Goal: Task Accomplishment & Management: Use online tool/utility

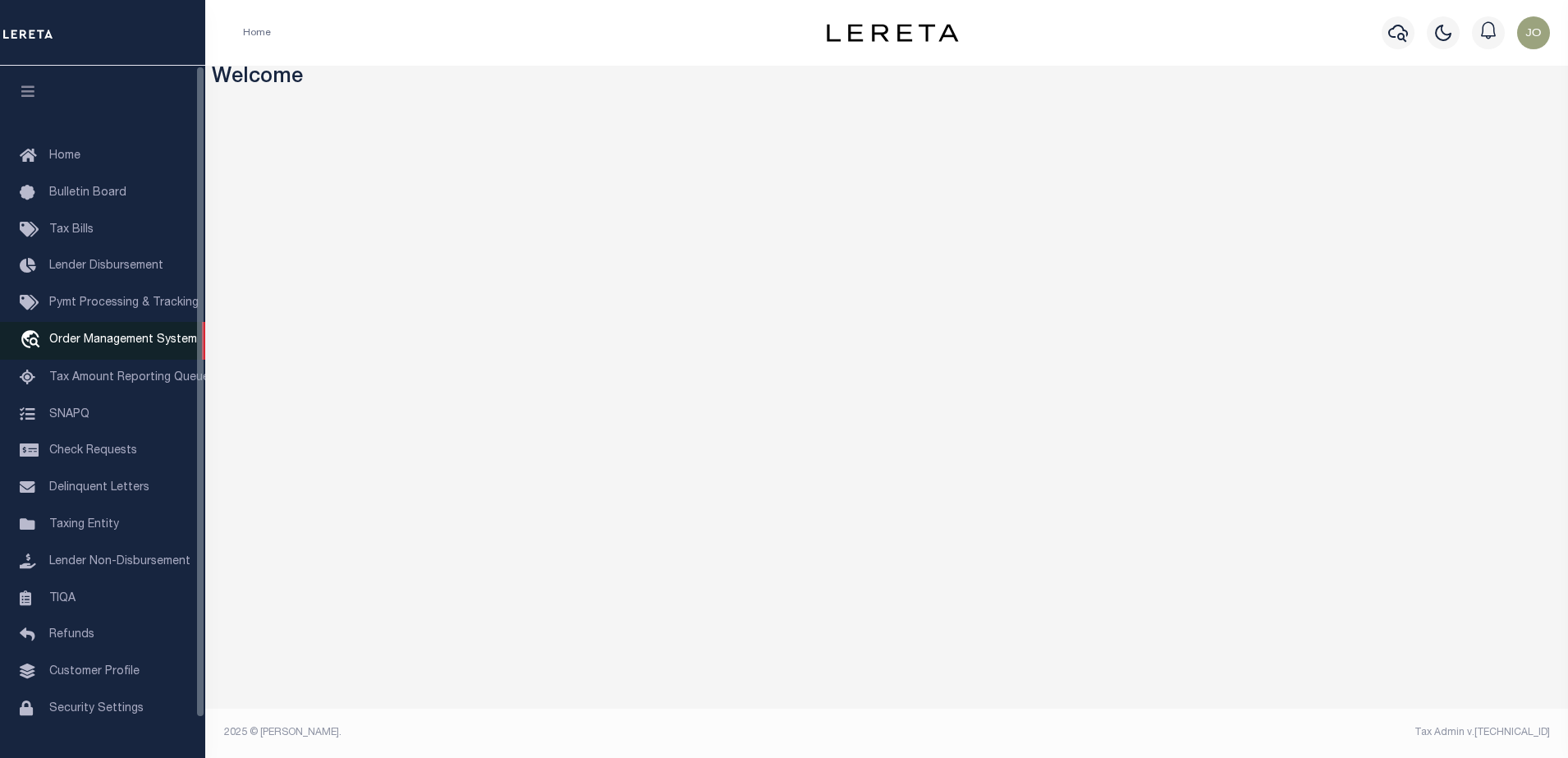
click at [158, 332] on link "travel_explore Order Management System" at bounding box center [102, 340] width 205 height 38
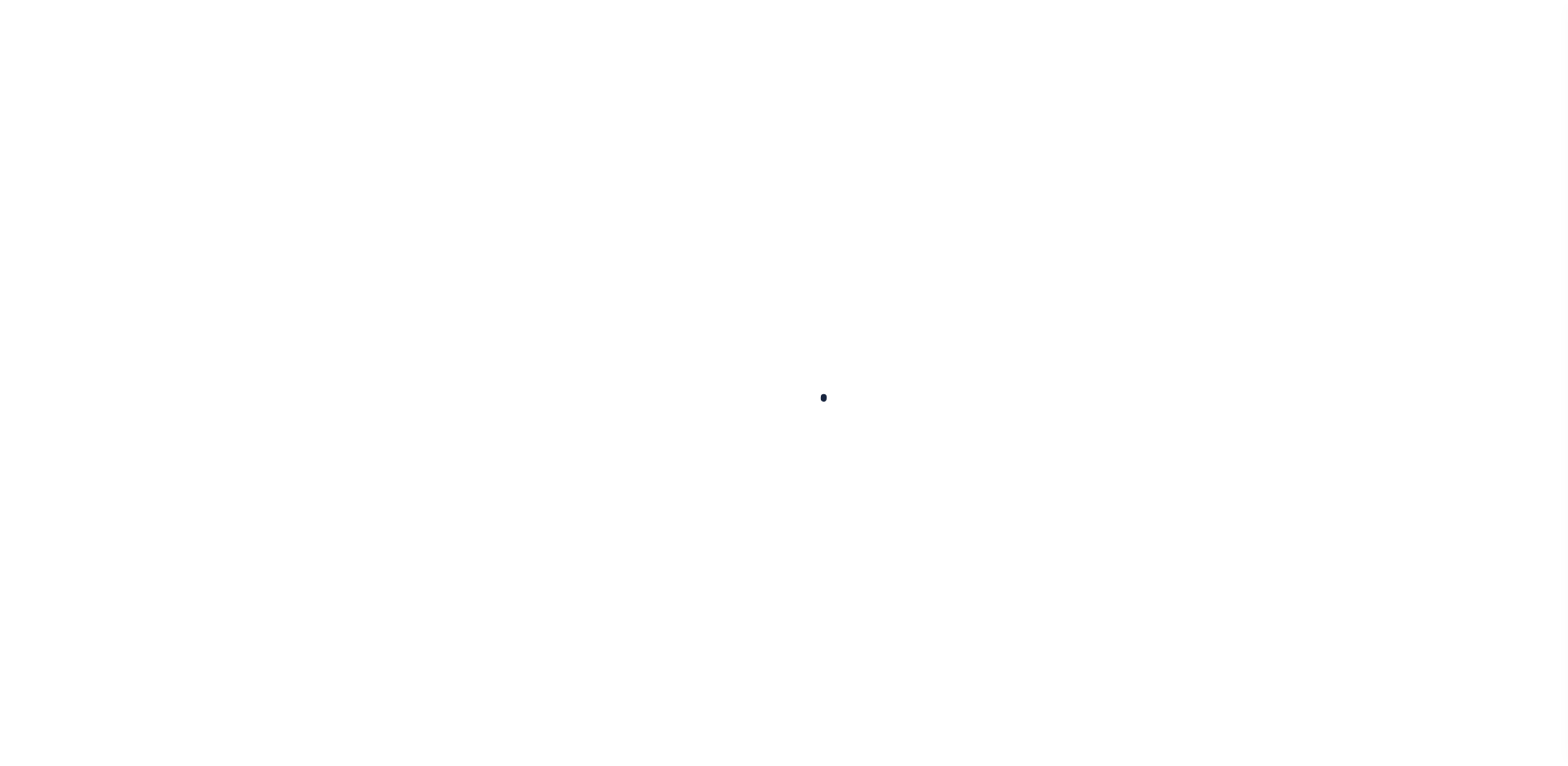
scroll to position [42, 0]
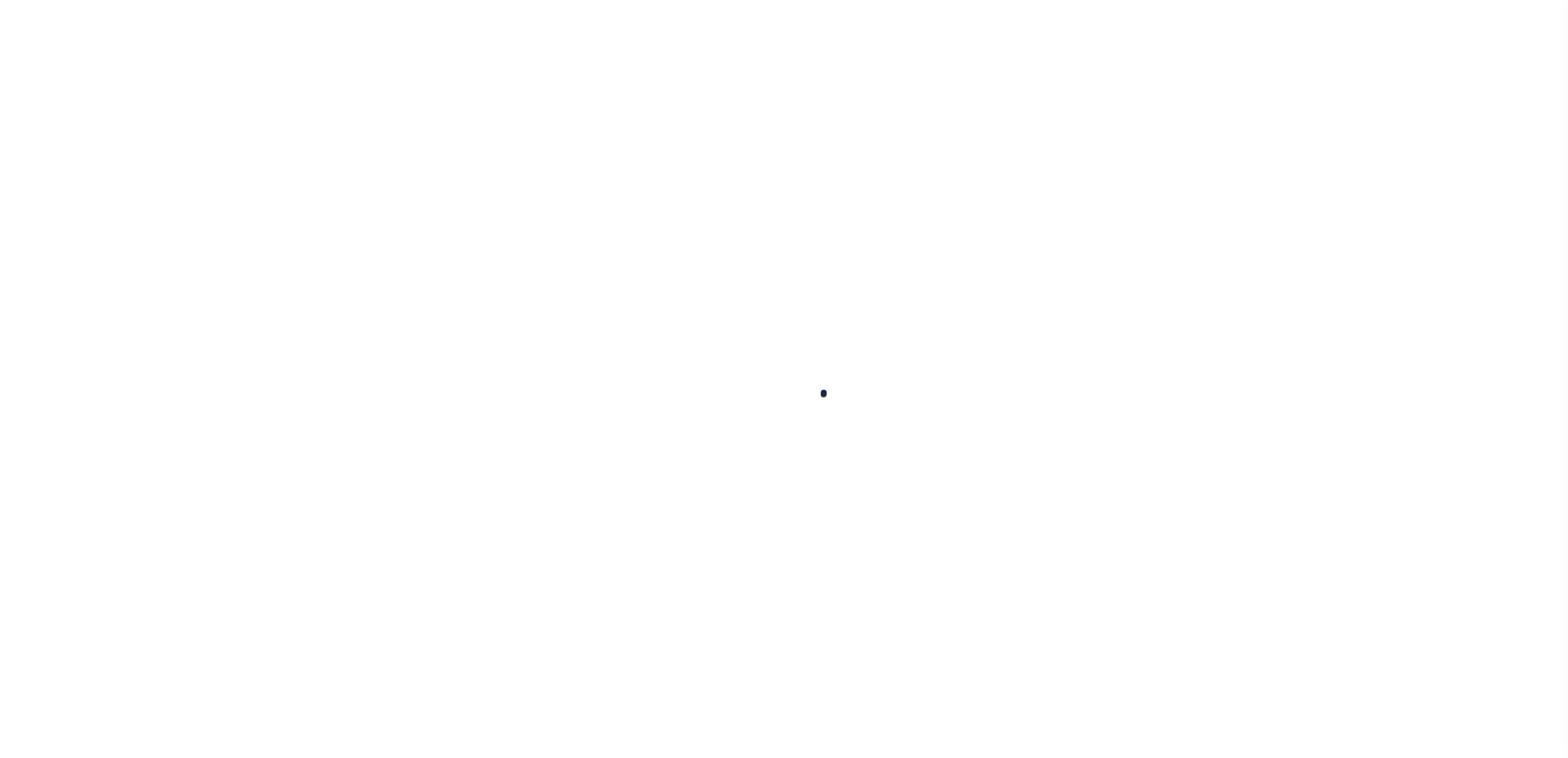
select select "200"
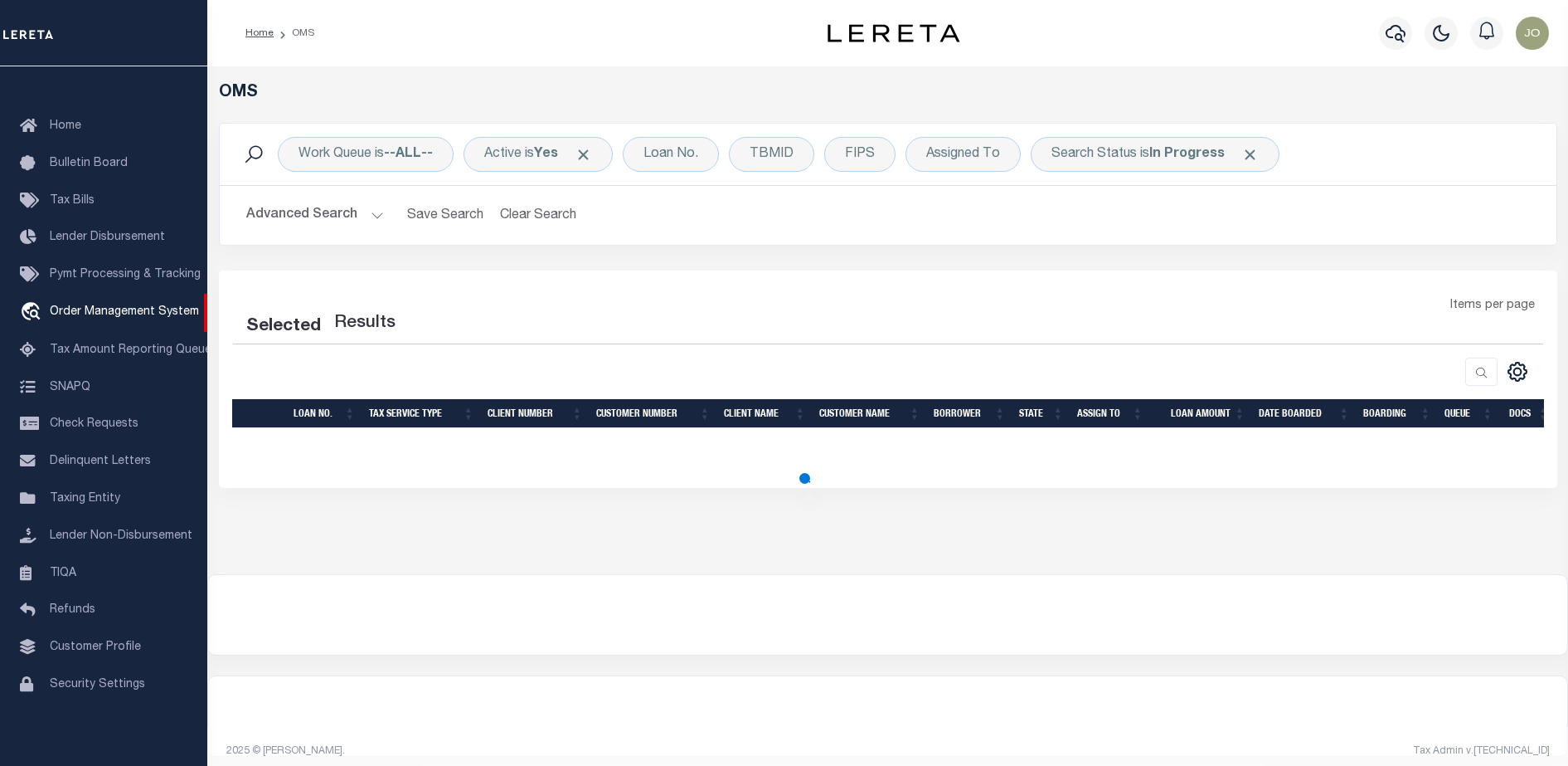
select select "200"
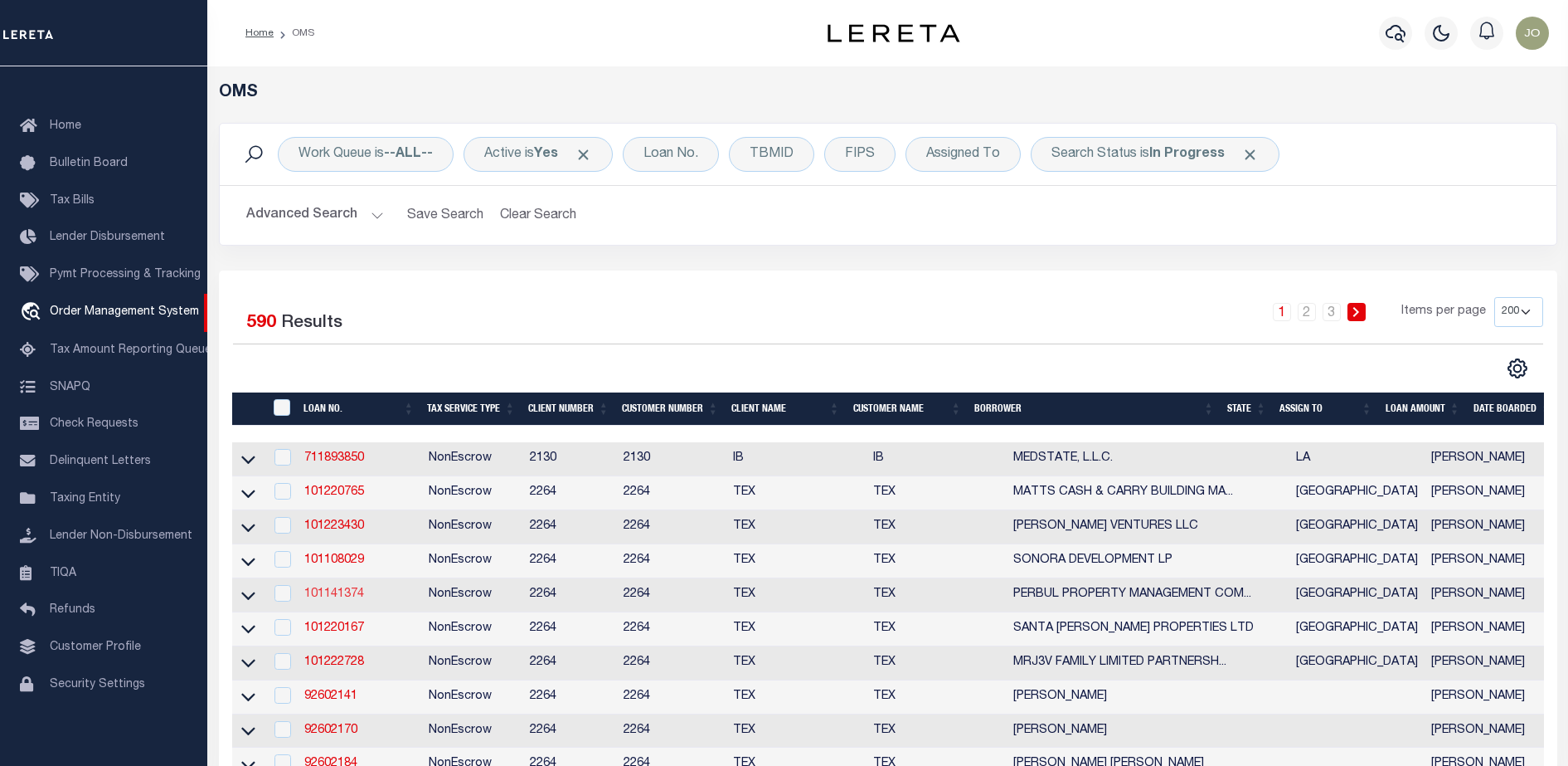
click at [319, 597] on link "101141374" at bounding box center [335, 594] width 60 height 12
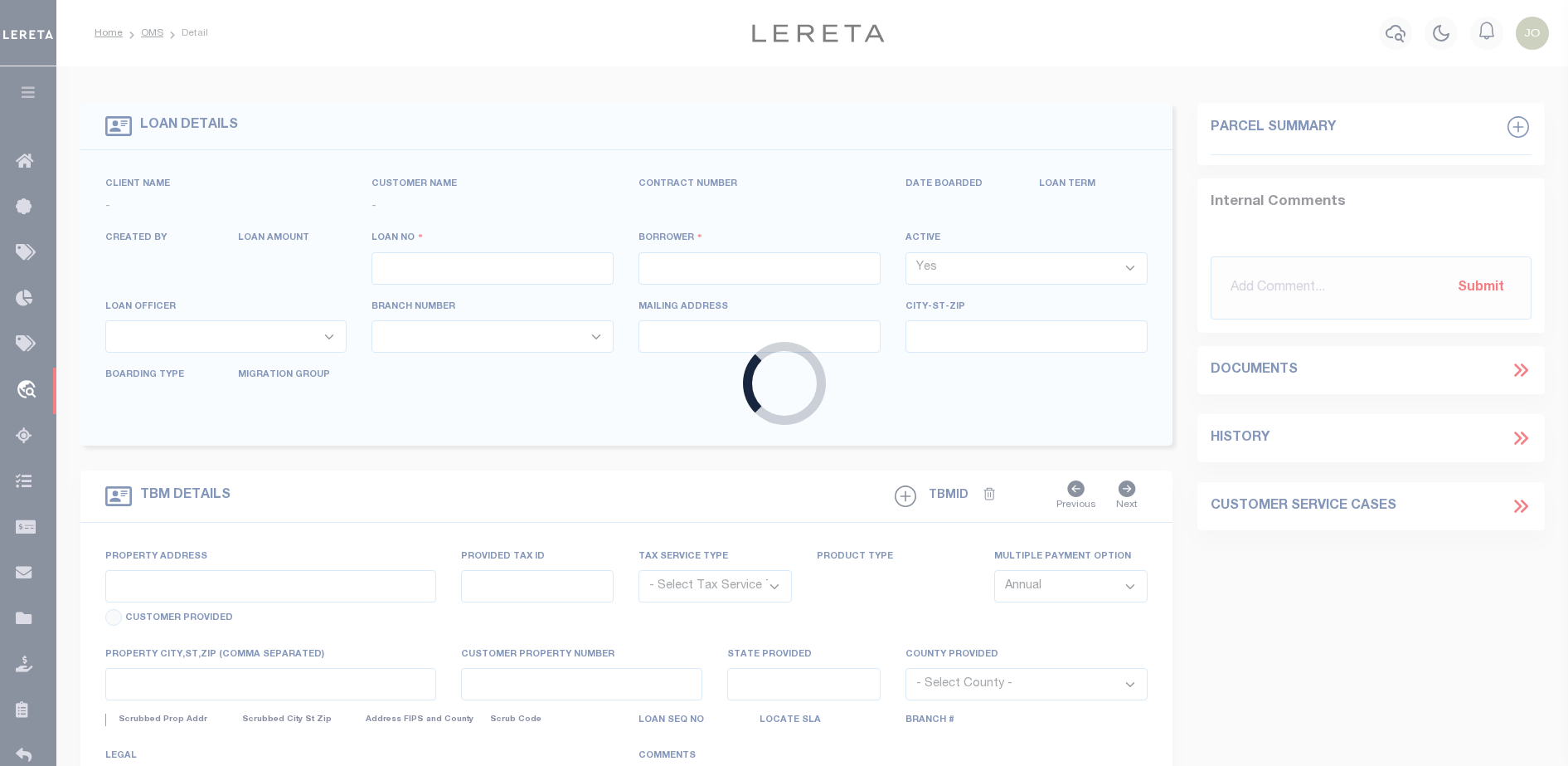
type input "101141374"
type input "PERBUL PROPERTY MANAGEMENT COMPANY LLC"
select select
type input "[STREET_ADDRESS][PERSON_NAME]"
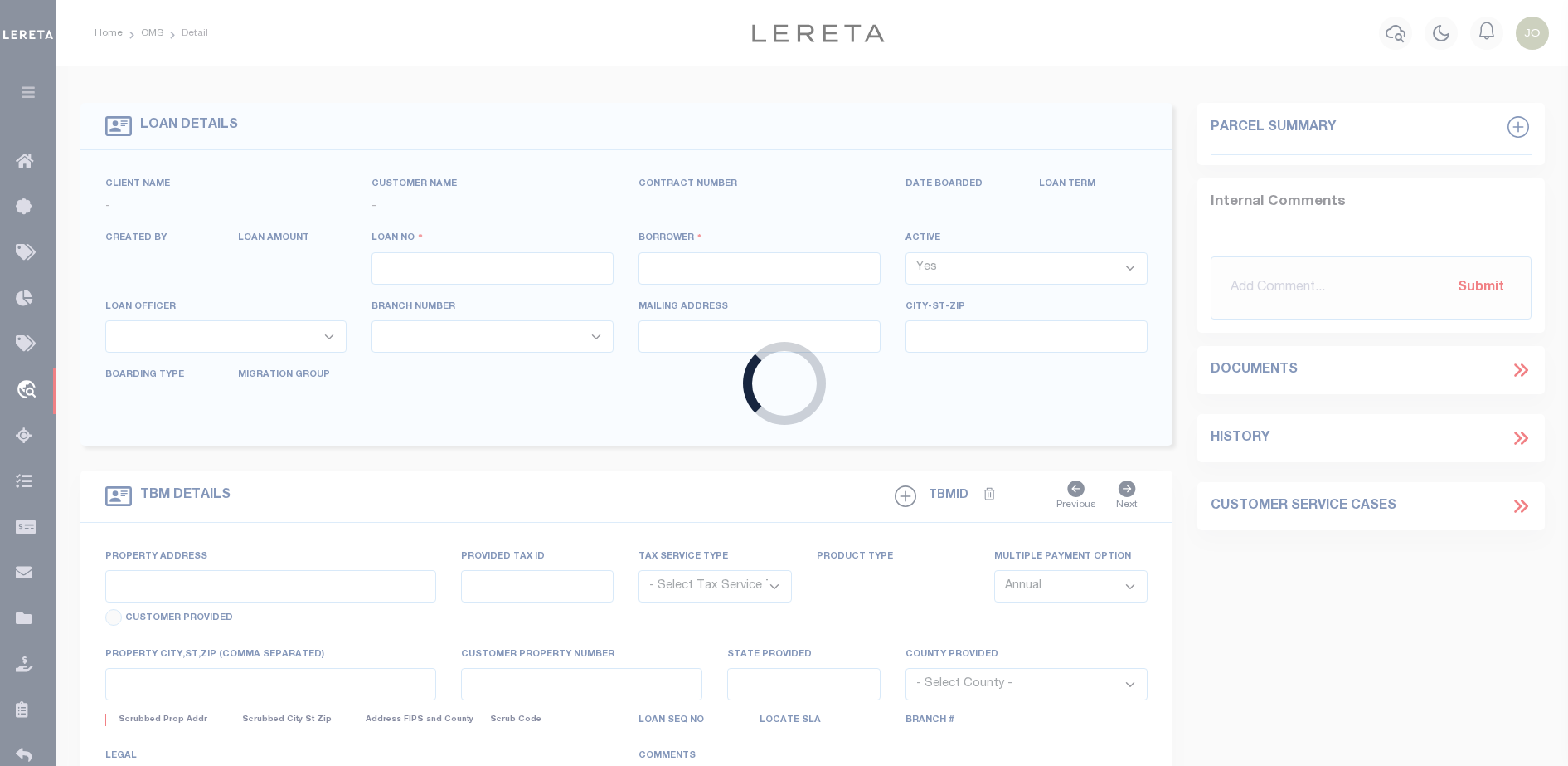
type input "[GEOGRAPHIC_DATA]"
select select "NonEscrow"
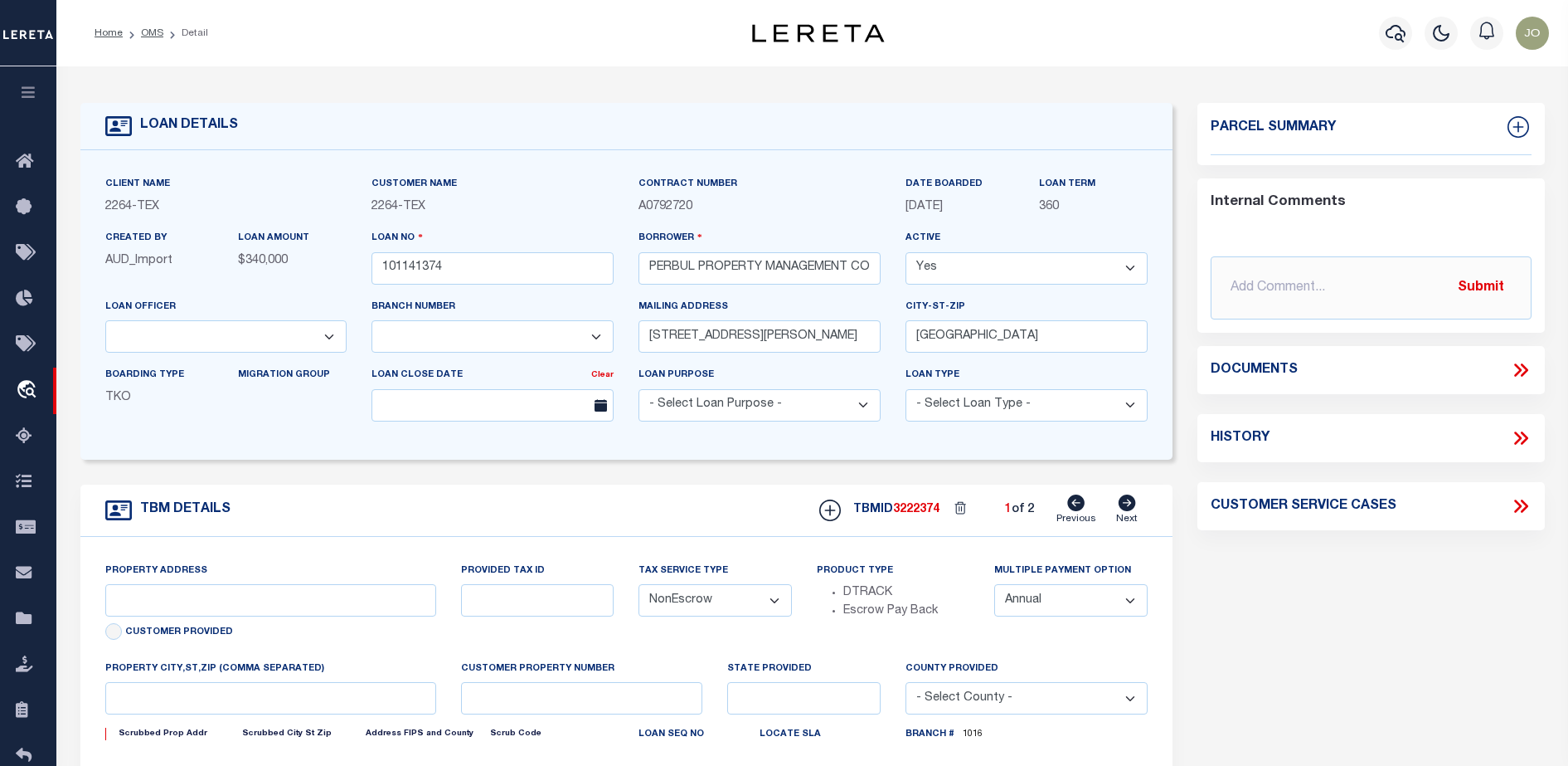
select select "8148"
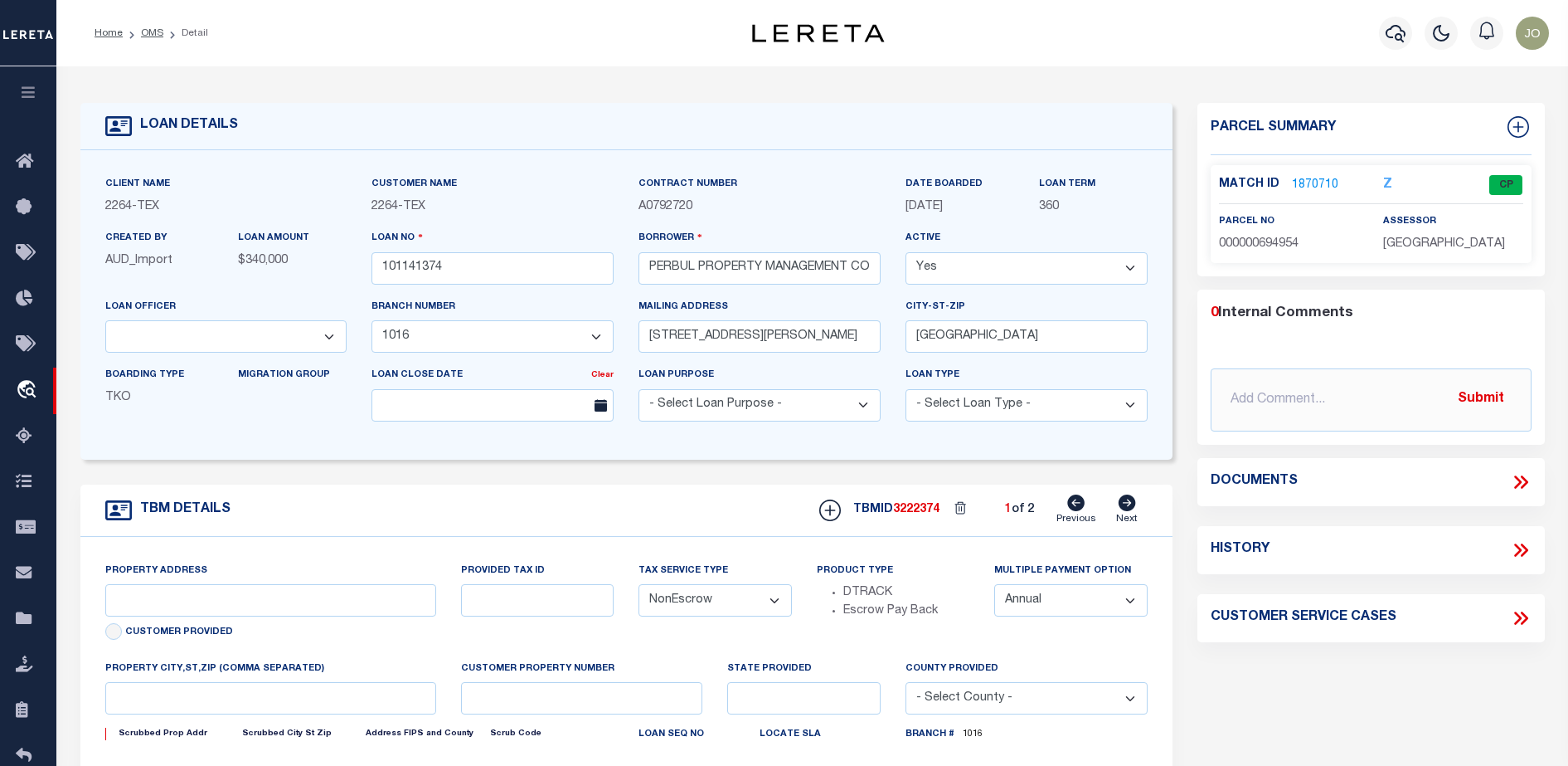
select select "22438"
type input "[STREET_ADDRESS][PERSON_NAME]"
type input "B2542-00-000-0016-00"
select select
type input "[GEOGRAPHIC_DATA]"
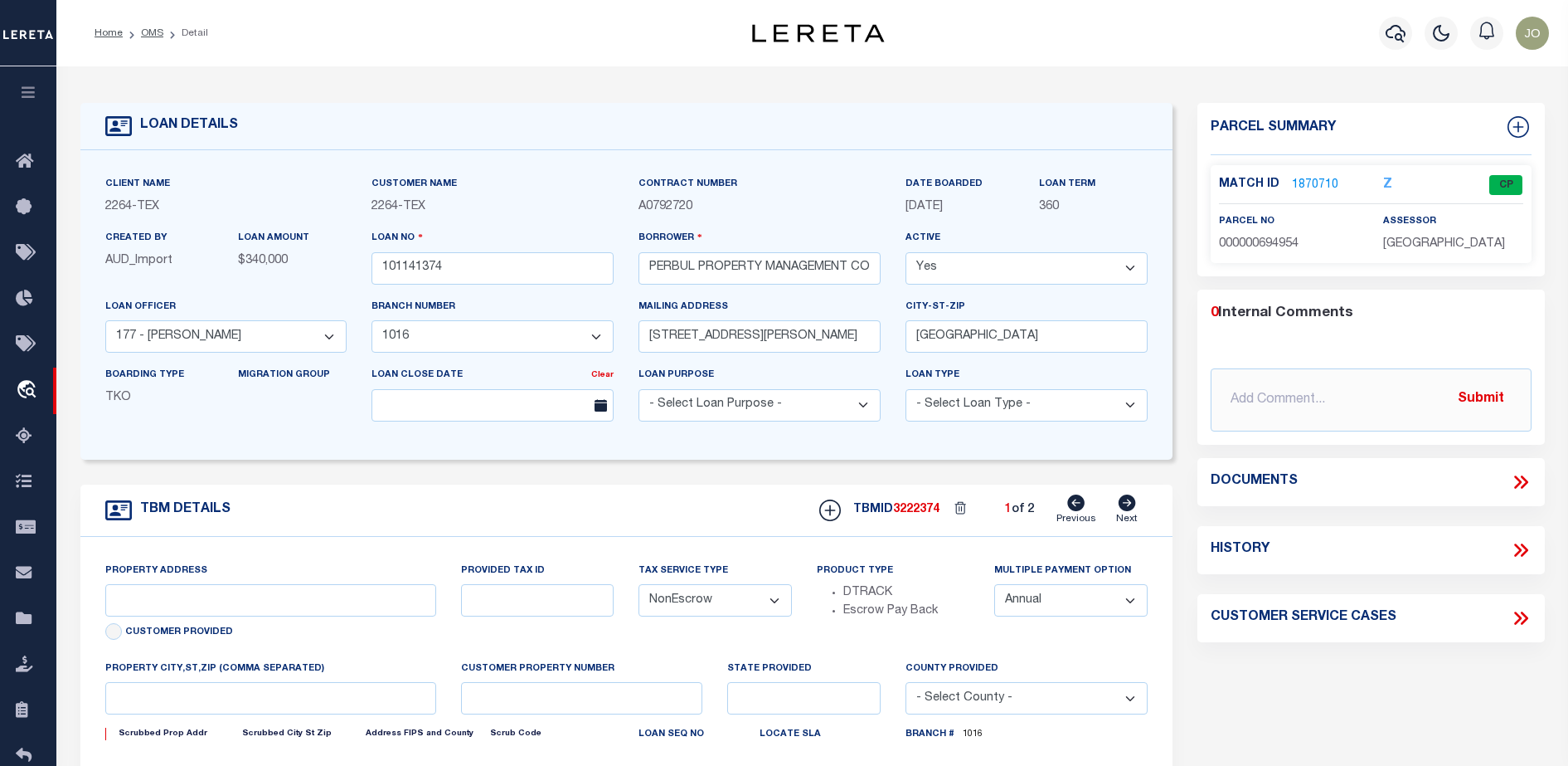
type input "[GEOGRAPHIC_DATA]"
type textarea "LOT 16, BENTLEY ESTATES S/D, [GEOGRAPHIC_DATA], [GEOGRAPHIC_DATA]"
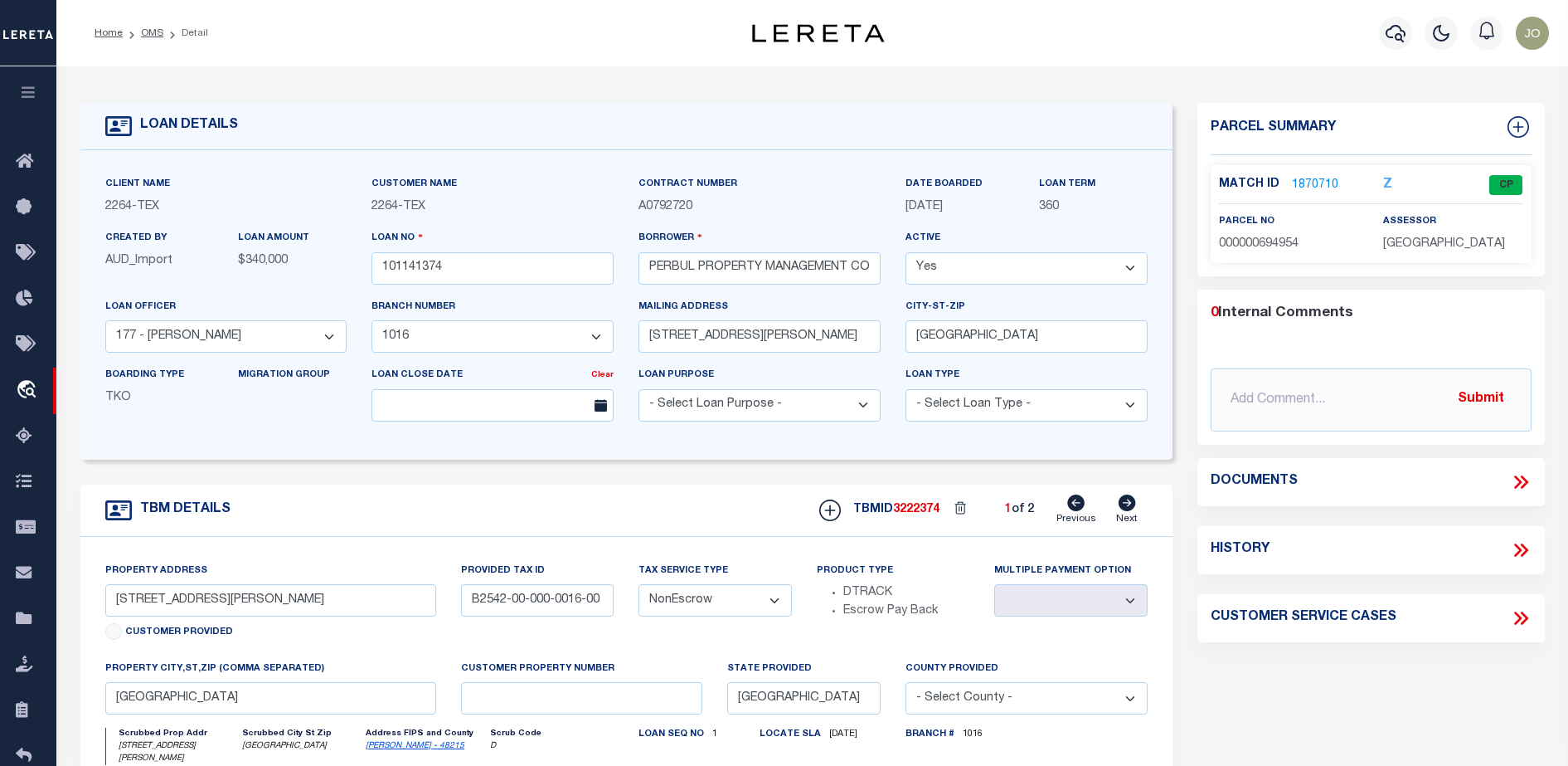
click at [1515, 485] on icon at bounding box center [1517, 481] width 7 height 13
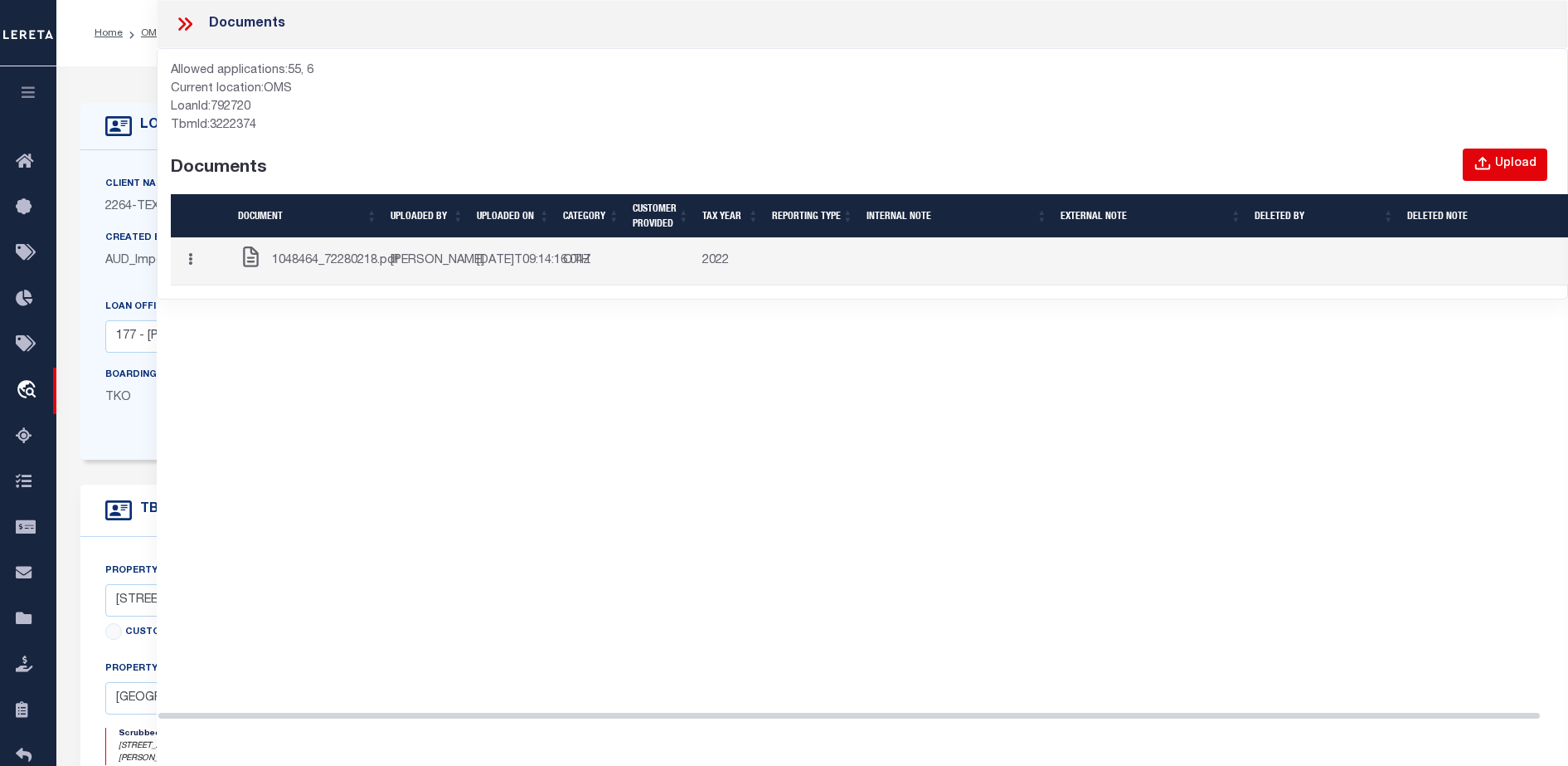
click at [1492, 158] on icon "button" at bounding box center [1483, 164] width 18 height 18
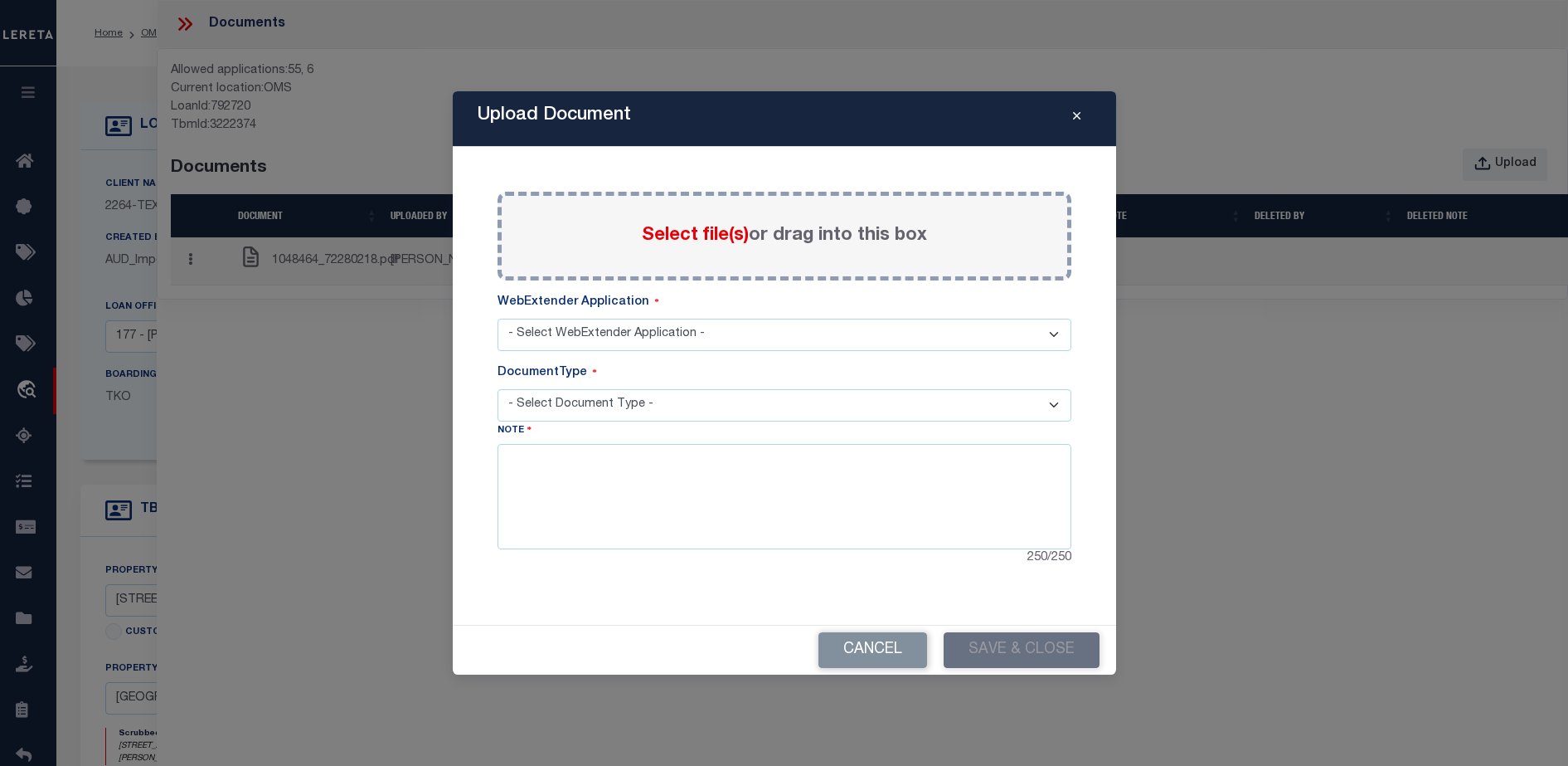
click at [802, 340] on select "- Select WebExtender Application - SERVICES BORROWER_CORRESPONDENCE" at bounding box center [784, 335] width 574 height 32
select select "6"
click at [498, 319] on select "- Select WebExtender Application - SERVICES BORROWER_CORRESPONDENCE" at bounding box center [784, 335] width 574 height 32
click at [784, 397] on select "- Select Document Type - TAX LEGAL" at bounding box center [784, 405] width 574 height 32
click at [446, 339] on div "Upload Document Paste copied image or file into this box Select file(s) or drag…" at bounding box center [784, 383] width 1568 height 766
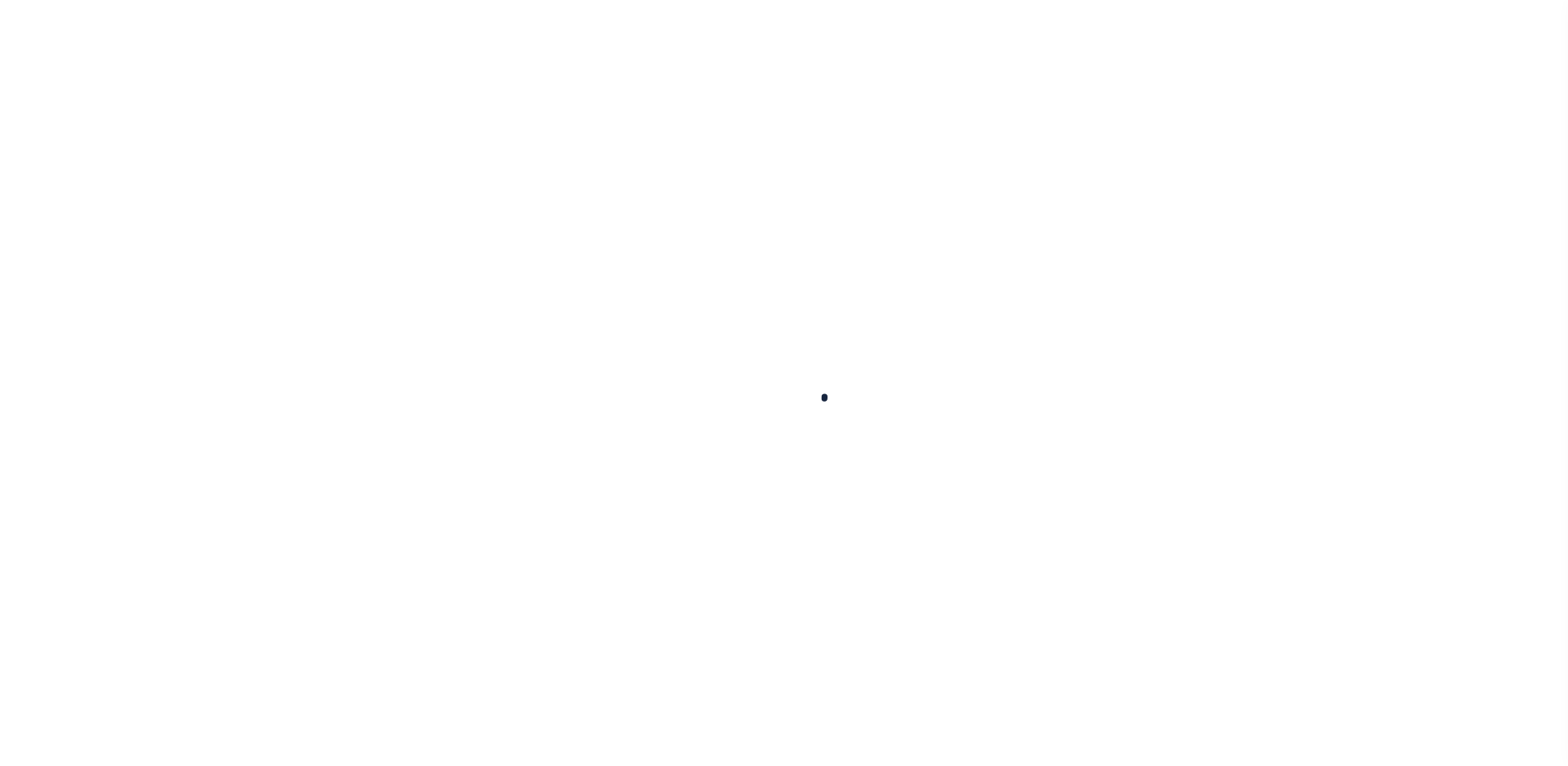
type input "101141374"
type input "PERBUL PROPERTY MANAGEMENT COMPANY LLC"
select select
type input "[STREET_ADDRESS][PERSON_NAME]"
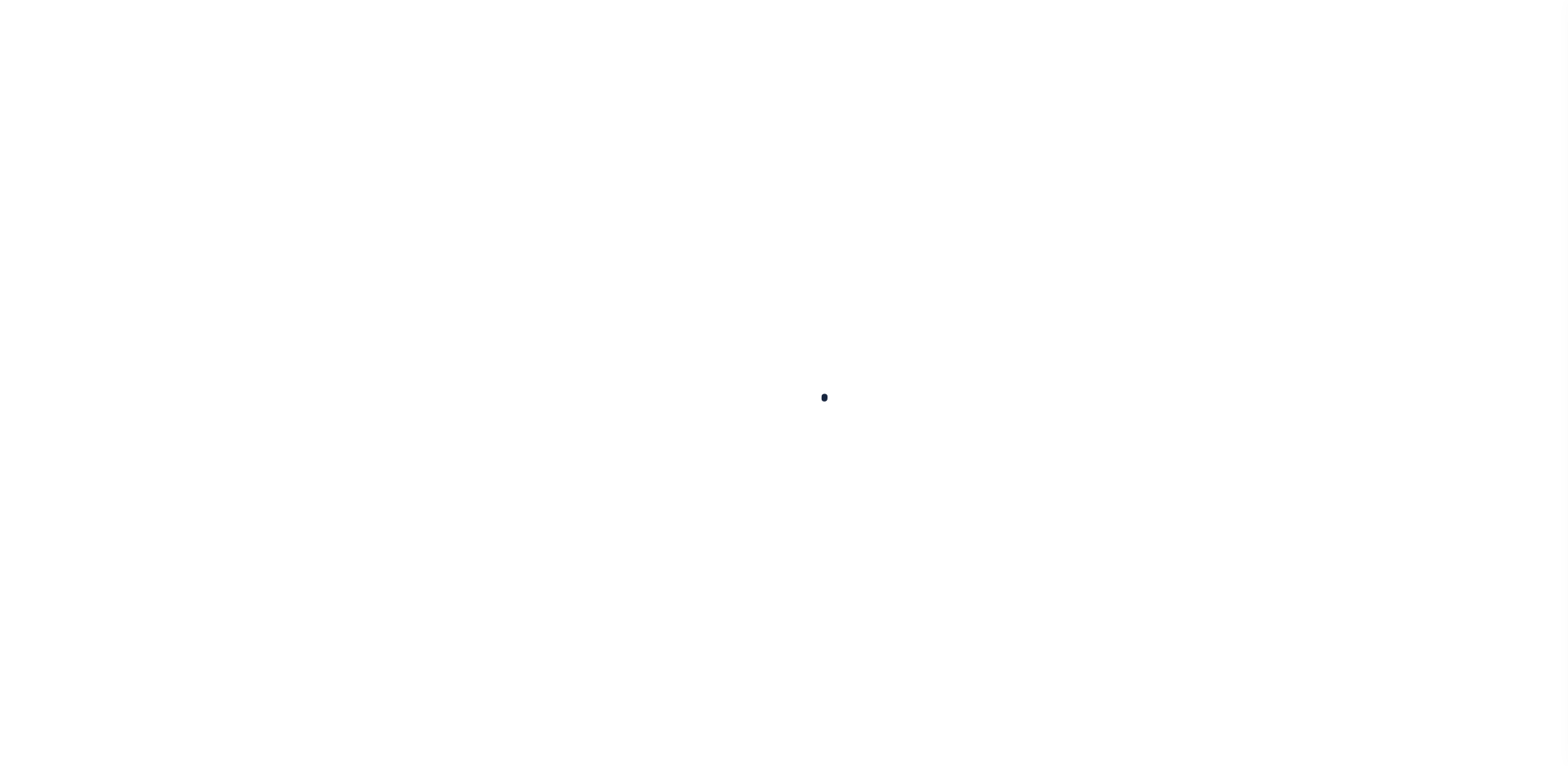
type input "[GEOGRAPHIC_DATA]"
select select "NonEscrow"
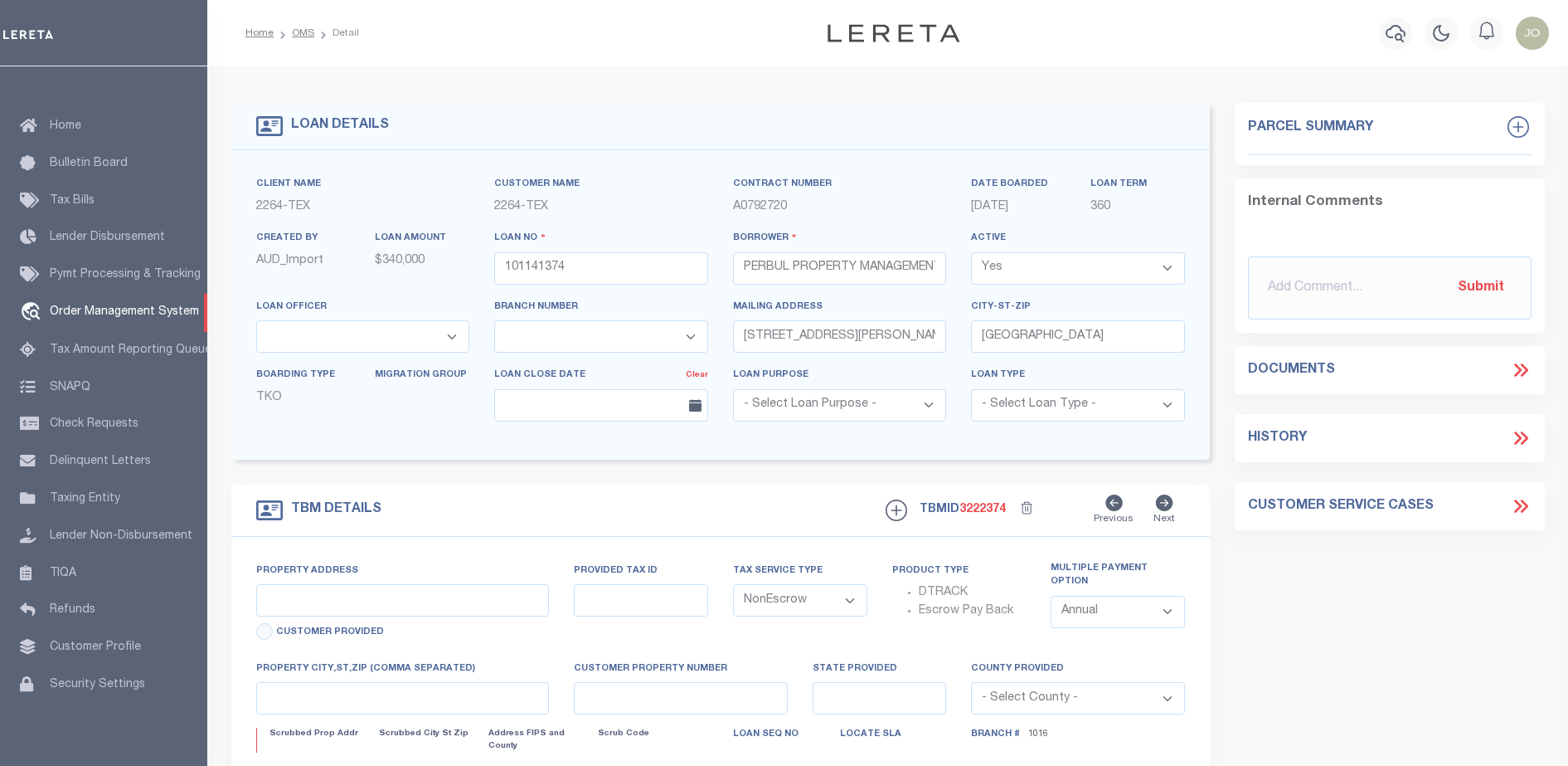
select select "8148"
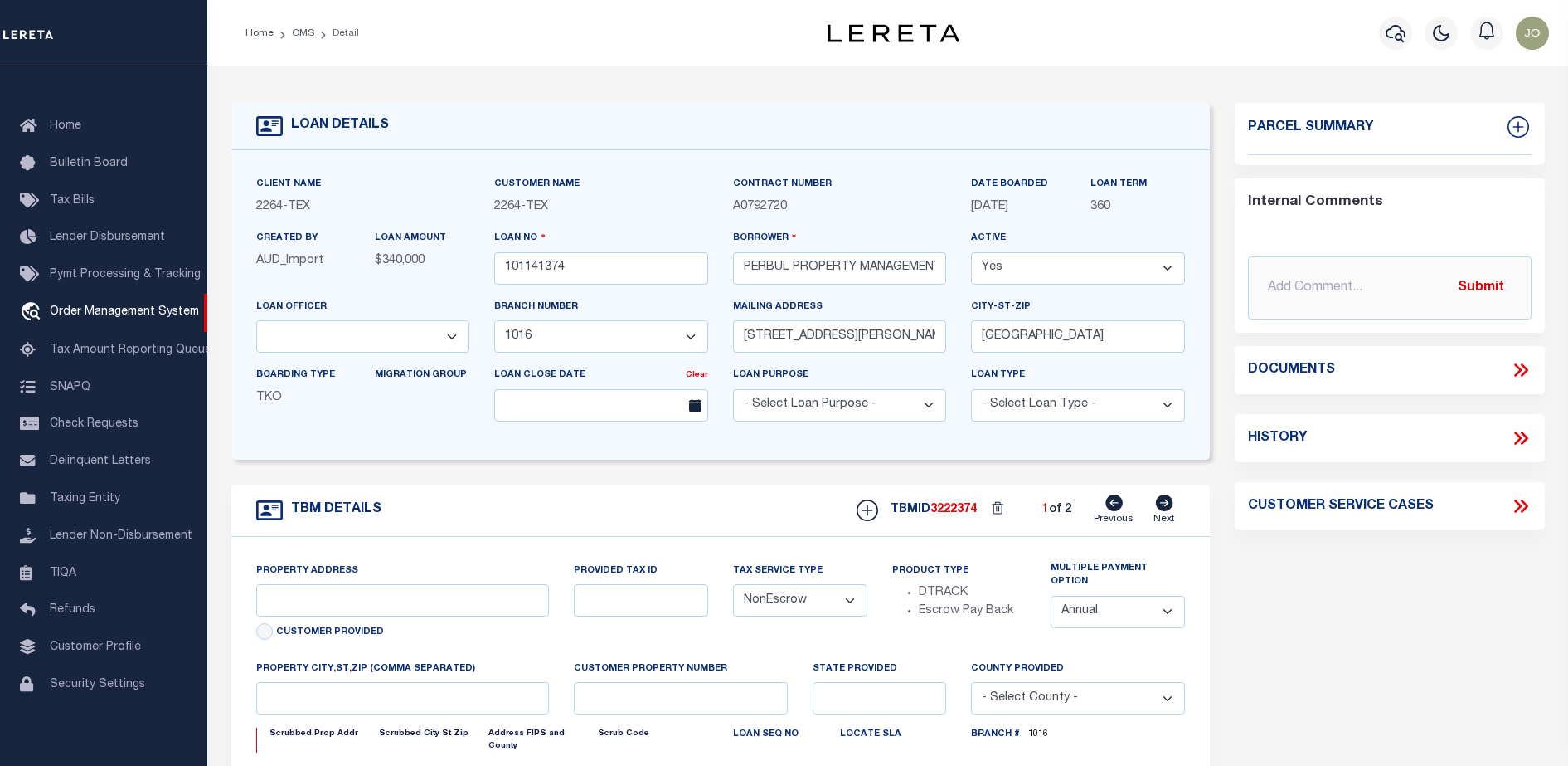
select select "22438"
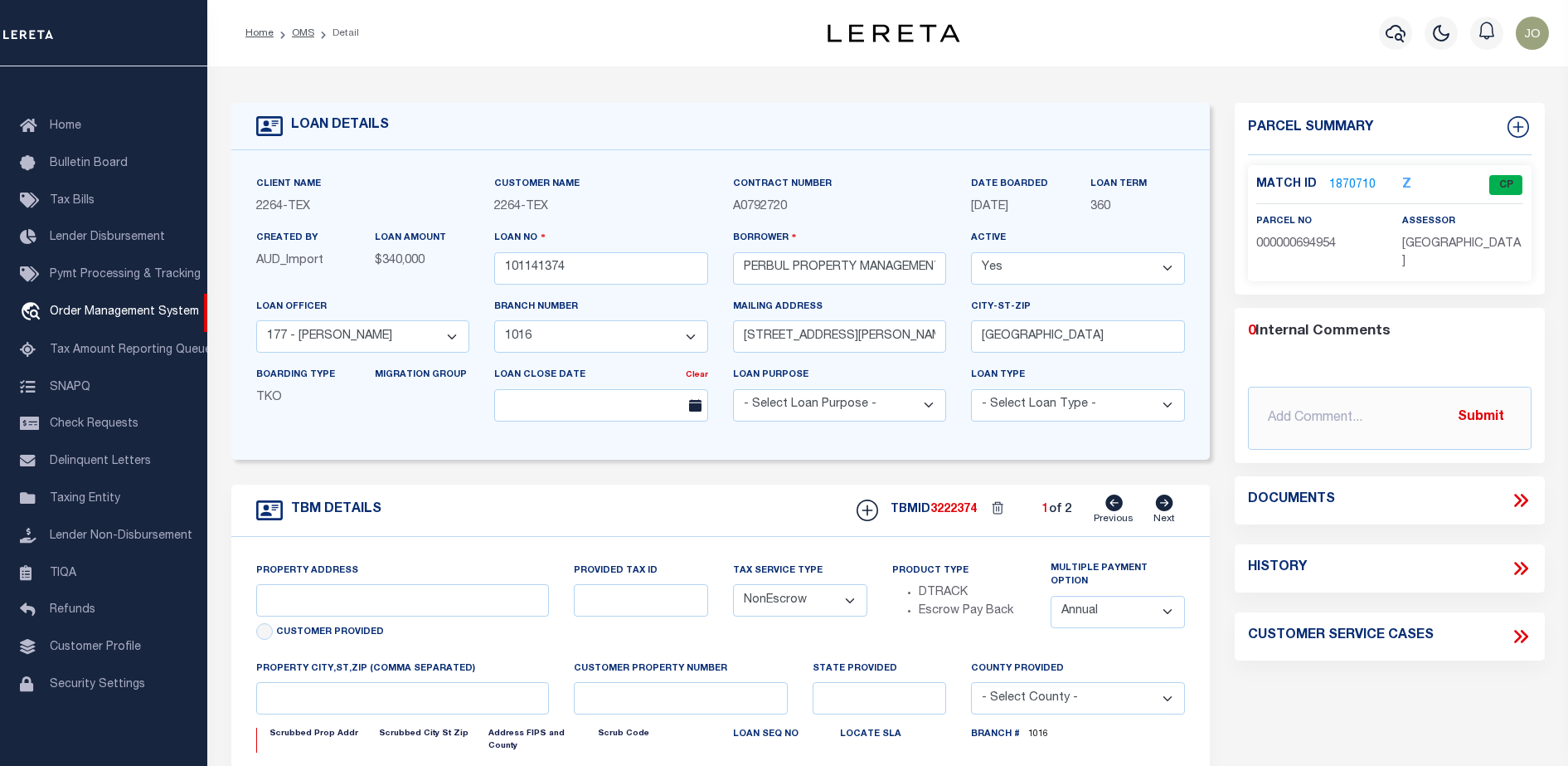
type input "[STREET_ADDRESS][PERSON_NAME]"
type input "B2542-00-000-0016-00"
select select
type input "[GEOGRAPHIC_DATA]"
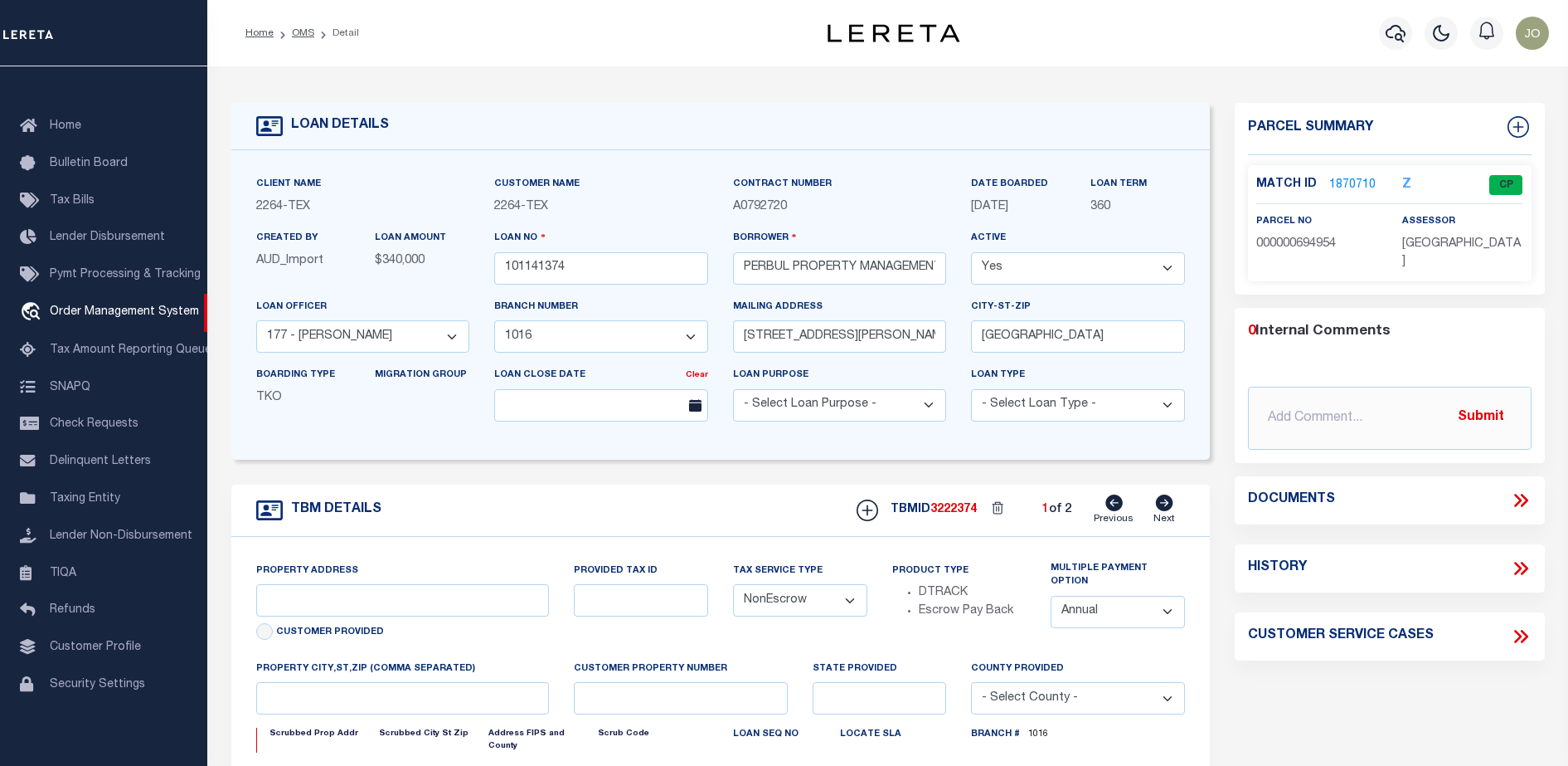
type textarea "LOT 16, BENTLEY ESTATES S/D, [GEOGRAPHIC_DATA], [GEOGRAPHIC_DATA]"
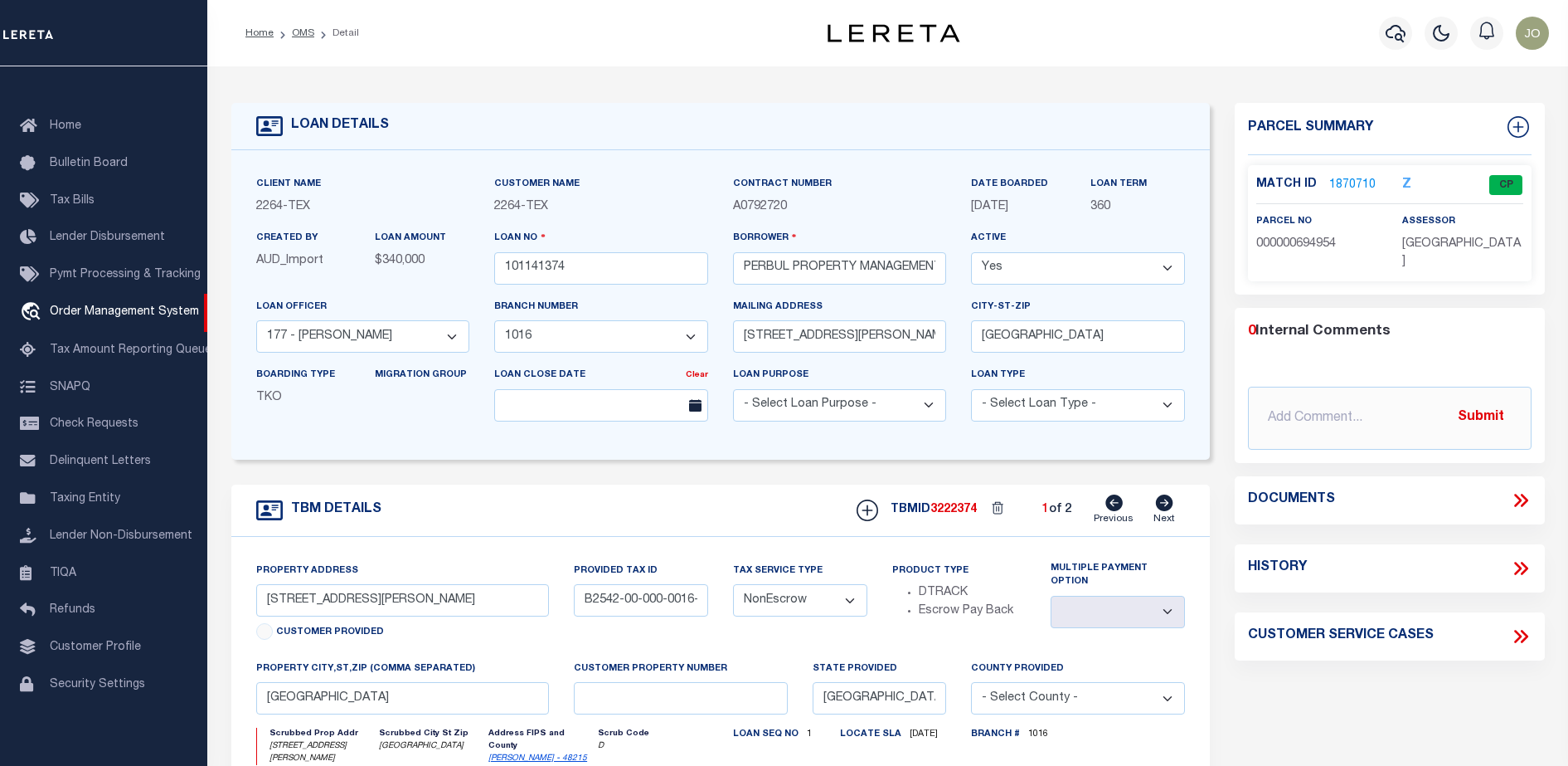
click at [1519, 490] on icon at bounding box center [1521, 501] width 22 height 22
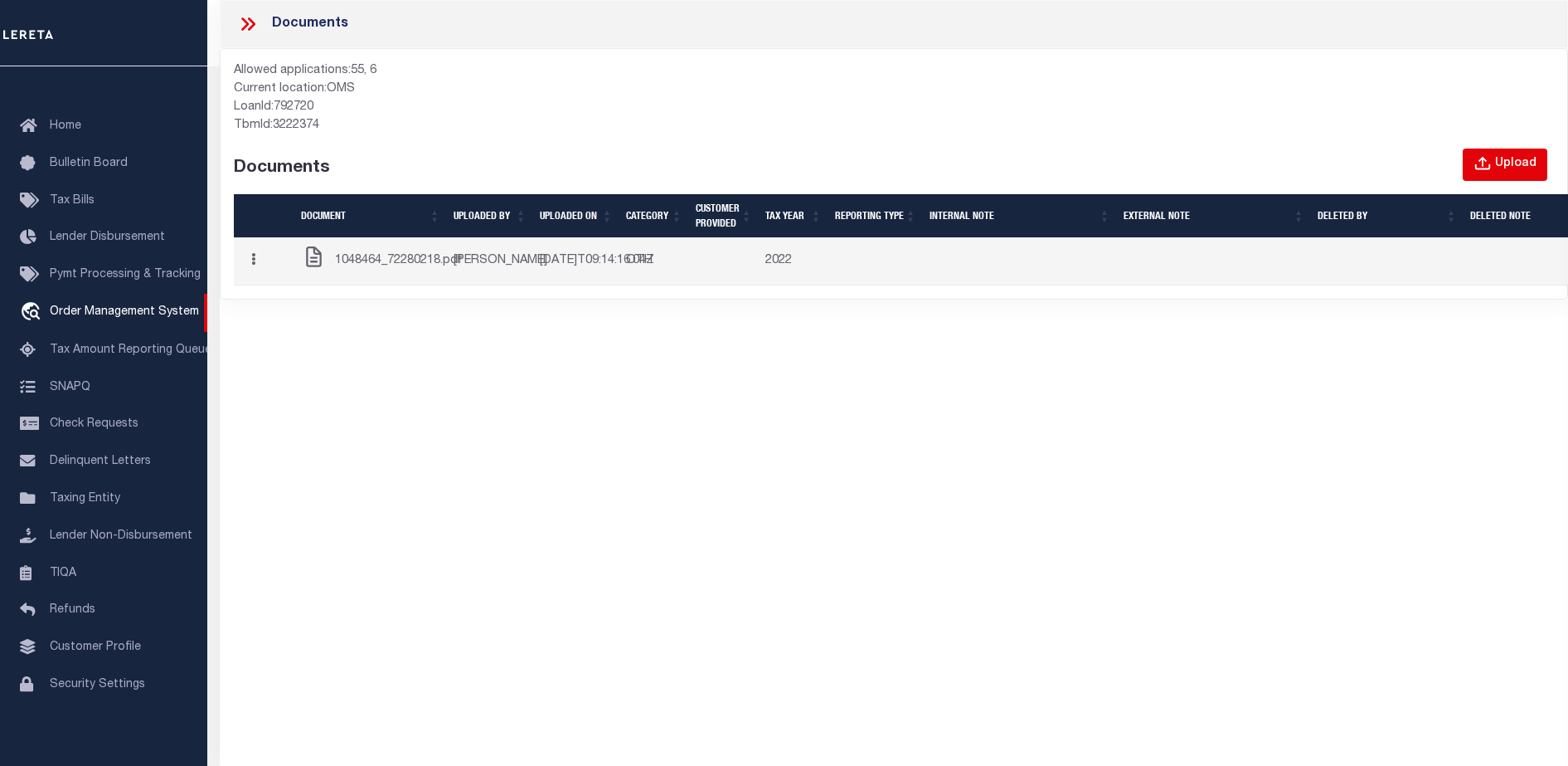
click at [1533, 152] on button "Upload" at bounding box center [1505, 165] width 85 height 32
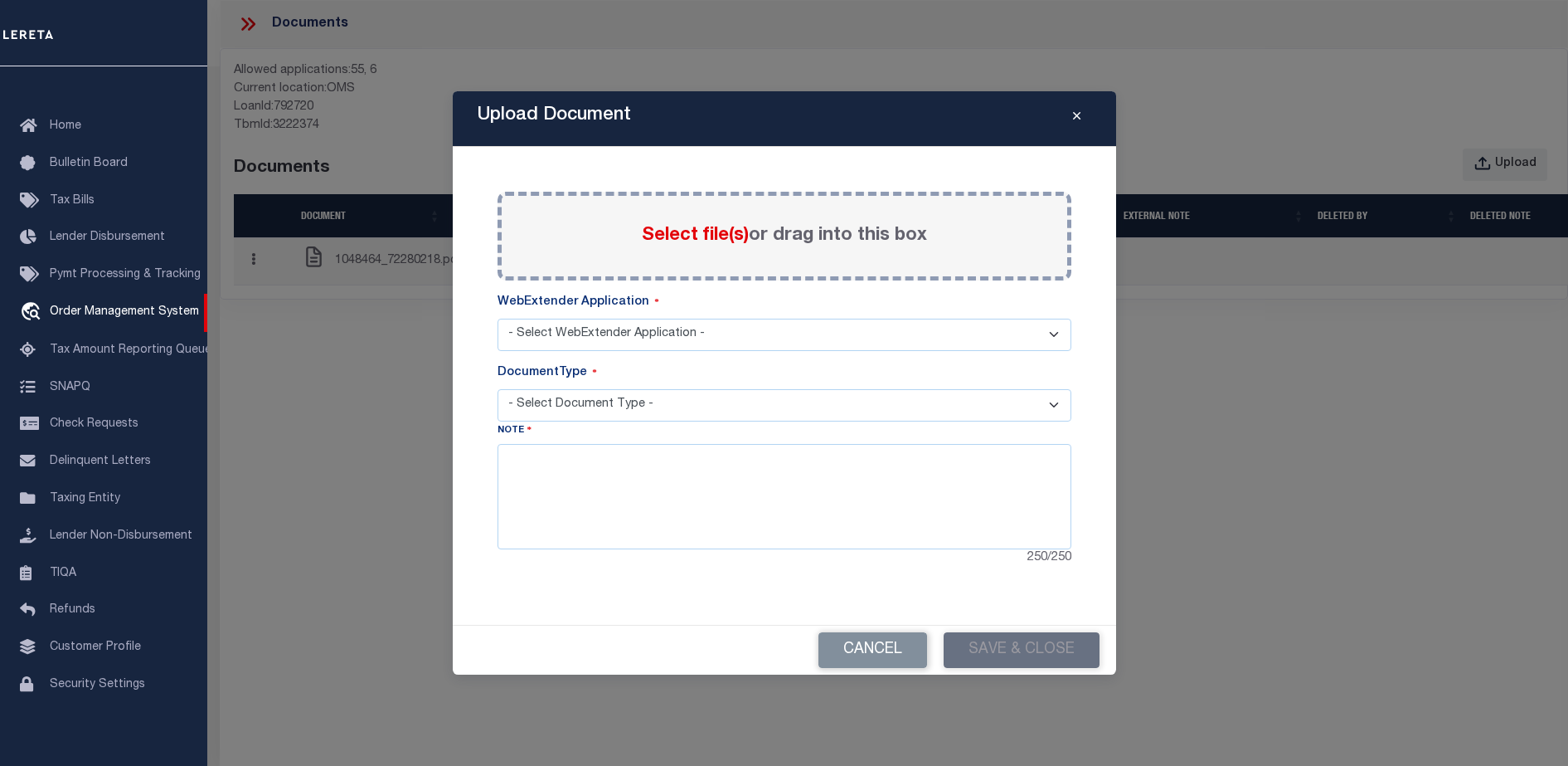
click at [717, 232] on span "Select file(s)" at bounding box center [695, 236] width 107 height 18
click at [0, 0] on input "Select file(s) or drag into this box" at bounding box center [0, 0] width 0 height 0
click at [631, 320] on select "- Select WebExtender Application - SERVICES BORROWER_CORRESPONDENCE" at bounding box center [784, 335] width 574 height 32
select select "6"
click at [498, 319] on select "- Select WebExtender Application - SERVICES BORROWER_CORRESPONDENCE" at bounding box center [784, 335] width 574 height 32
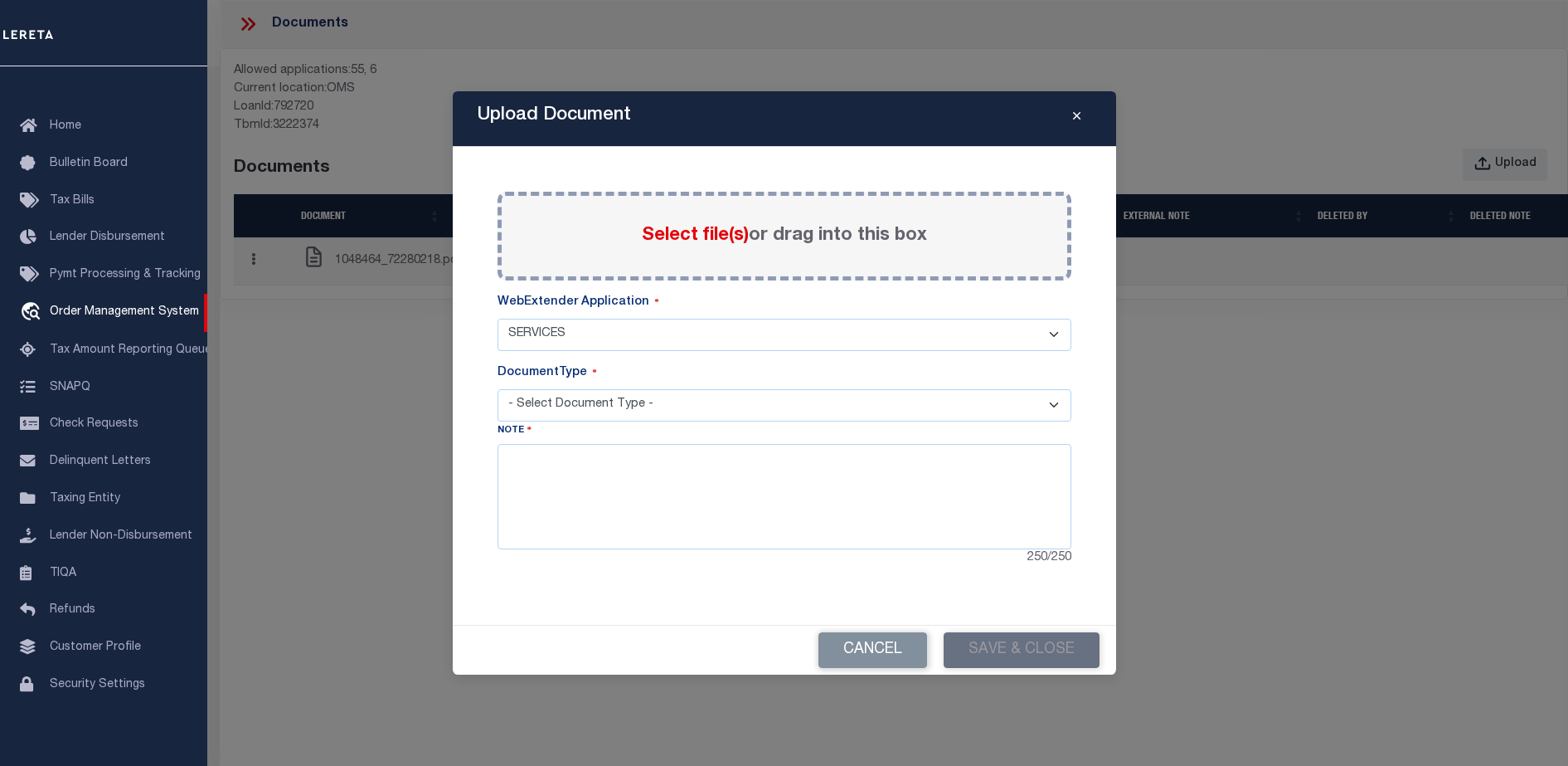
click at [612, 415] on select "- Select Document Type - TAX LEGAL" at bounding box center [784, 405] width 574 height 32
select select "LEGAL"
click at [498, 389] on select "- Select Document Type - TAX LEGAL" at bounding box center [784, 405] width 574 height 32
click at [655, 483] on textarea at bounding box center [784, 496] width 574 height 105
type textarea "Hola soy Legal"
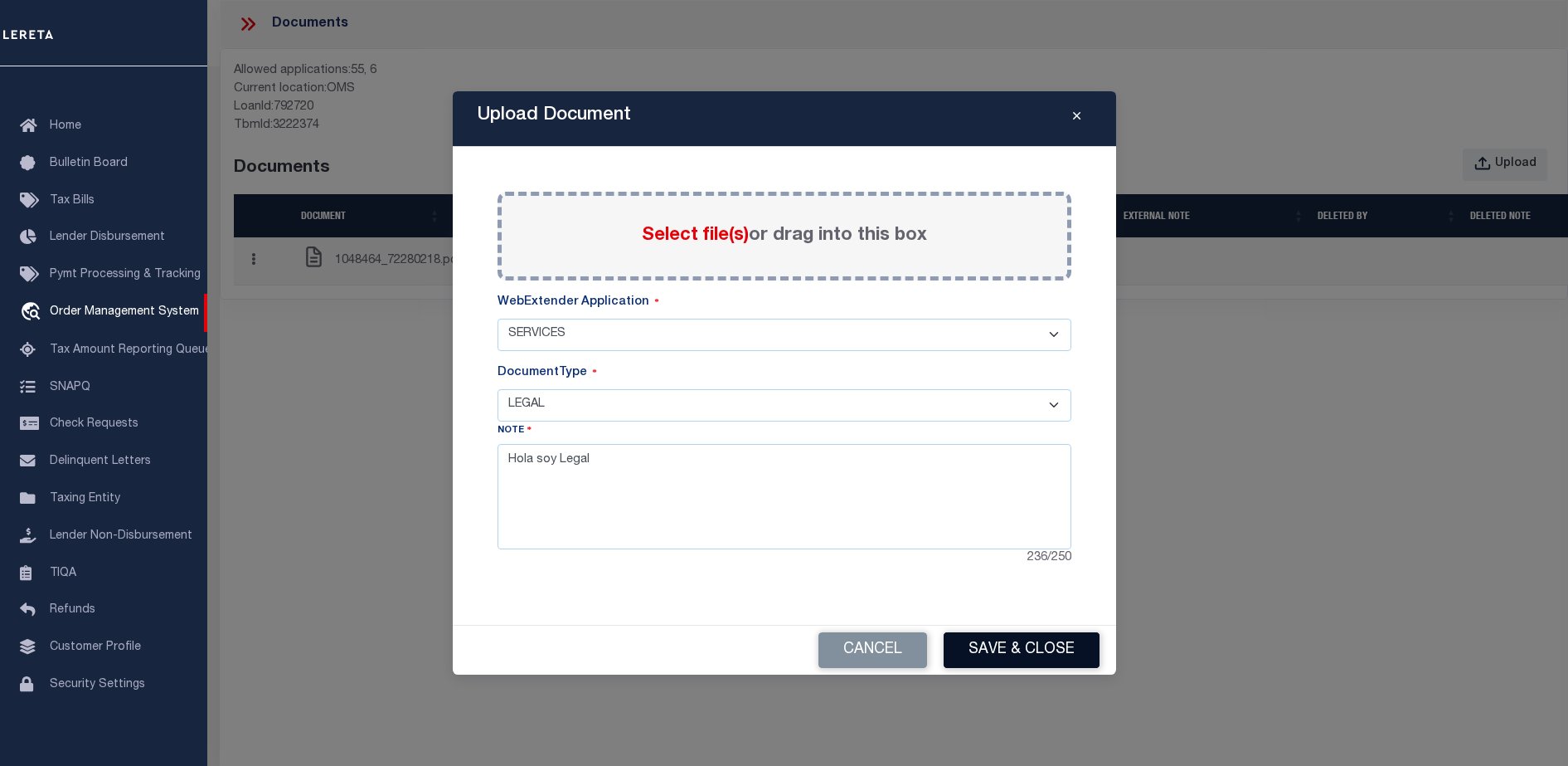
click at [1030, 652] on button "Save & Close" at bounding box center [1021, 650] width 156 height 36
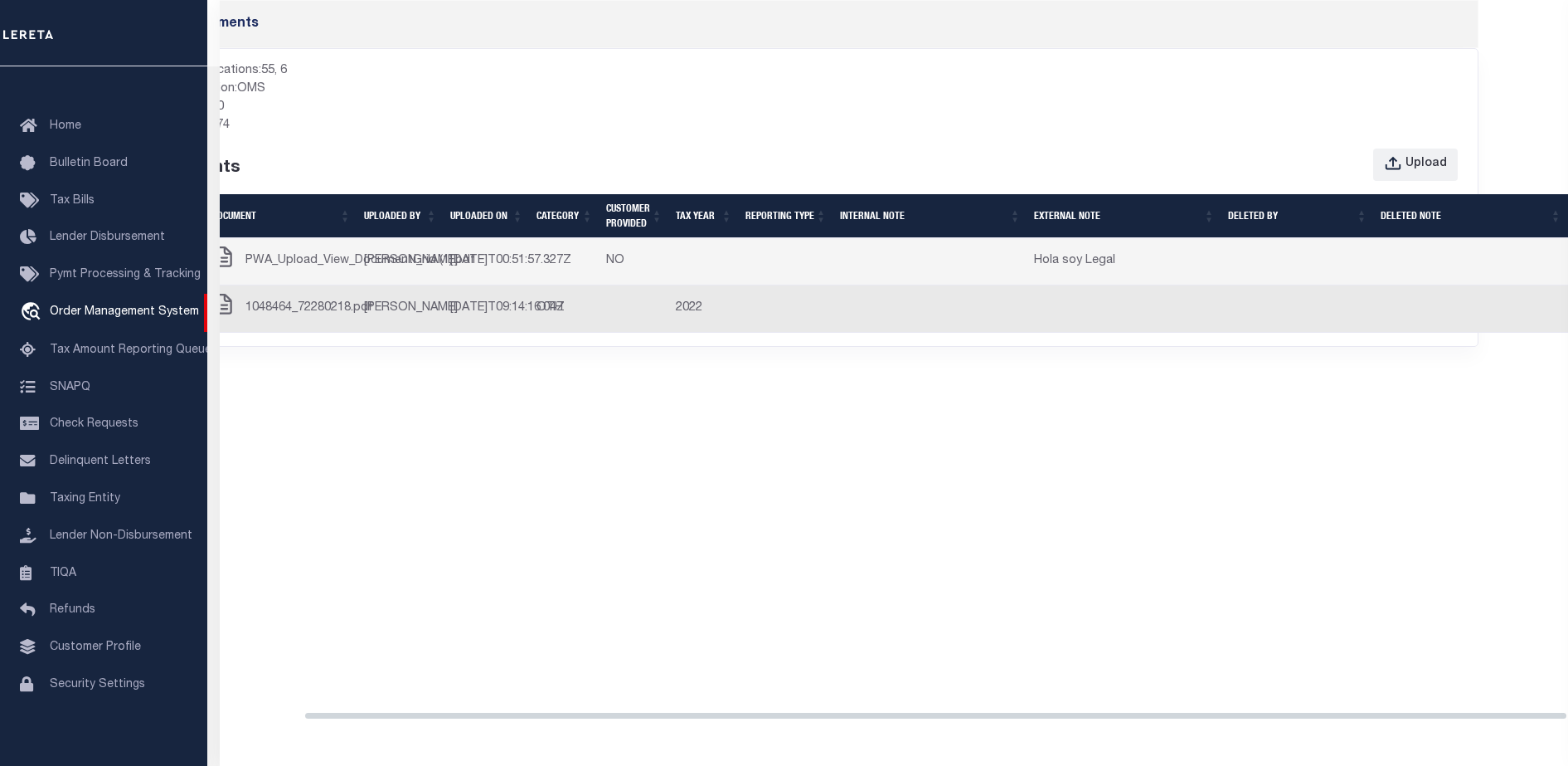
drag, startPoint x: 662, startPoint y: 310, endPoint x: 1153, endPoint y: 299, distance: 491.1
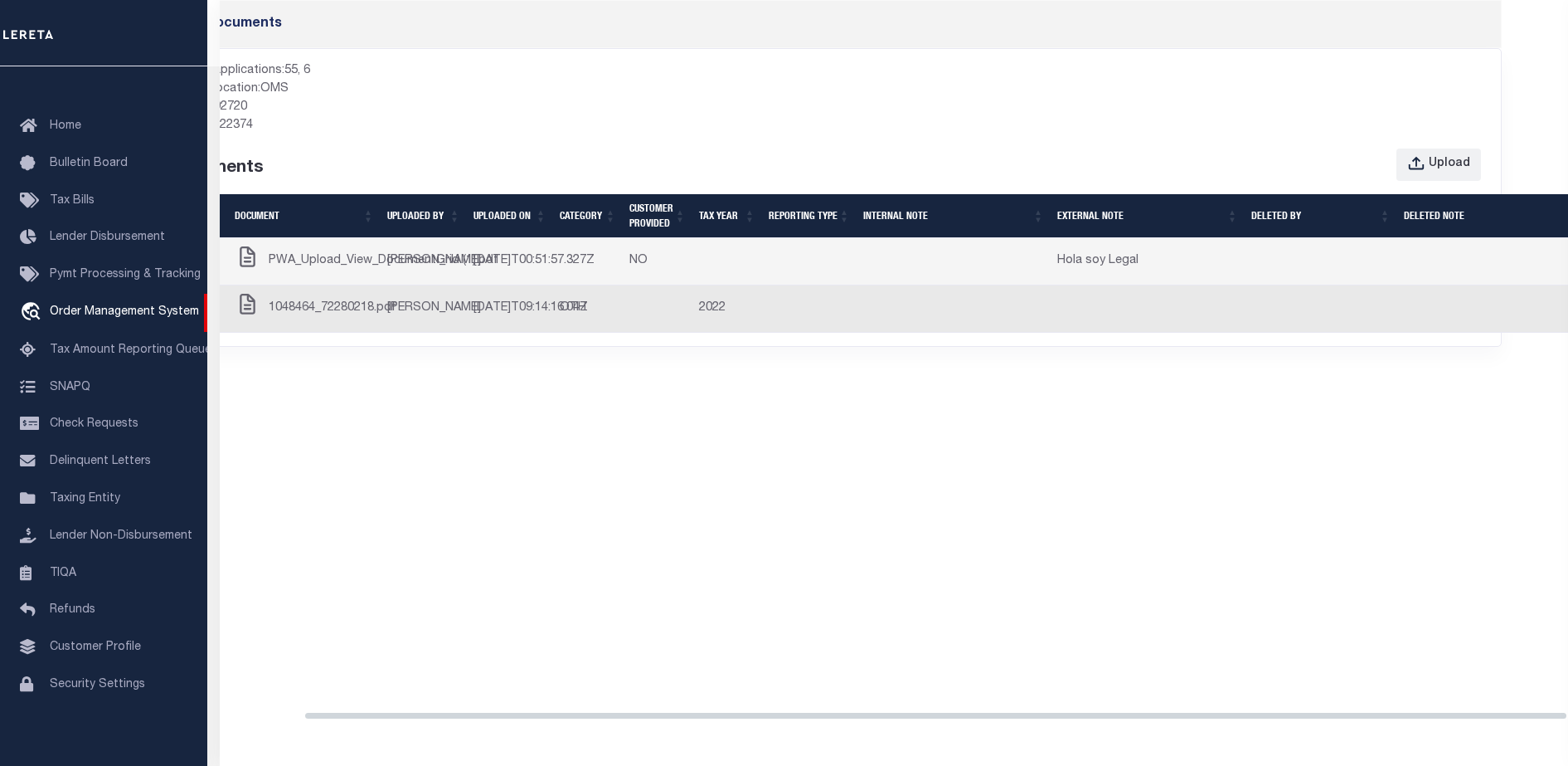
scroll to position [0, 0]
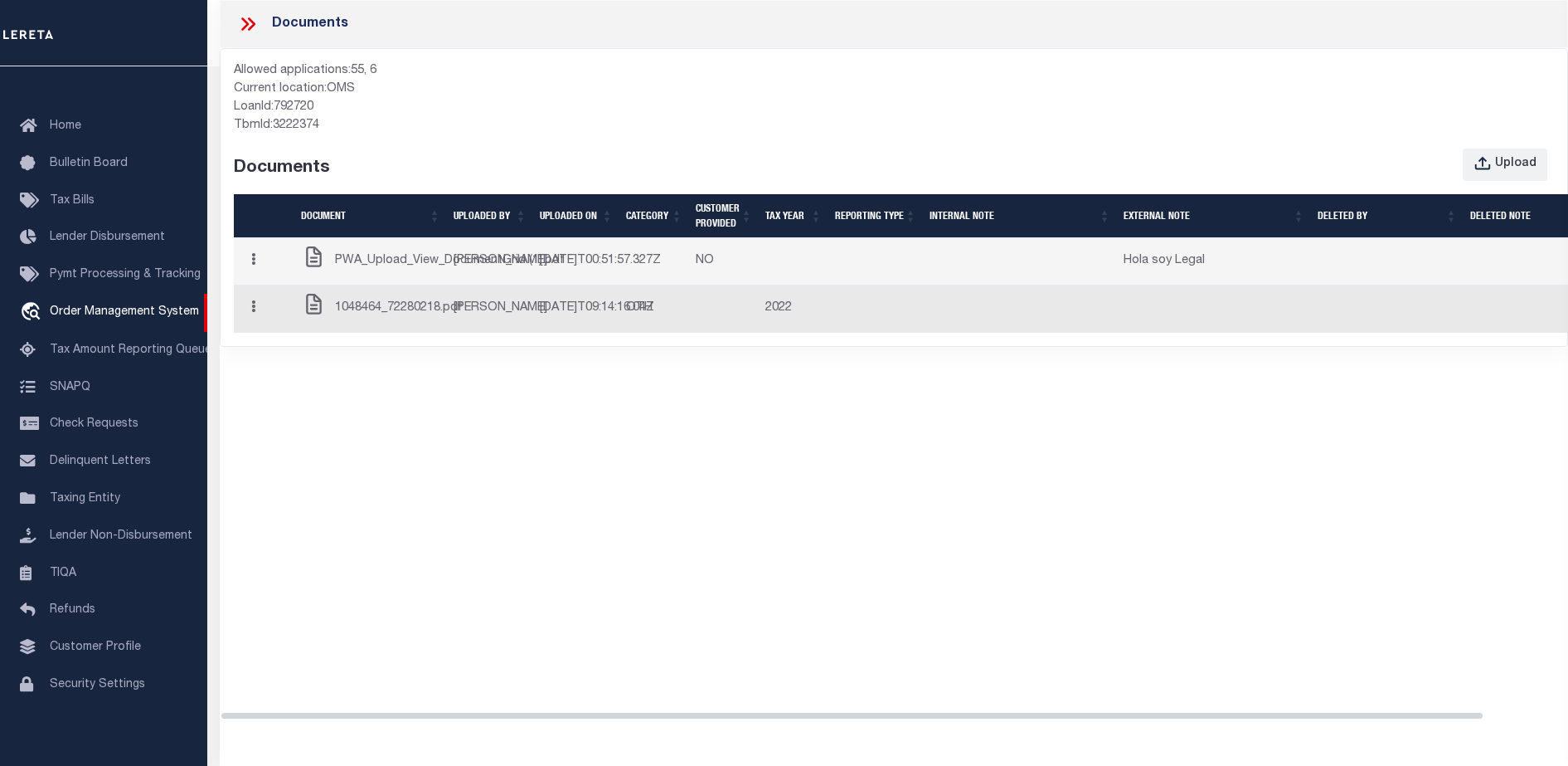
drag, startPoint x: 1153, startPoint y: 299, endPoint x: 652, endPoint y: 353, distance: 503.9
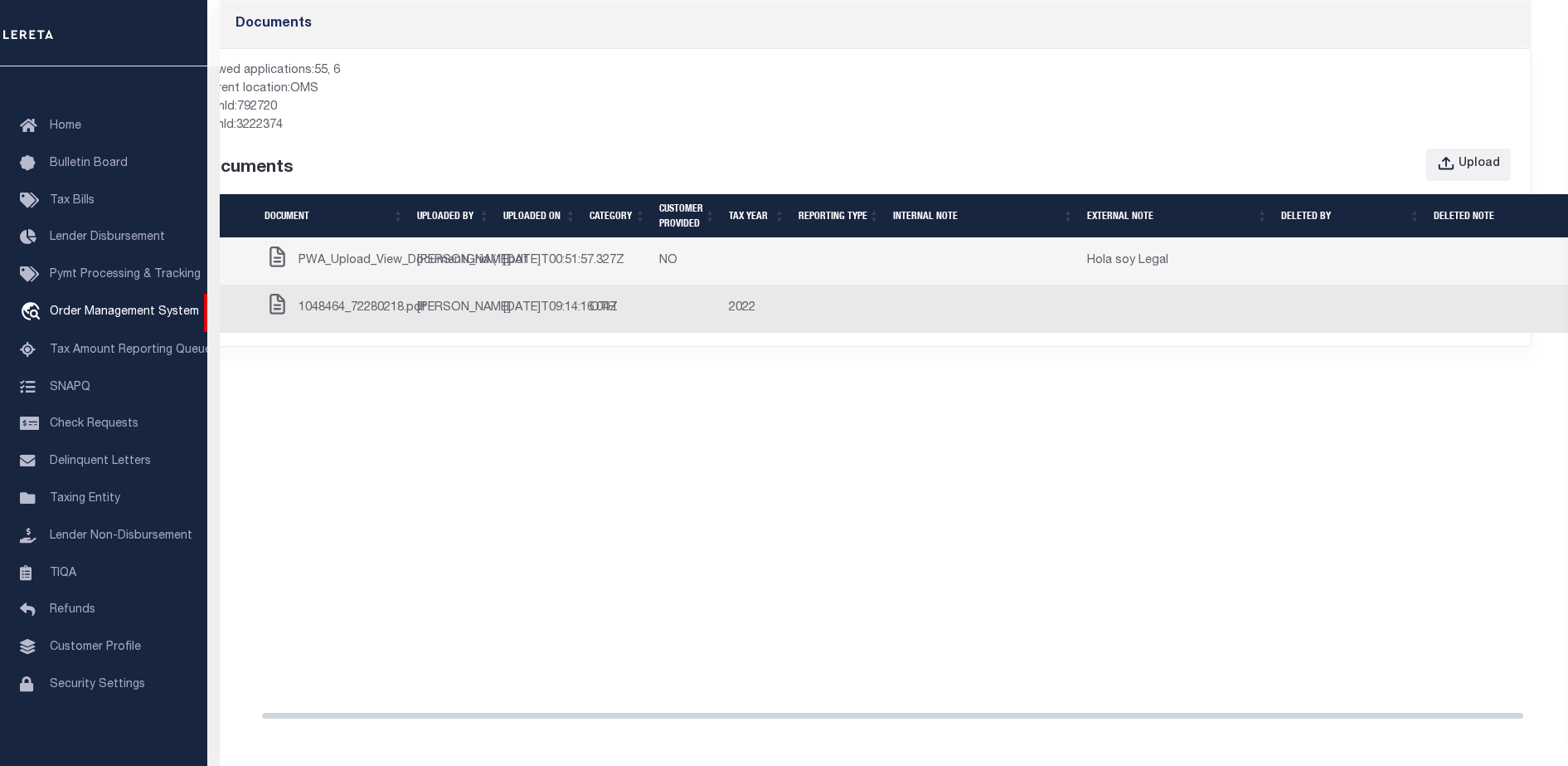
scroll to position [0, 70]
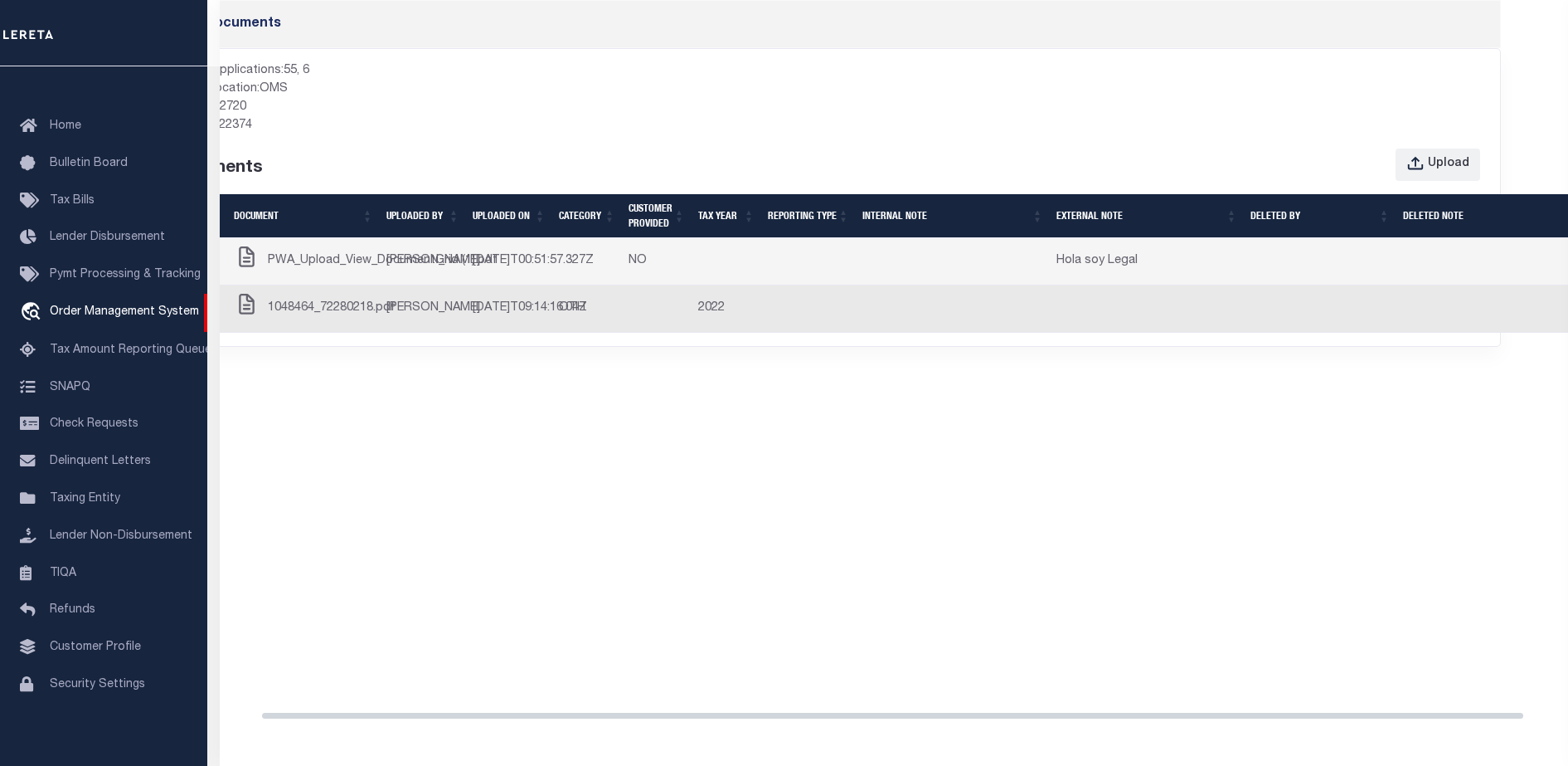
drag, startPoint x: 717, startPoint y: 353, endPoint x: 756, endPoint y: 368, distance: 41.8
drag, startPoint x: 948, startPoint y: 507, endPoint x: 1238, endPoint y: 351, distance: 329.3
click at [948, 507] on div "Documents Allowed applications: 55, 6 Current location: OMS LoanId: 792720 TbmI…" at bounding box center [893, 368] width 1348 height 736
click at [1419, 160] on icon "button" at bounding box center [1412, 163] width 15 height 13
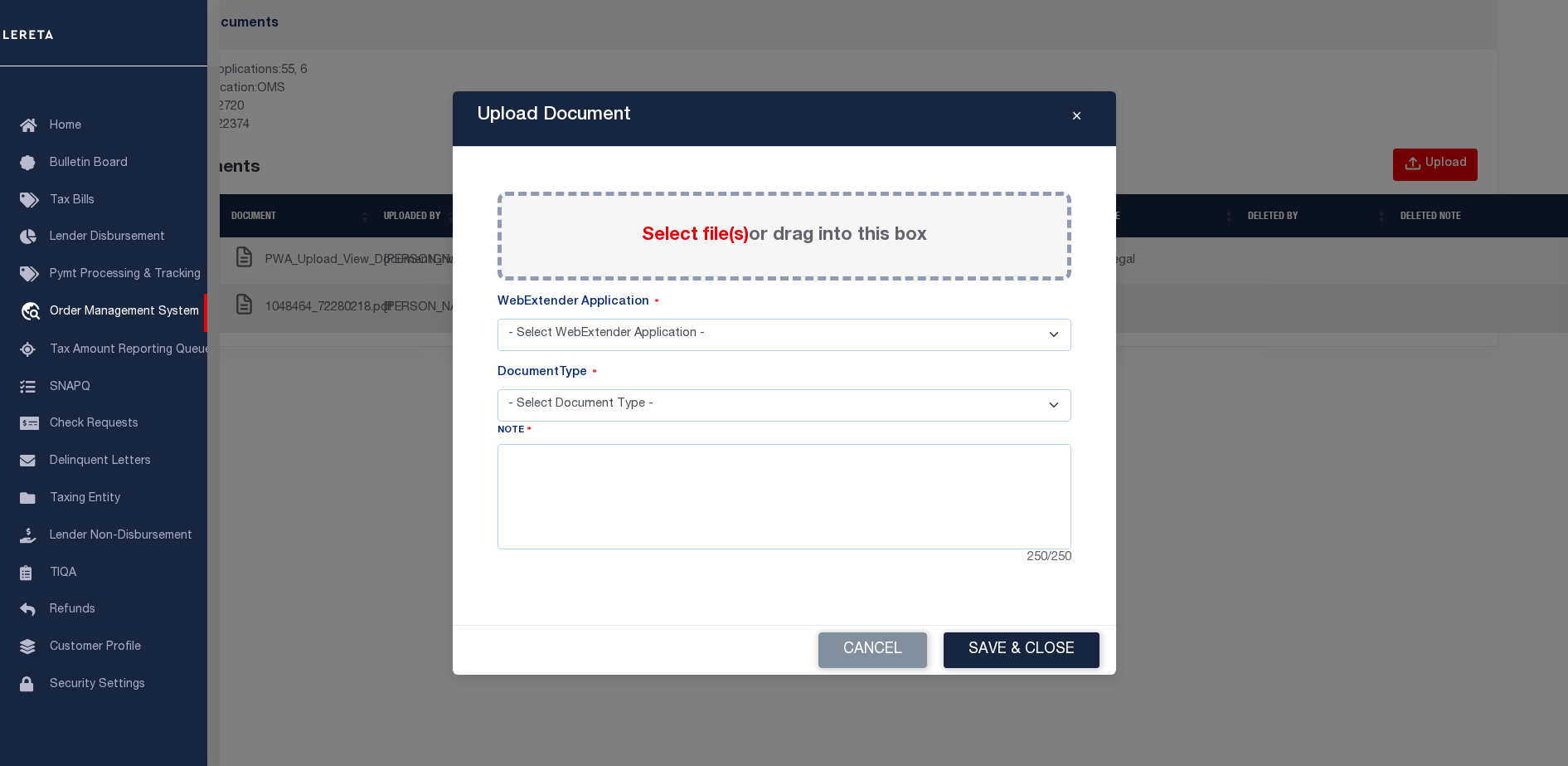
select select "6"
click at [749, 429] on div "Note 250 / 250" at bounding box center [784, 495] width 574 height 146
click at [733, 418] on select "- Select Document Type - TAX LEGAL" at bounding box center [784, 405] width 574 height 32
select select "TAX"
click at [498, 389] on select "- Select Document Type - TAX LEGAL" at bounding box center [784, 405] width 574 height 32
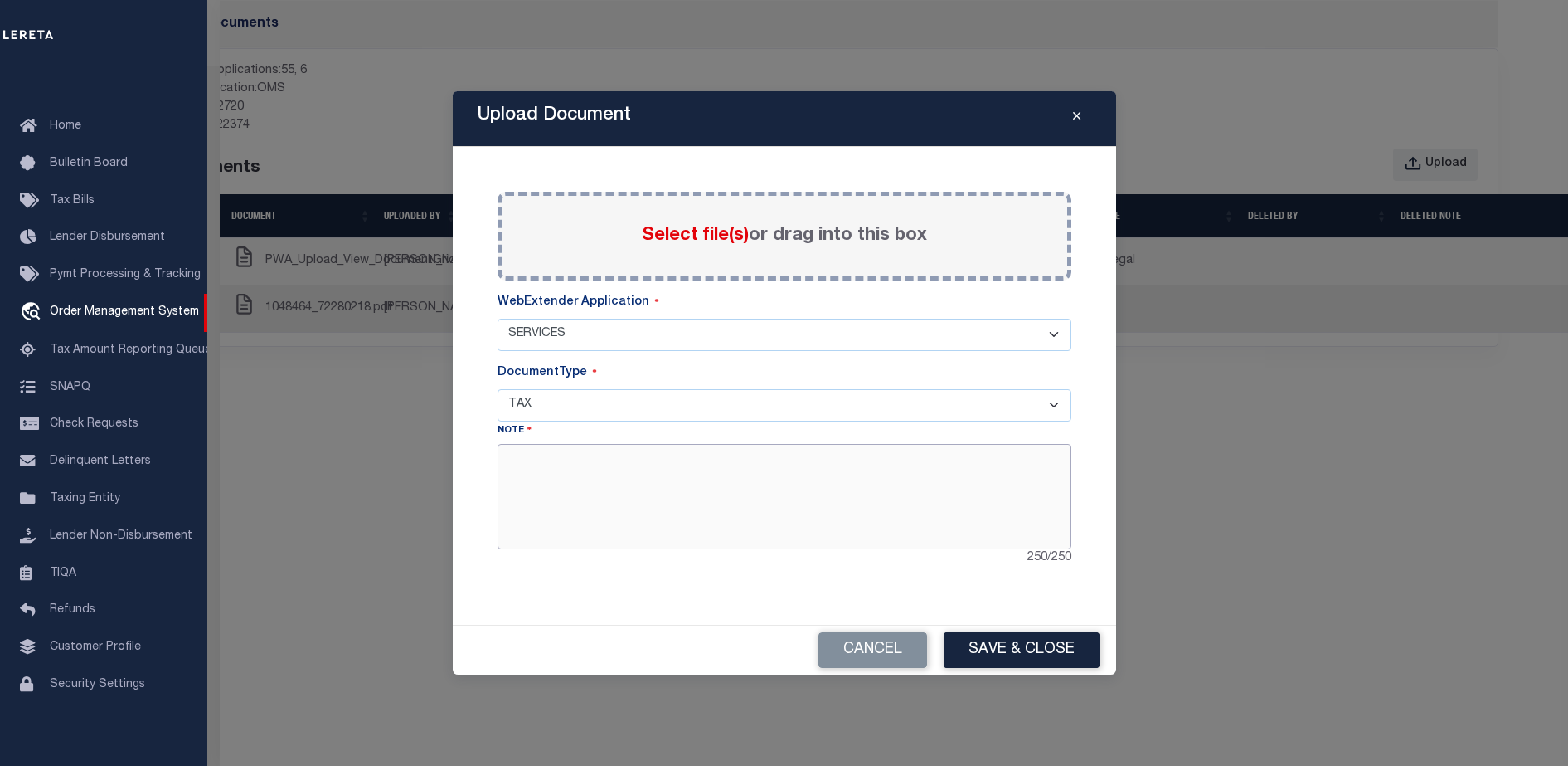
click at [888, 477] on textarea at bounding box center [784, 496] width 574 height 105
drag, startPoint x: 744, startPoint y: 481, endPoint x: 434, endPoint y: 460, distance: 310.7
click at [434, 460] on div "Upload Document Paste copied image or file into this box Select file(s) or drag…" at bounding box center [784, 383] width 1568 height 766
type textarea "Hola soy tax"
drag, startPoint x: 1082, startPoint y: 653, endPoint x: 790, endPoint y: 314, distance: 447.4
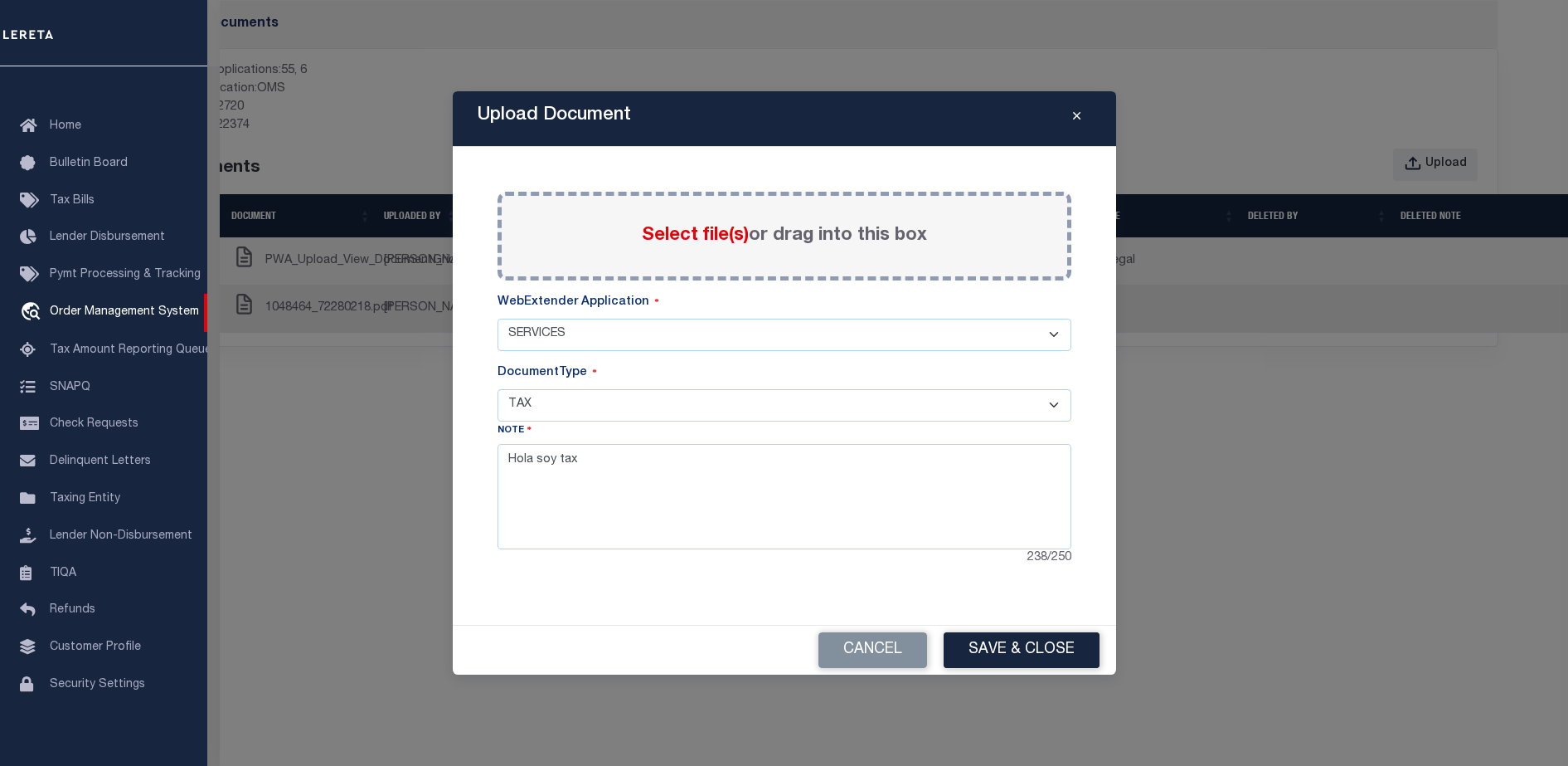
click at [796, 325] on div "Upload Document Paste copied image or file into this box Select file(s) or drag…" at bounding box center [784, 383] width 664 height 584
click at [740, 231] on span "Select file(s)" at bounding box center [695, 236] width 107 height 18
click at [0, 0] on input "Select file(s) or drag into this box" at bounding box center [0, 0] width 0 height 0
click at [1022, 651] on button "Save & Close" at bounding box center [1021, 650] width 156 height 36
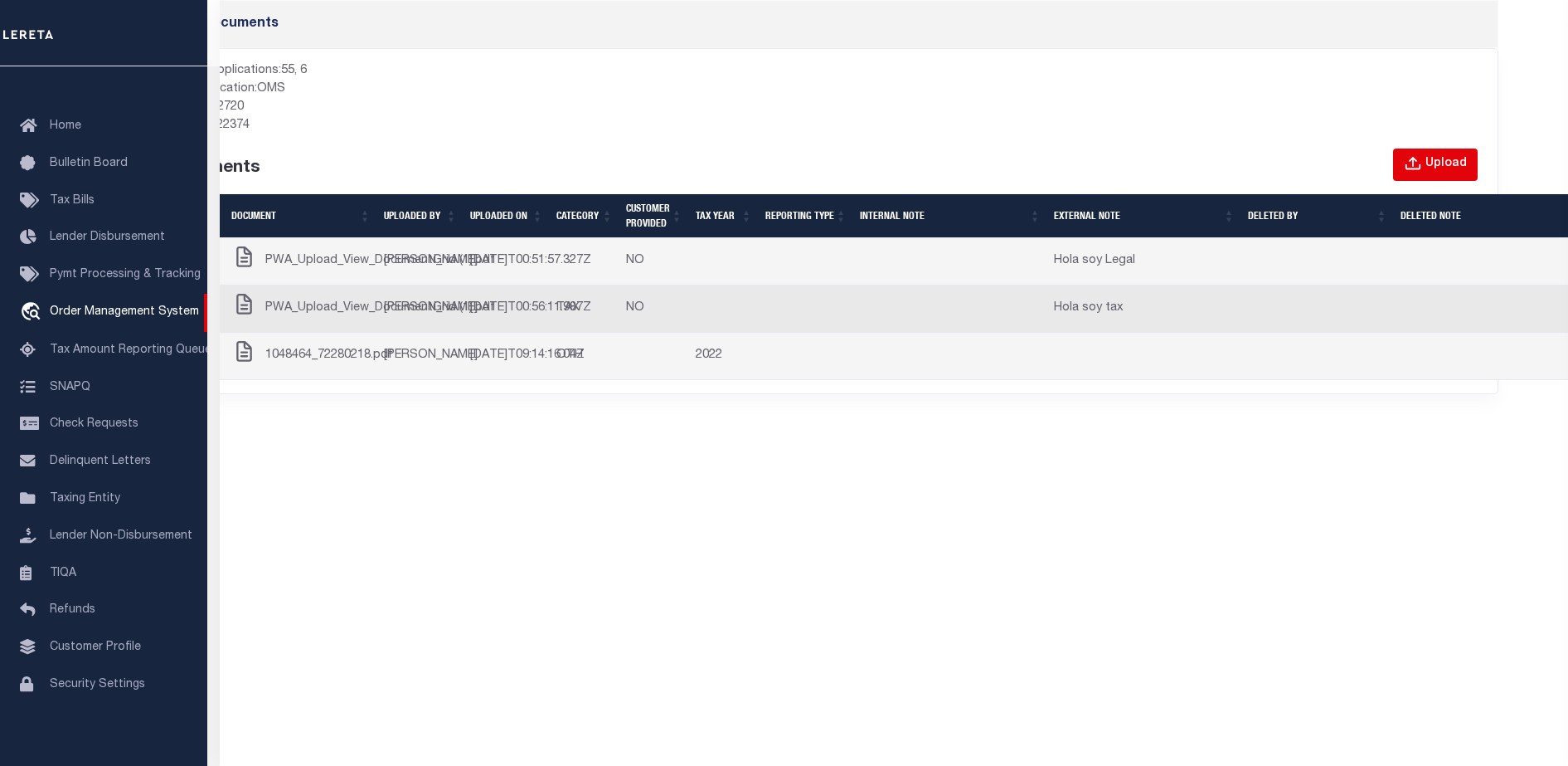
click at [1420, 162] on icon "button" at bounding box center [1413, 164] width 18 height 18
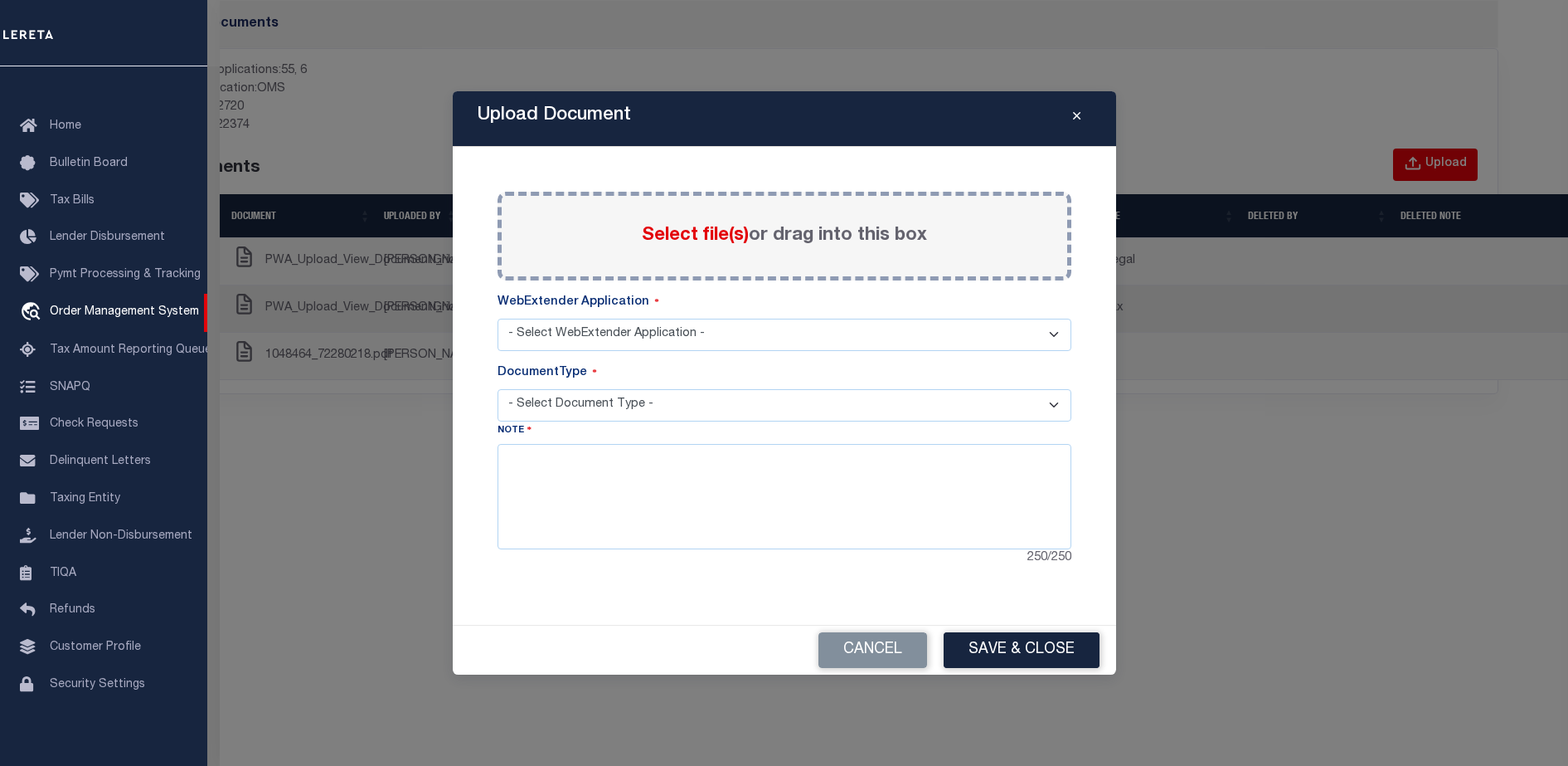
select select "6"
select select "TAX"
click at [717, 233] on span "Select file(s)" at bounding box center [695, 236] width 107 height 18
click at [0, 0] on input "Select file(s) or drag into this box" at bounding box center [0, 0] width 0 height 0
click at [633, 321] on select "- Select WebExtender Application - SERVICES BORROWER_CORRESPONDENCE" at bounding box center [784, 335] width 574 height 32
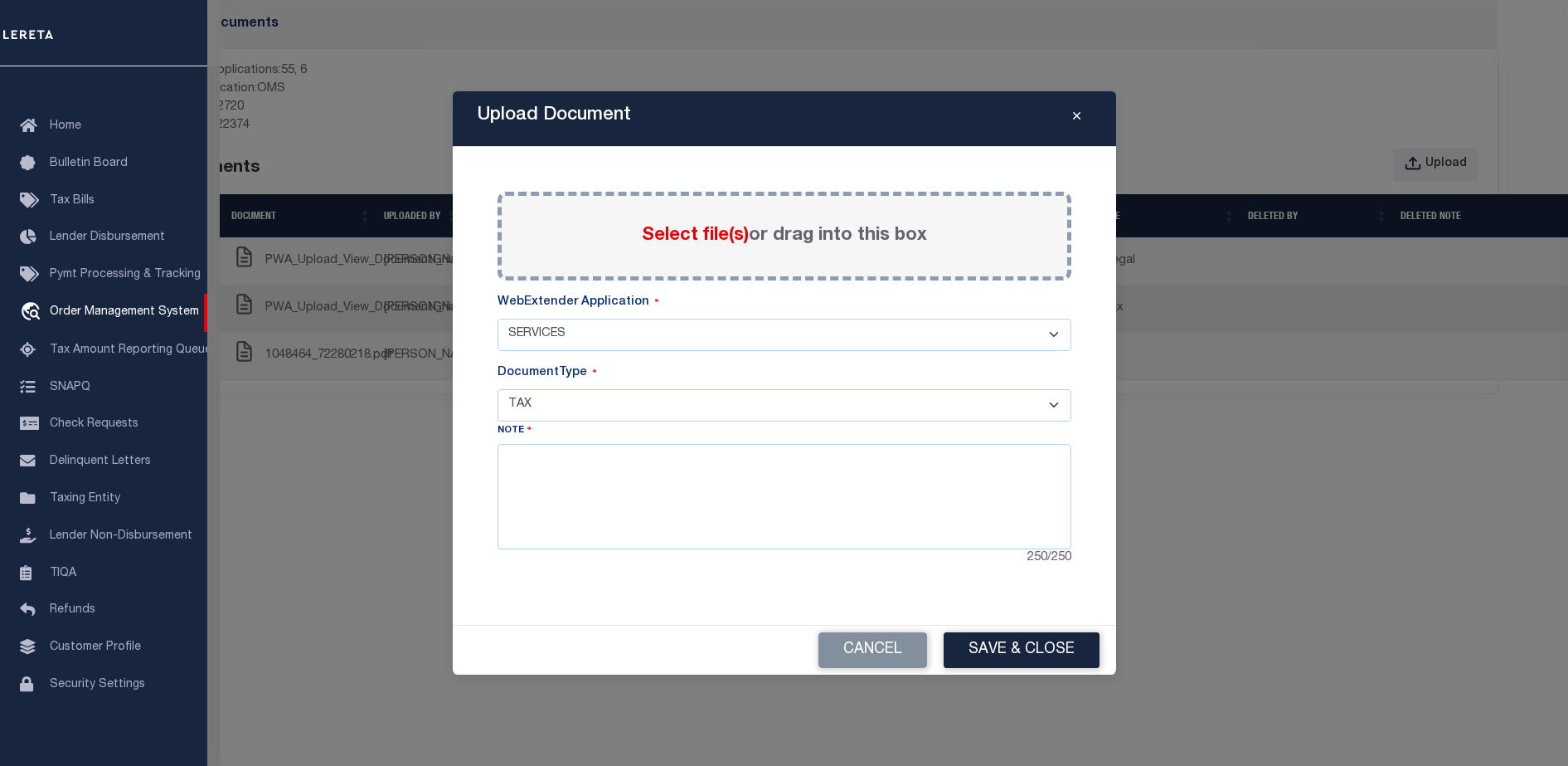
select select "55"
click at [498, 319] on select "- Select WebExtender Application - SERVICES BORROWER_CORRESPONDENCE" at bounding box center [784, 335] width 574 height 32
click at [655, 410] on select "- Select Document Type - PROOF OF PYMT APPRAISAL NOTICE ATTORNEY NOTICE CURRENT…" at bounding box center [784, 405] width 574 height 32
select select "PROOF OF PYMT"
click at [498, 389] on select "- Select Document Type - PROOF OF PYMT APPRAISAL NOTICE ATTORNEY NOTICE CURRENT…" at bounding box center [784, 405] width 574 height 32
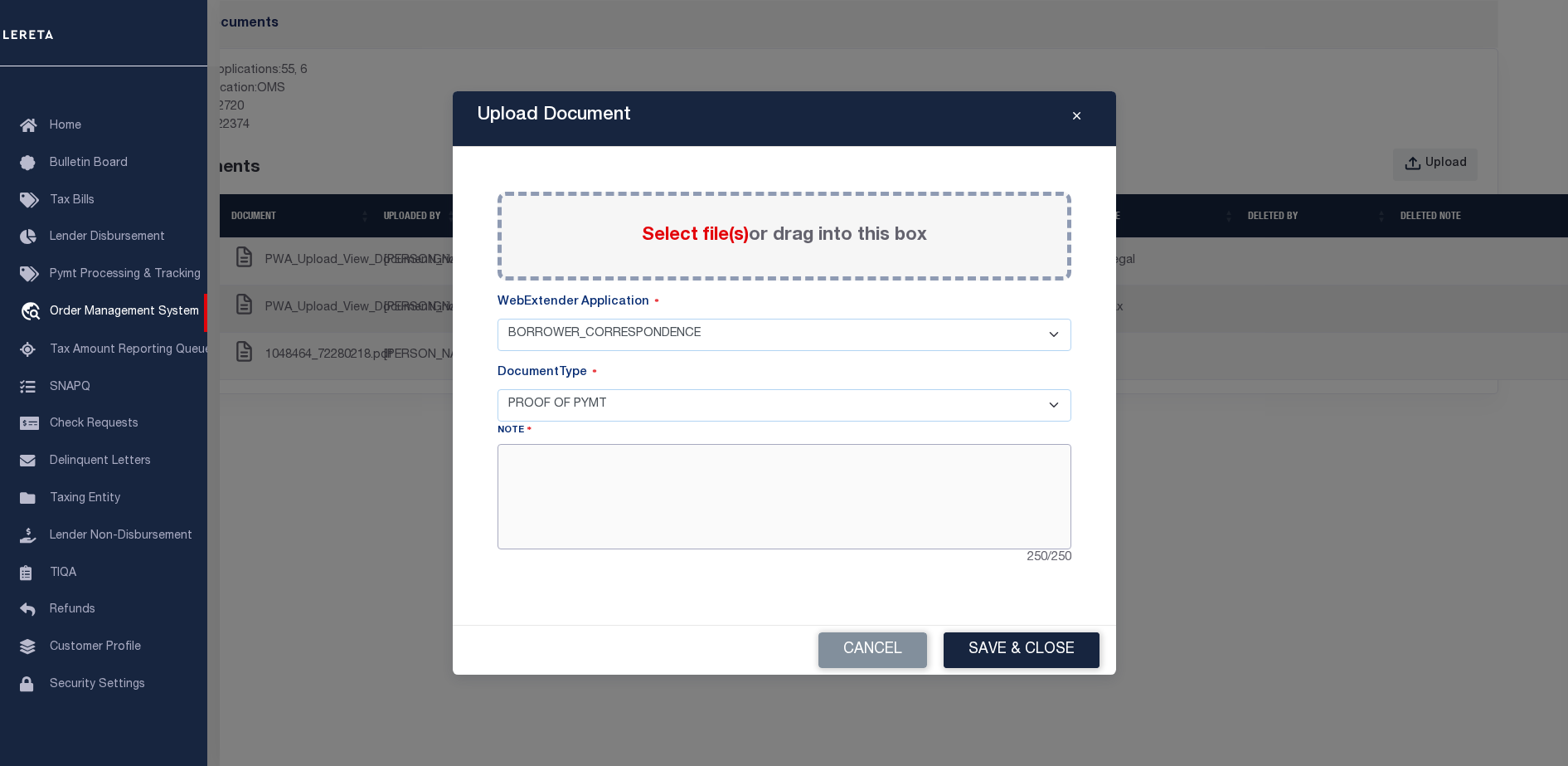
click at [686, 477] on textarea at bounding box center [784, 496] width 574 height 105
type textarea "s"
type textarea "Soy Pop"
click at [1011, 647] on button "Save & Close" at bounding box center [1021, 650] width 156 height 36
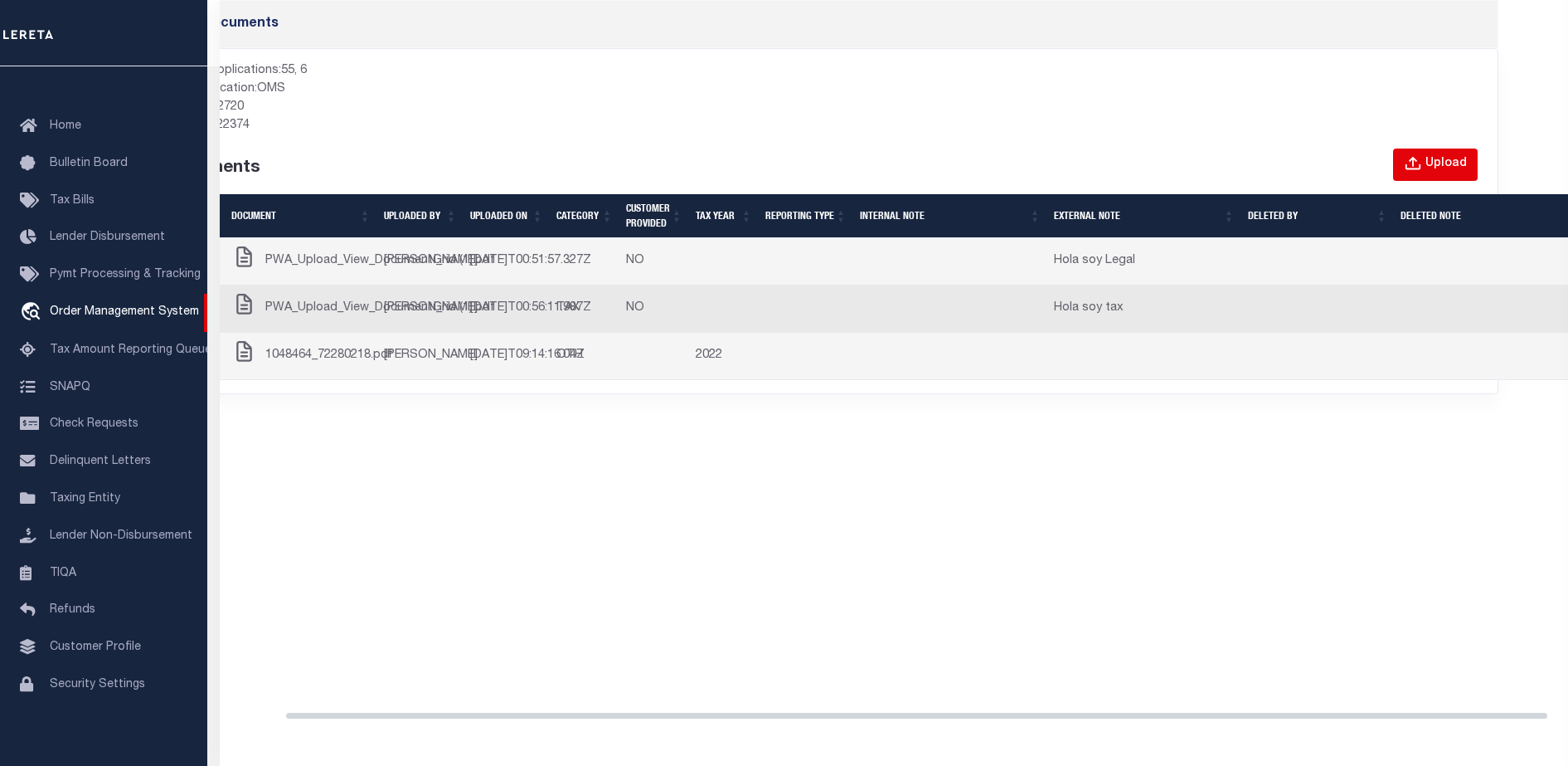
click at [1437, 159] on div "Upload" at bounding box center [1445, 164] width 41 height 18
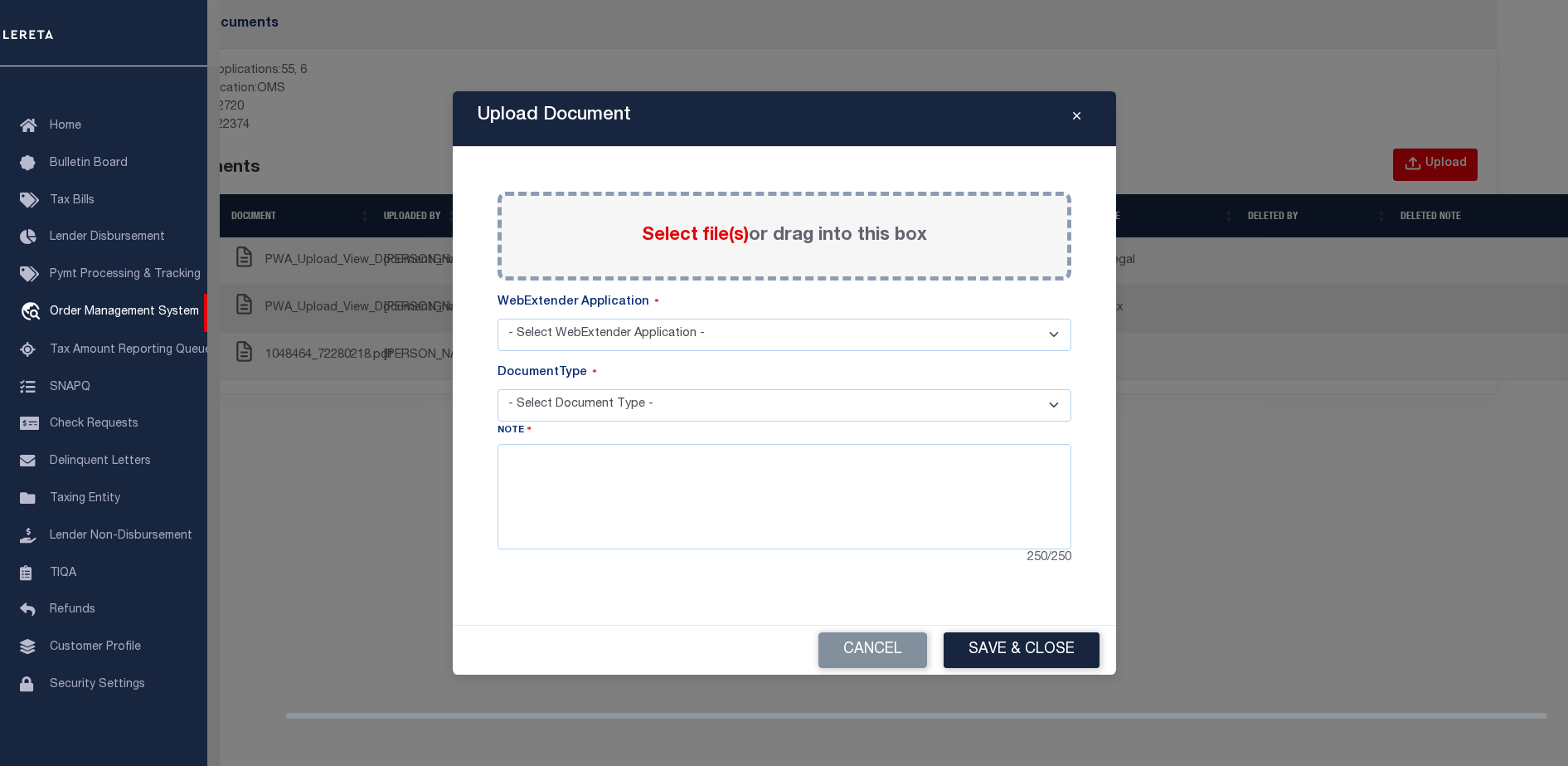
select select "55"
click at [633, 412] on select "- Select Document Type - PROOF OF PYMT APPRAISAL NOTICE ATTORNEY NOTICE CURRENT…" at bounding box center [784, 405] width 574 height 32
select select "APPRAISAL NOTICE"
click at [498, 389] on select "- Select Document Type - PROOF OF PYMT APPRAISAL NOTICE ATTORNEY NOTICE CURRENT…" at bounding box center [784, 405] width 574 height 32
click at [653, 222] on label "Select file(s) or drag into this box" at bounding box center [784, 235] width 285 height 27
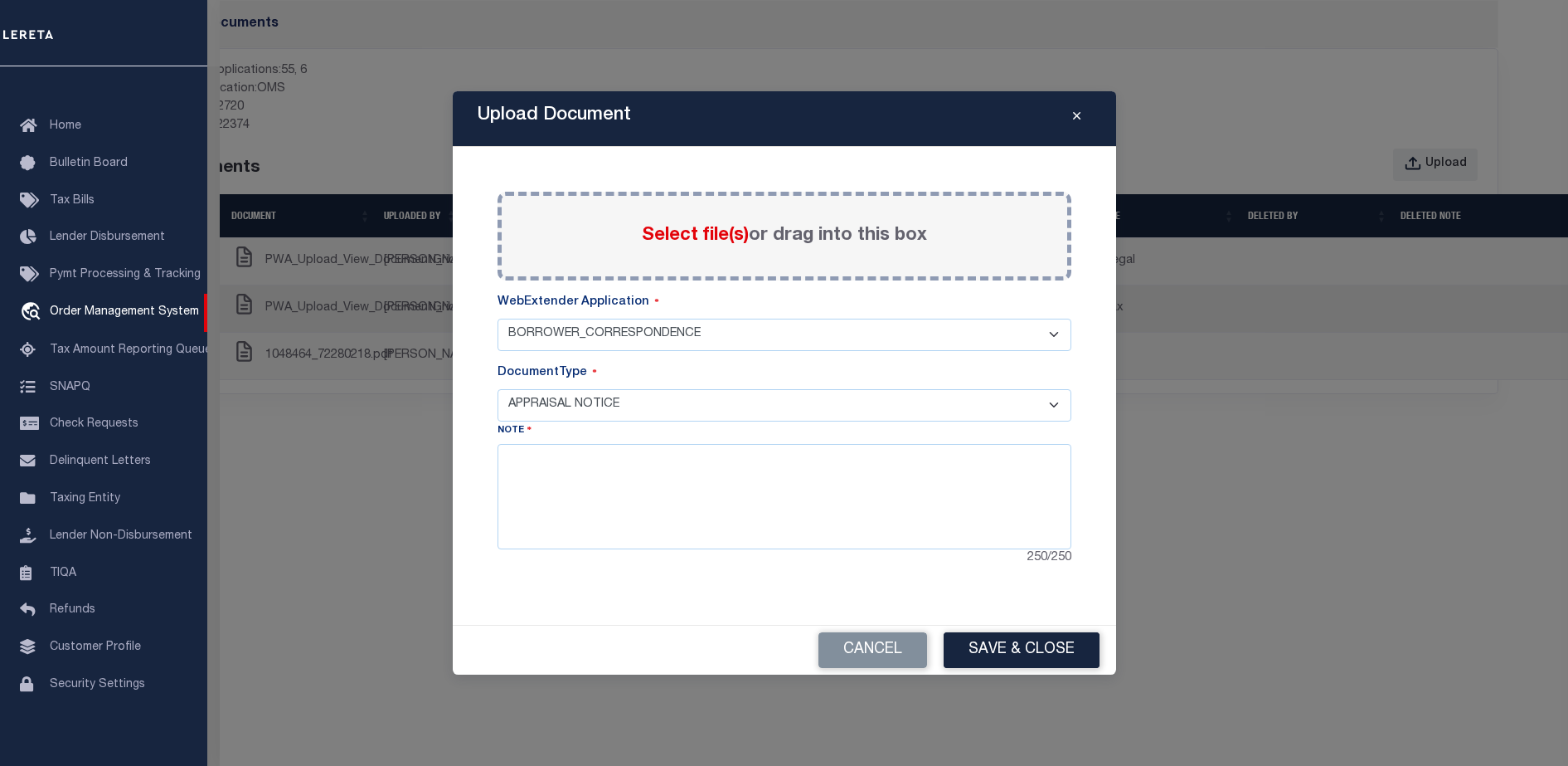
click at [0, 0] on input "Select file(s) or drag into this box" at bounding box center [0, 0] width 0 height 0
click at [987, 642] on button "Save & Close" at bounding box center [1021, 650] width 156 height 36
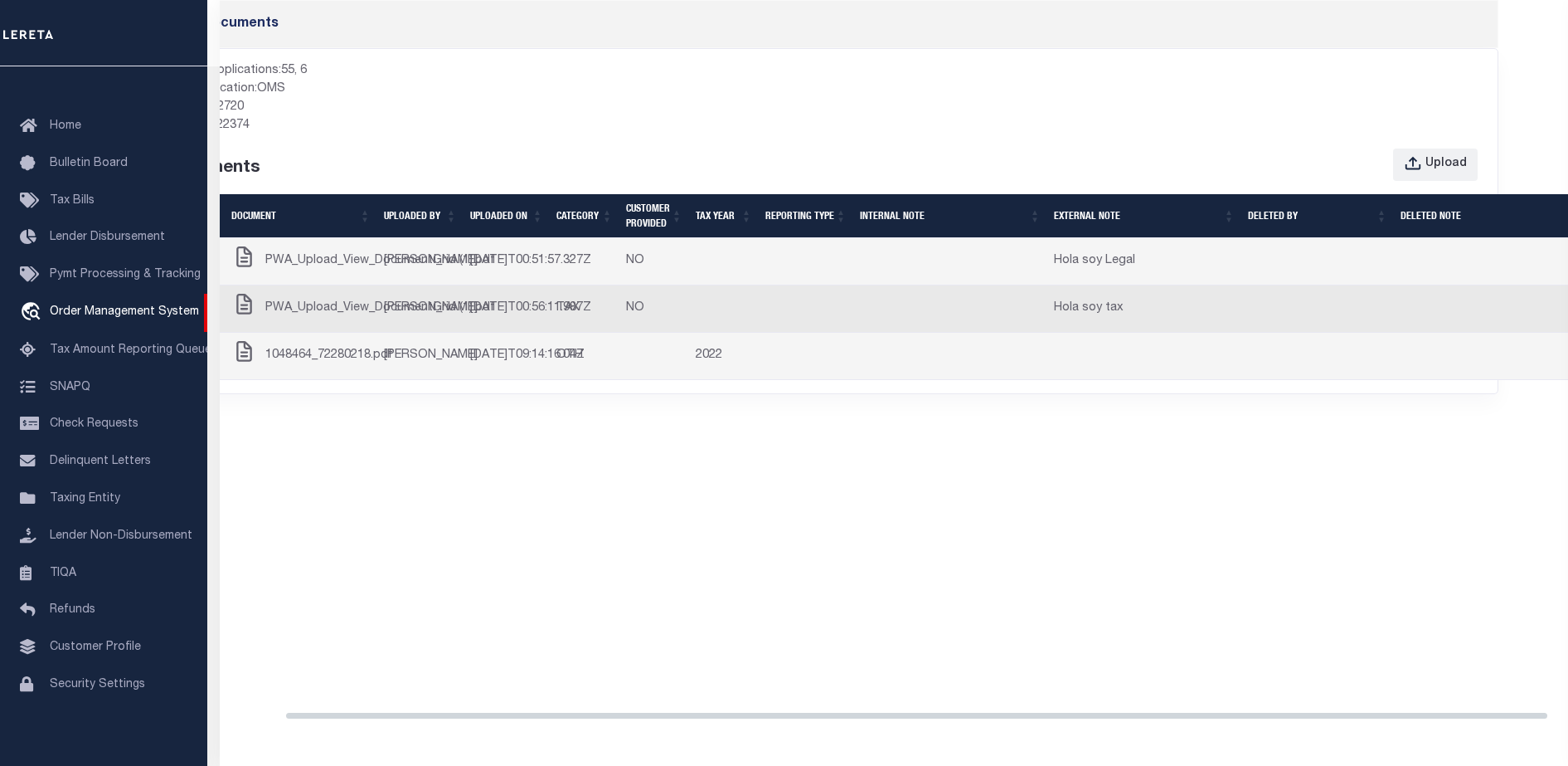
click at [891, 487] on div "Documents Allowed applications: 55, 6 Current location: OMS LoanId: 792720 TbmI…" at bounding box center [893, 368] width 1348 height 736
click at [1422, 160] on icon "button" at bounding box center [1413, 164] width 18 height 18
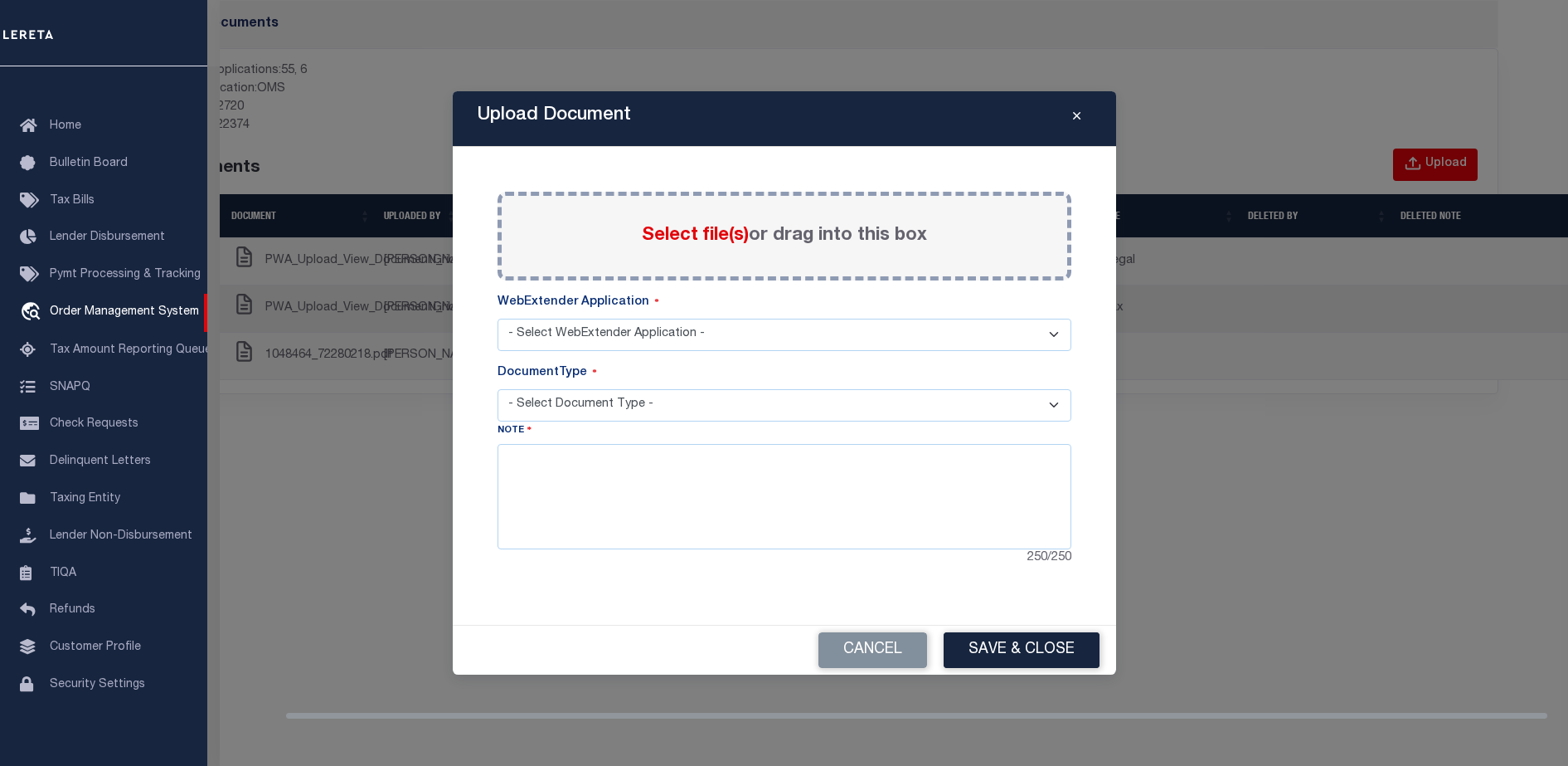
select select "55"
select select "APPRAISAL NOTICE"
click at [735, 339] on select "- Select WebExtender Application - SERVICES BORROWER_CORRESPONDENCE" at bounding box center [784, 335] width 574 height 32
click at [656, 409] on select "- Select Document Type - PROOF OF PYMT APPRAISAL NOTICE ATTORNEY NOTICE CURRENT…" at bounding box center [784, 405] width 574 height 32
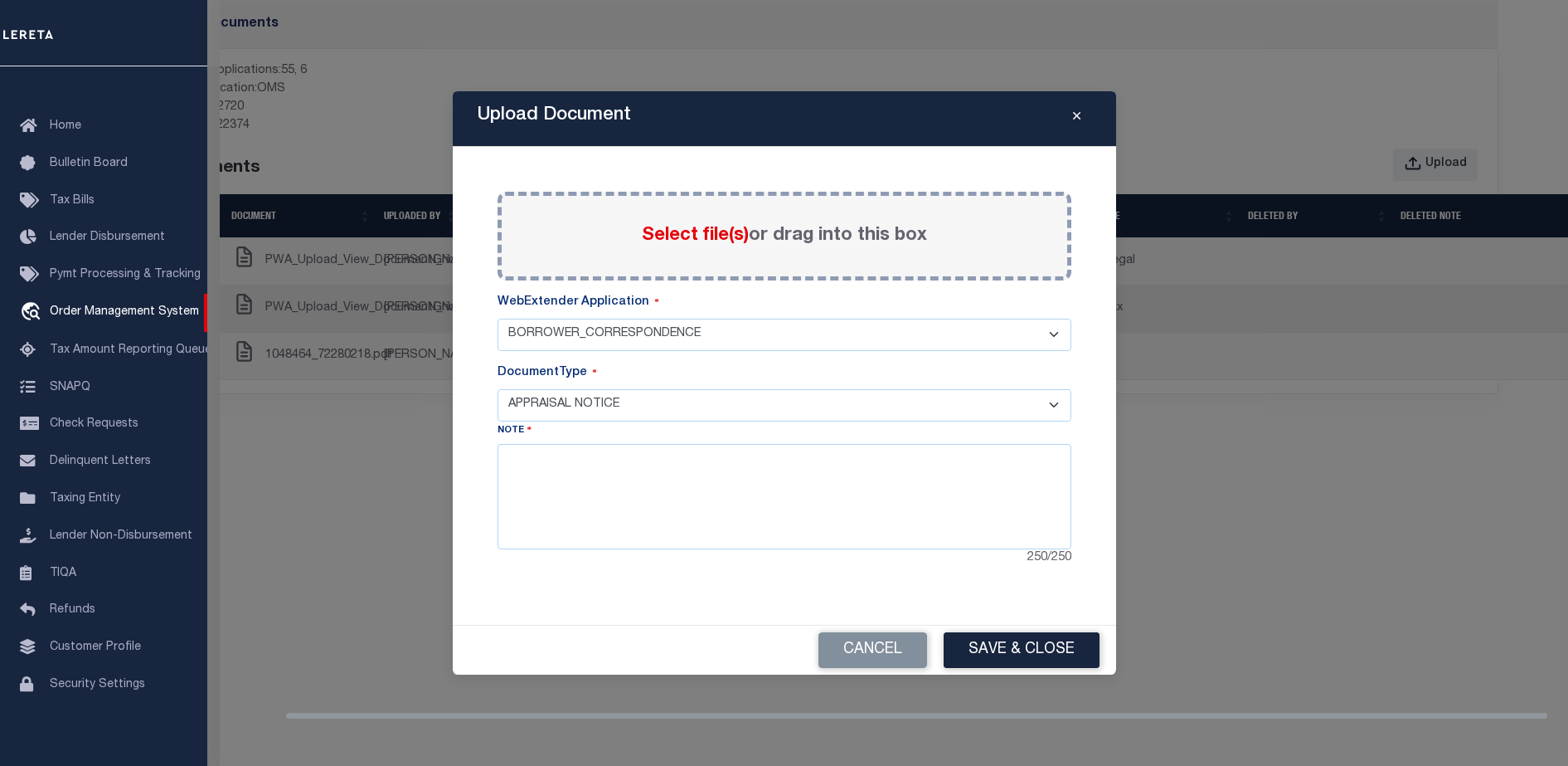
click at [1086, 109] on button "Close" at bounding box center [1076, 119] width 29 height 20
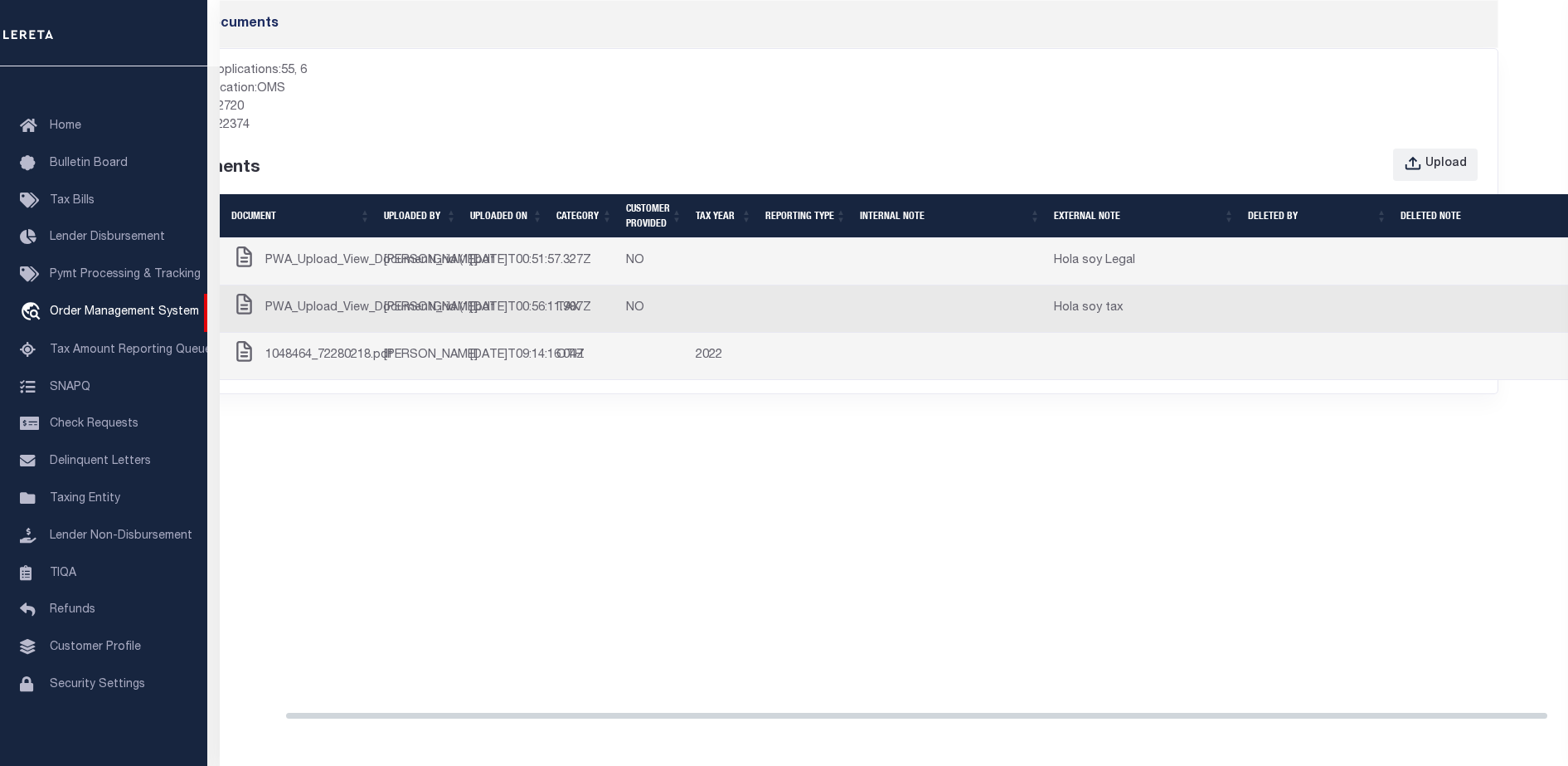
click at [976, 673] on div "Documents Allowed applications: 55, 6 Current location: OMS LoanId: 792720 TbmI…" at bounding box center [893, 368] width 1348 height 736
click at [1420, 163] on icon "button" at bounding box center [1413, 164] width 18 height 18
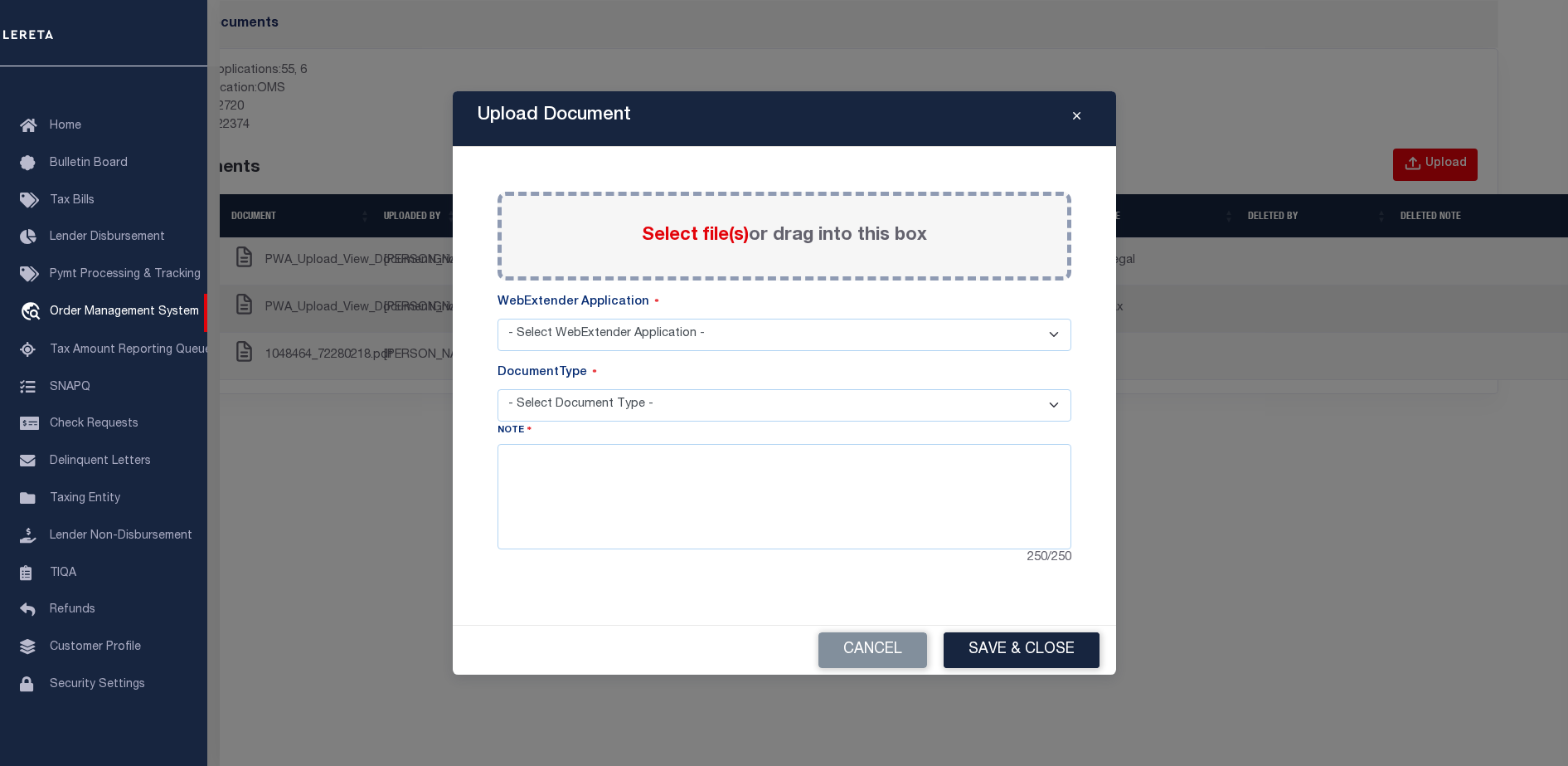
select select "55"
click at [754, 400] on select "- Select Document Type - PROOF OF PYMT APPRAISAL NOTICE ATTORNEY NOTICE CURRENT…" at bounding box center [784, 405] width 574 height 32
select select "ATTORNEY NOTICE"
click at [498, 389] on select "- Select Document Type - PROOF OF PYMT APPRAISAL NOTICE ATTORNEY NOTICE CURRENT…" at bounding box center [784, 405] width 574 height 32
click at [652, 217] on div "Select file(s) or drag into this box" at bounding box center [784, 236] width 574 height 89
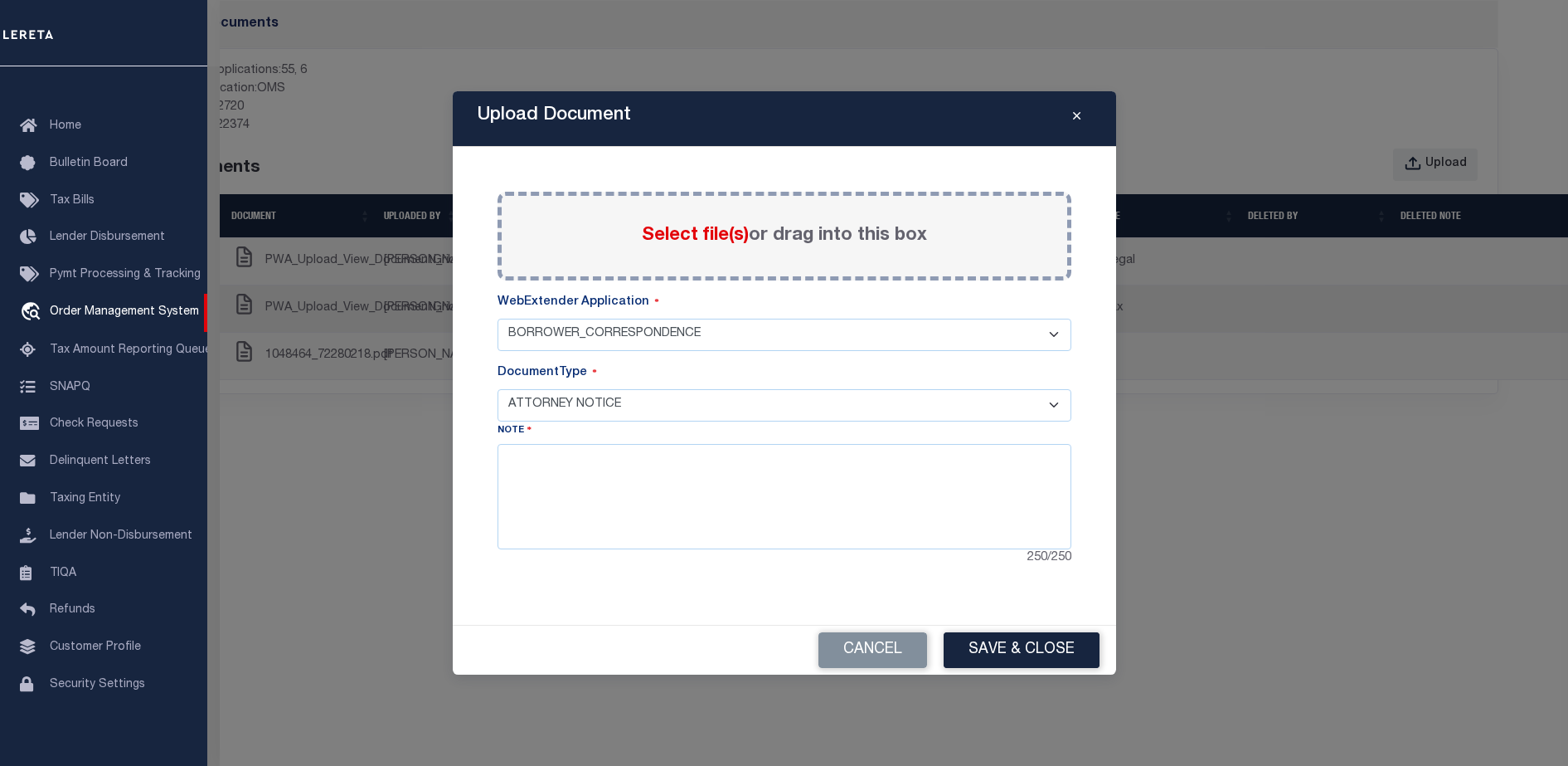
click at [674, 242] on span "Select file(s)" at bounding box center [695, 236] width 107 height 18
click at [0, 0] on input "Select file(s) or drag into this box" at bounding box center [0, 0] width 0 height 0
click at [630, 492] on textarea at bounding box center [784, 496] width 574 height 105
type textarea "sfafafa"
click at [997, 649] on button "Save & Close" at bounding box center [1021, 650] width 156 height 36
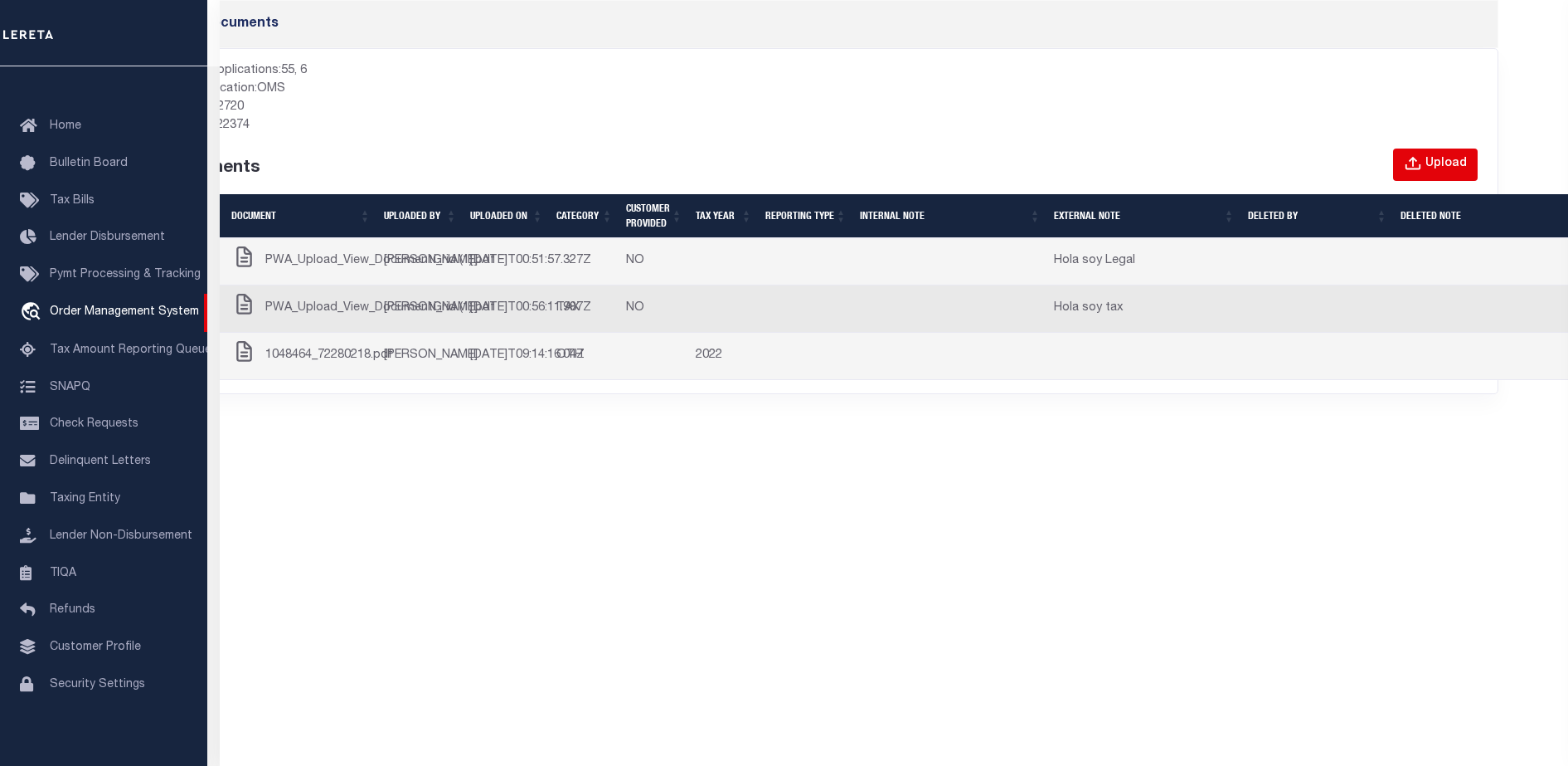
click at [1428, 161] on div "Upload" at bounding box center [1445, 164] width 41 height 18
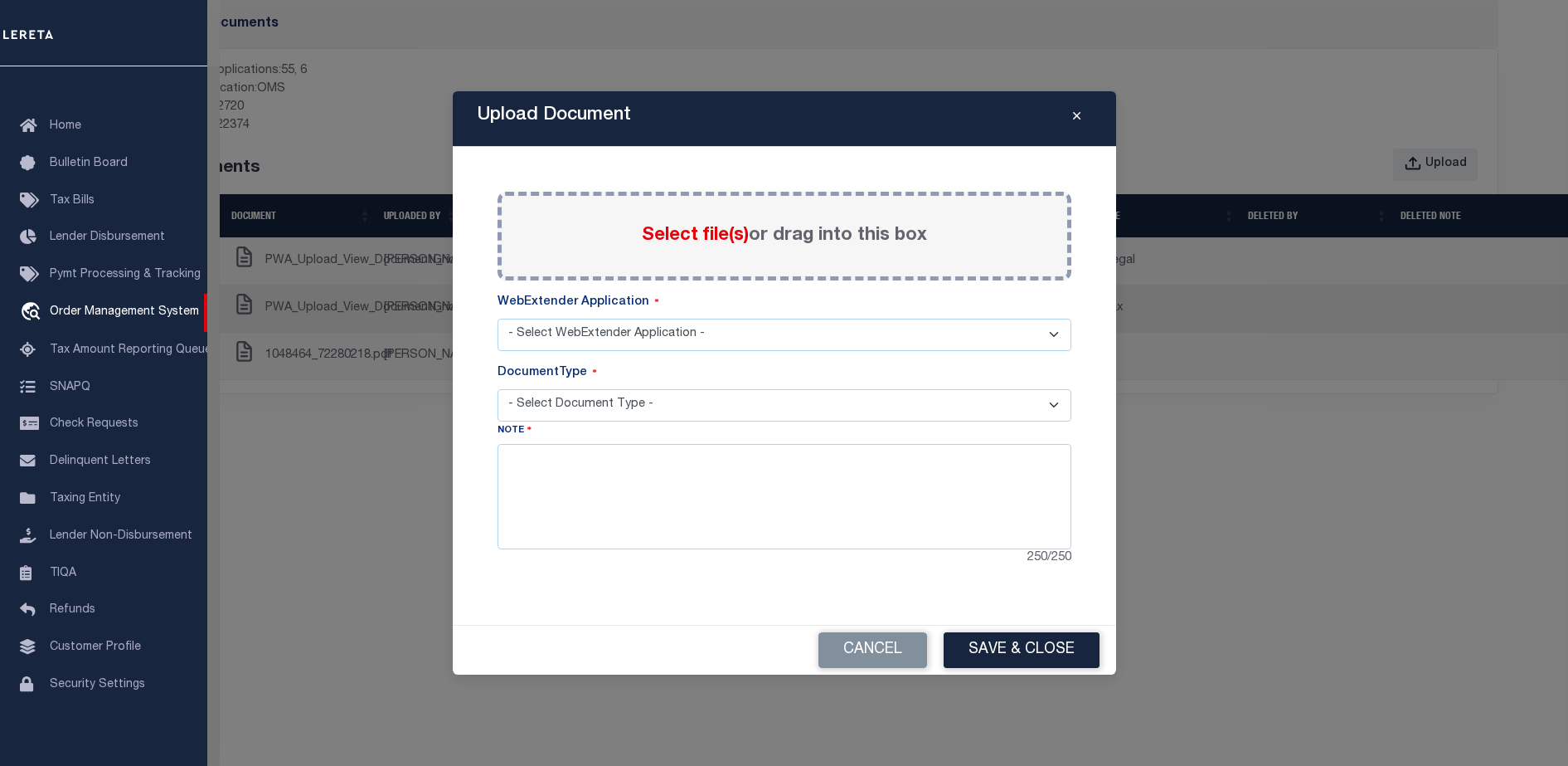
click at [758, 407] on select "- Select Document Type -" at bounding box center [784, 405] width 574 height 32
click at [700, 480] on textarea at bounding box center [784, 496] width 574 height 105
click at [666, 344] on select "- Select WebExtender Application -" at bounding box center [784, 335] width 574 height 32
click at [661, 336] on select "- Select WebExtender Application -" at bounding box center [784, 335] width 574 height 32
click at [676, 329] on select "- Select WebExtender Application -" at bounding box center [784, 335] width 574 height 32
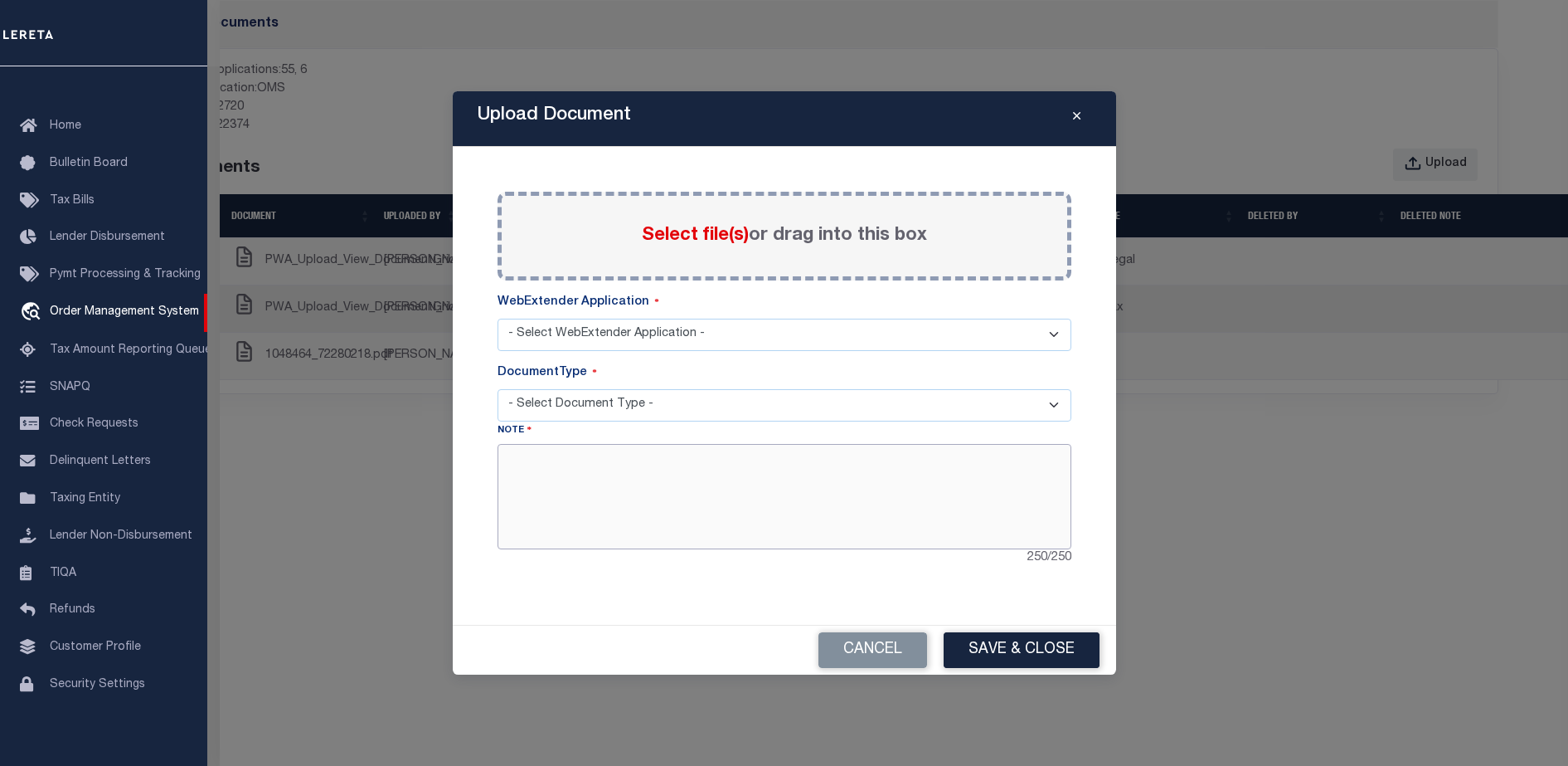
click at [642, 544] on textarea at bounding box center [784, 496] width 574 height 105
click at [884, 655] on button "Cancel" at bounding box center [872, 650] width 109 height 36
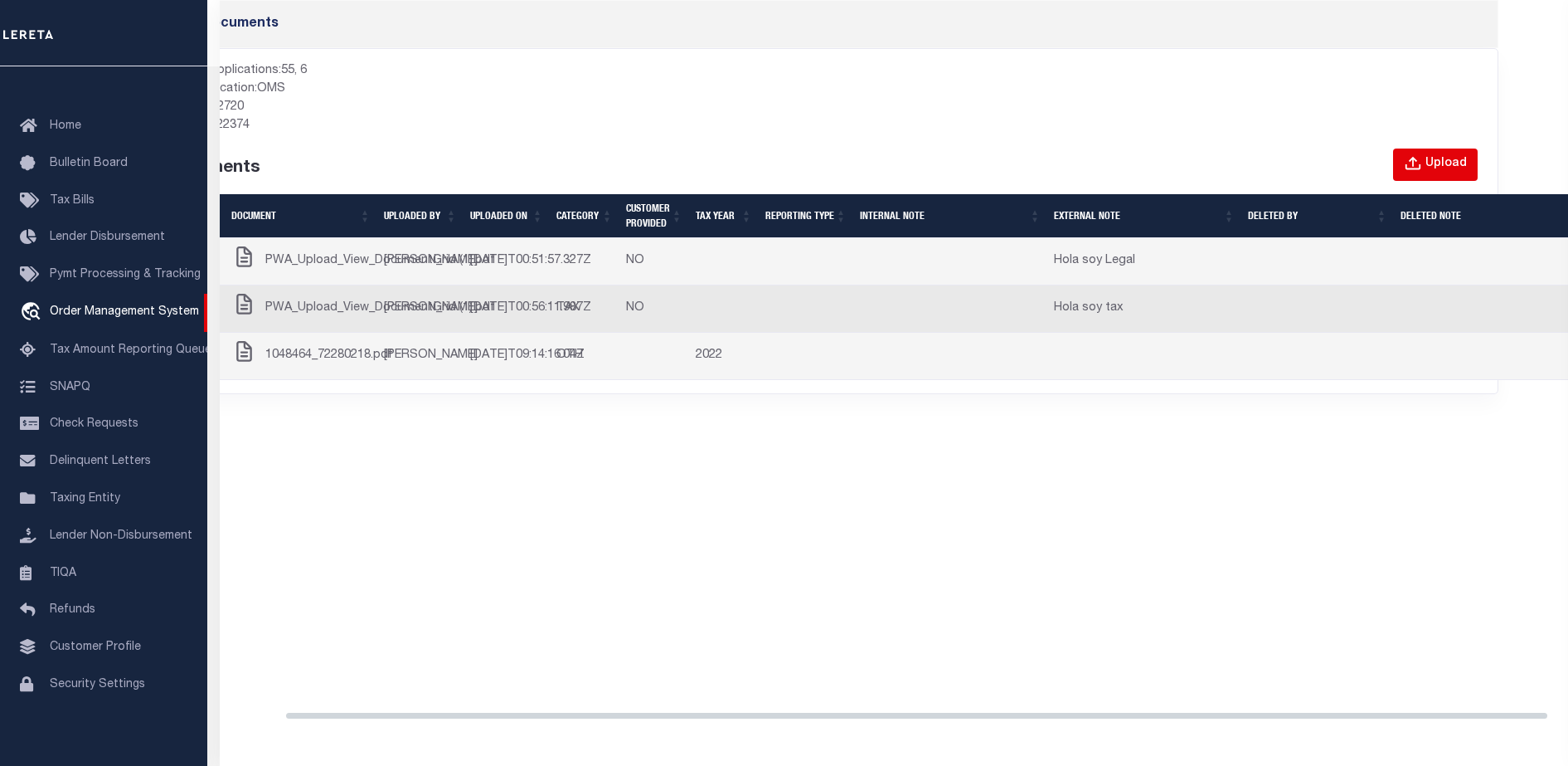
click at [1426, 151] on button "Upload" at bounding box center [1435, 165] width 85 height 32
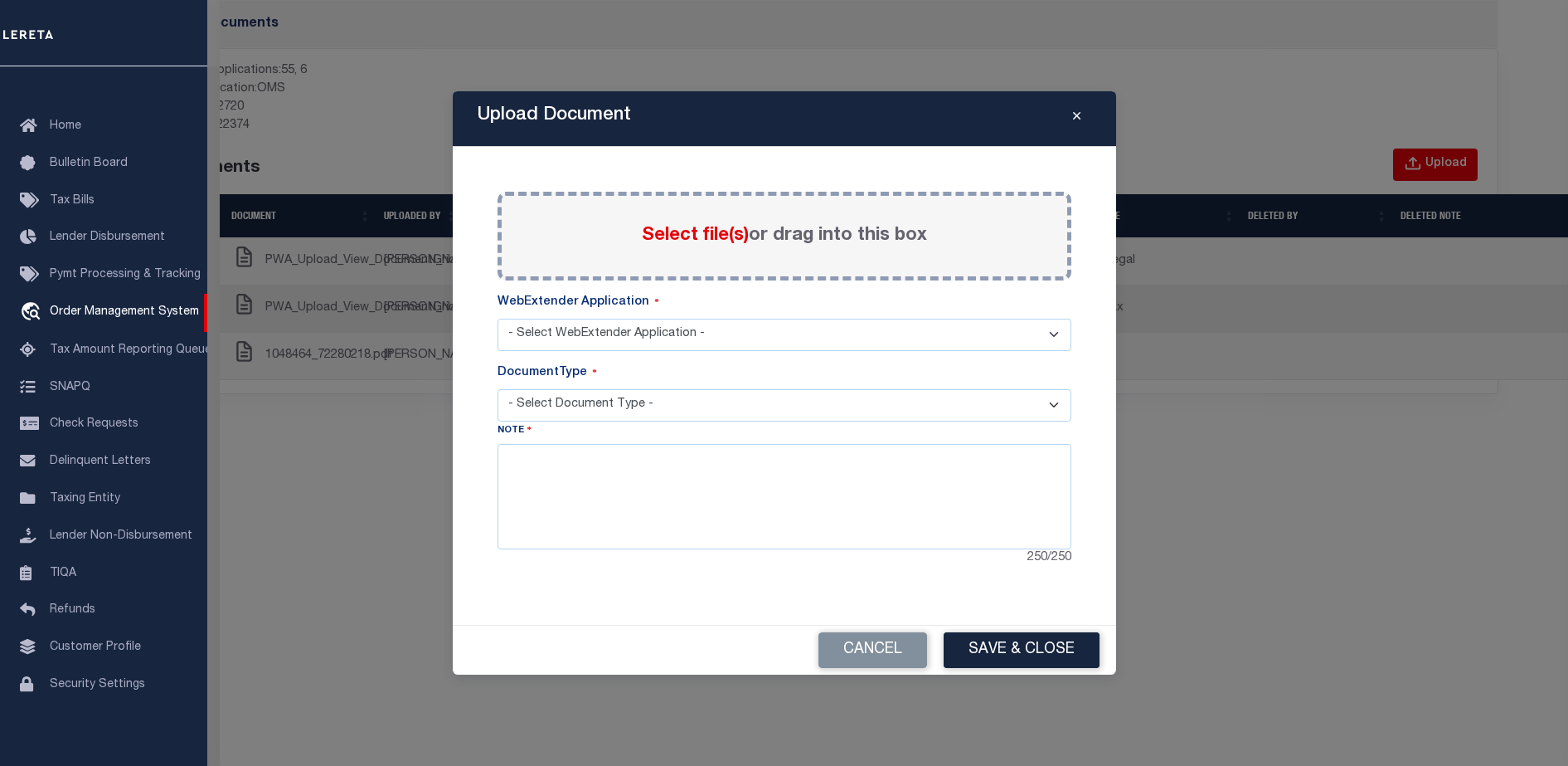
select select "55"
click at [682, 245] on span "Select file(s)" at bounding box center [695, 236] width 107 height 18
click at [0, 0] on input "Select file(s) or drag into this box" at bounding box center [0, 0] width 0 height 0
click at [633, 404] on select "- Select Document Type - PROOF OF PYMT APPRAISAL NOTICE ATTORNEY NOTICE CURRENT…" at bounding box center [784, 405] width 574 height 32
select select "CURRENT BILLS"
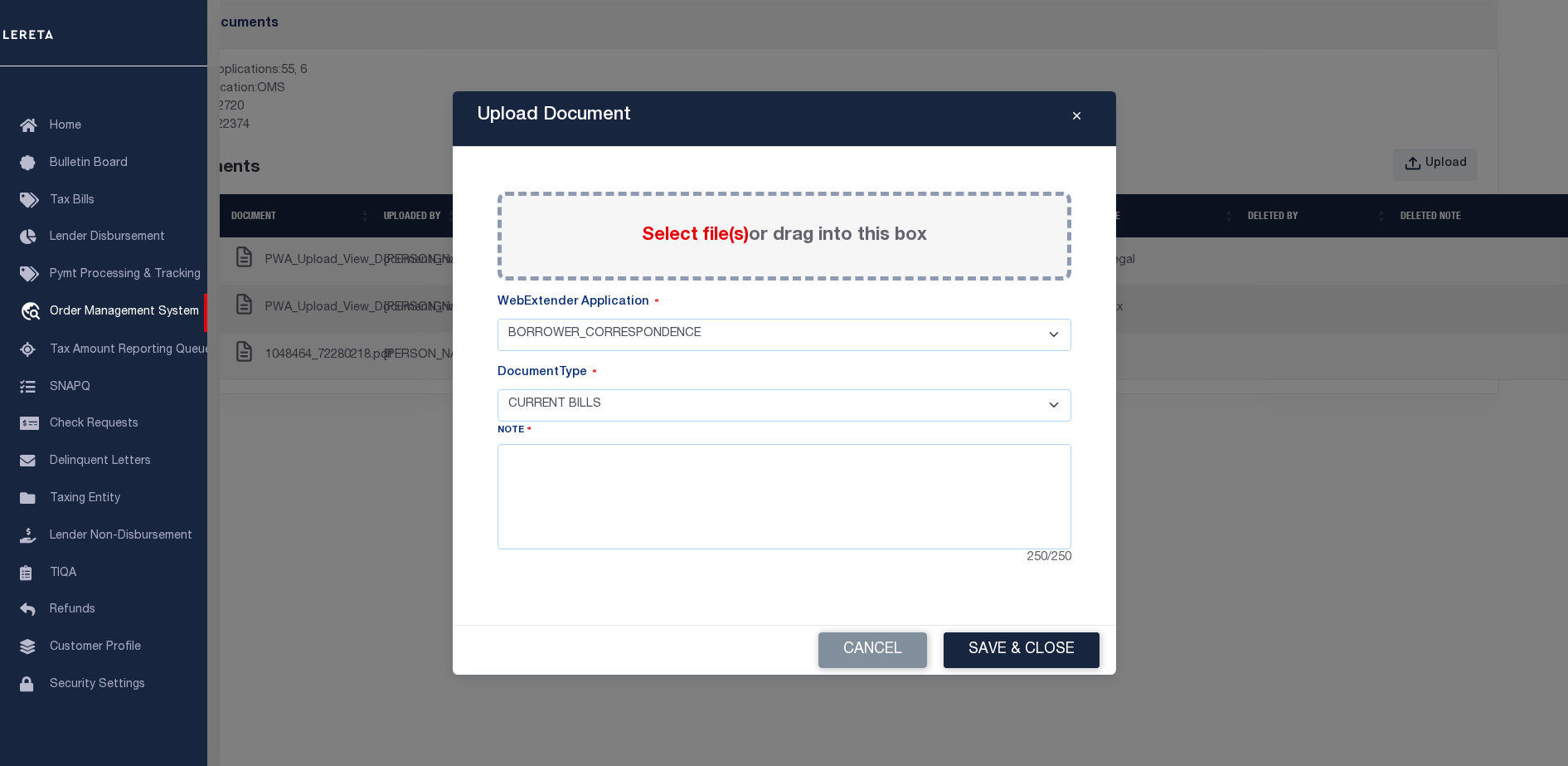
click at [498, 389] on select "- Select Document Type - PROOF OF PYMT APPRAISAL NOTICE ATTORNEY NOTICE CURRENT…" at bounding box center [784, 405] width 574 height 32
click at [995, 646] on button "Save & Close" at bounding box center [1021, 650] width 156 height 36
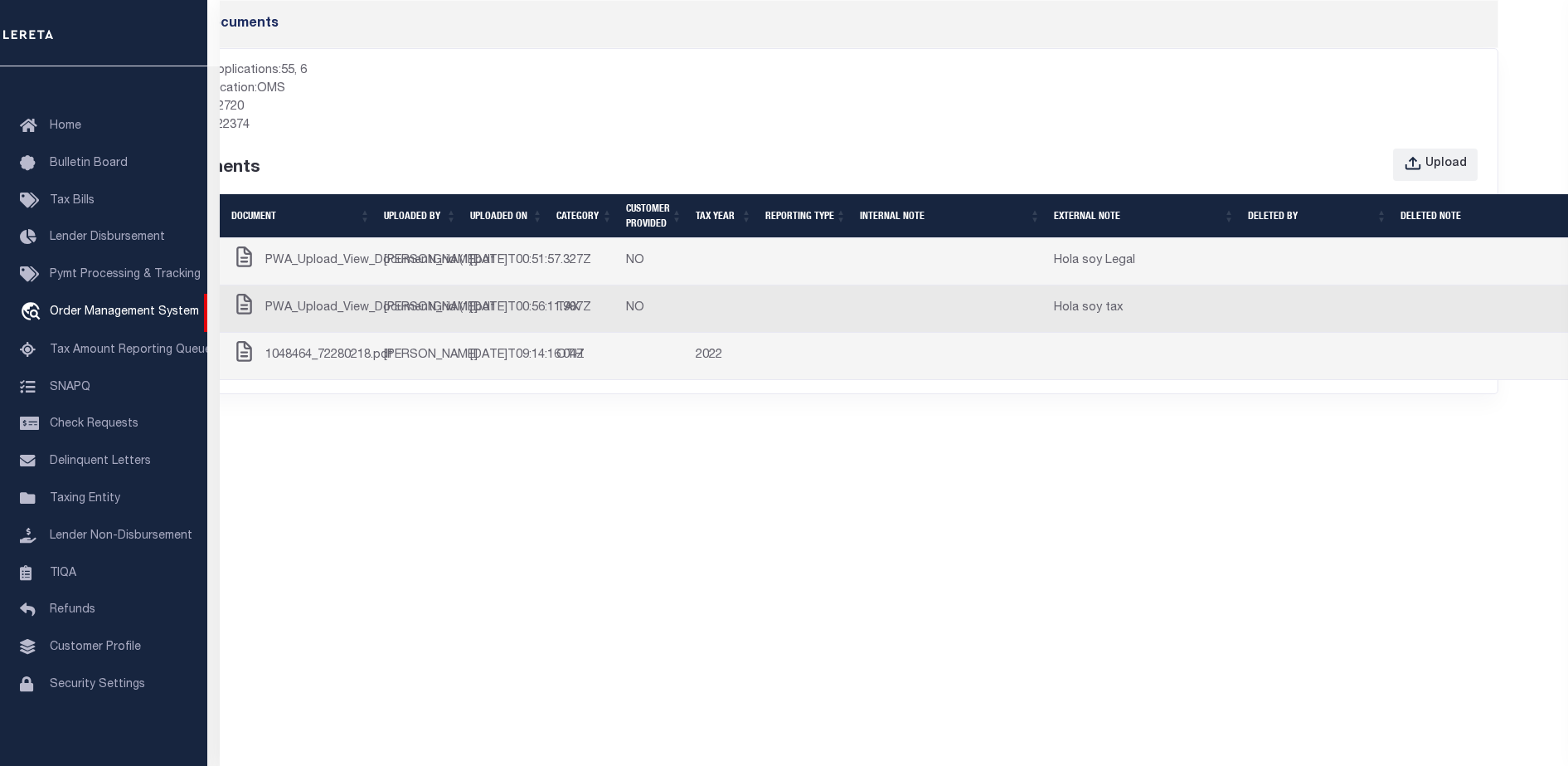
click at [972, 153] on div "Upload" at bounding box center [992, 165] width 1009 height 33
click at [1464, 159] on div "Upload" at bounding box center [1445, 164] width 41 height 18
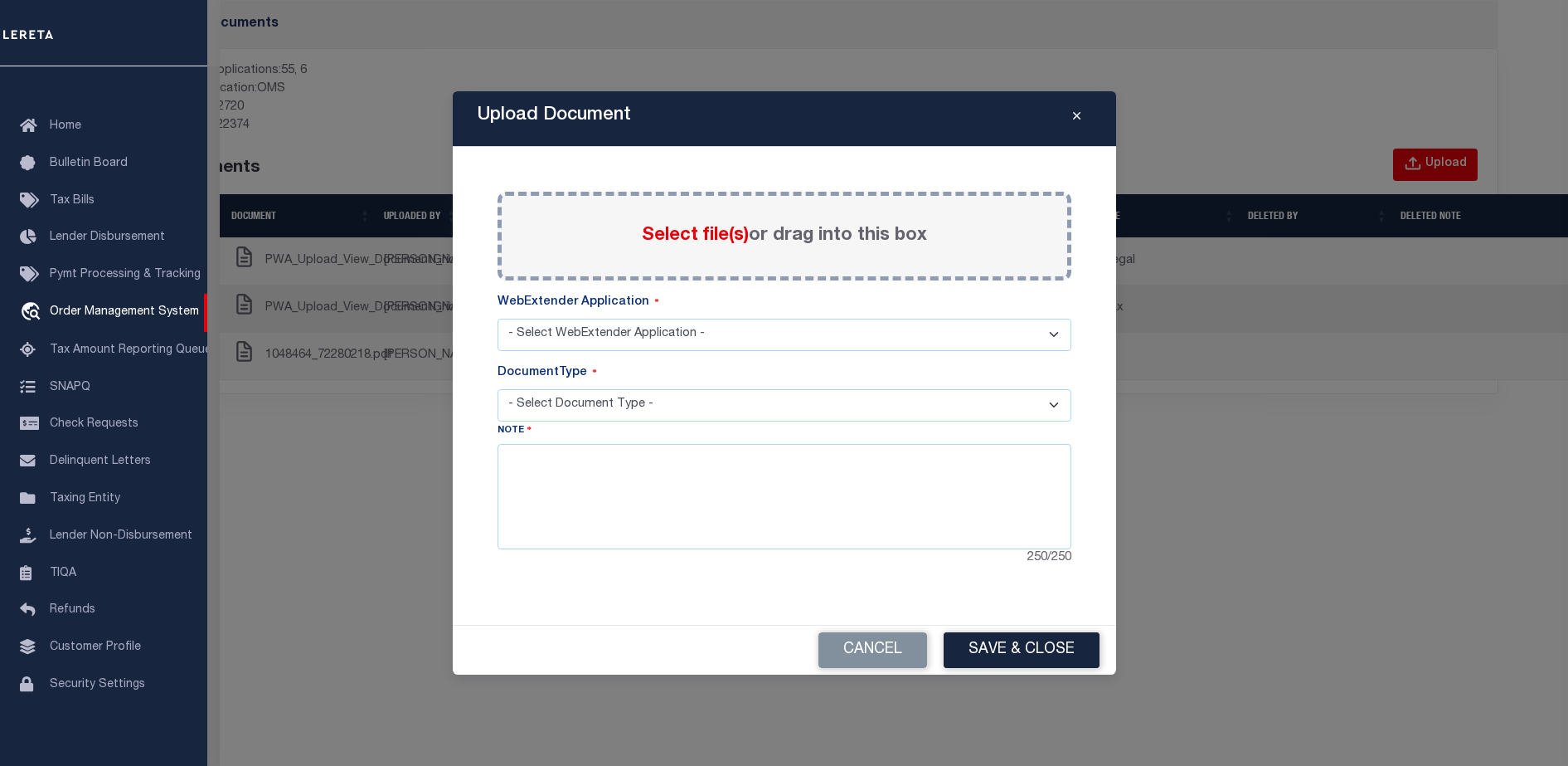
select select "55"
click at [776, 397] on select "- Select Document Type - PROOF OF PYMT APPRAISAL NOTICE ATTORNEY NOTICE CURRENT…" at bounding box center [784, 405] width 574 height 32
select select "DELINQUENT BILLS"
click at [498, 389] on select "- Select Document Type - PROOF OF PYMT APPRAISAL NOTICE ATTORNEY NOTICE CURRENT…" at bounding box center [784, 405] width 574 height 32
click at [691, 518] on textarea at bounding box center [784, 496] width 574 height 105
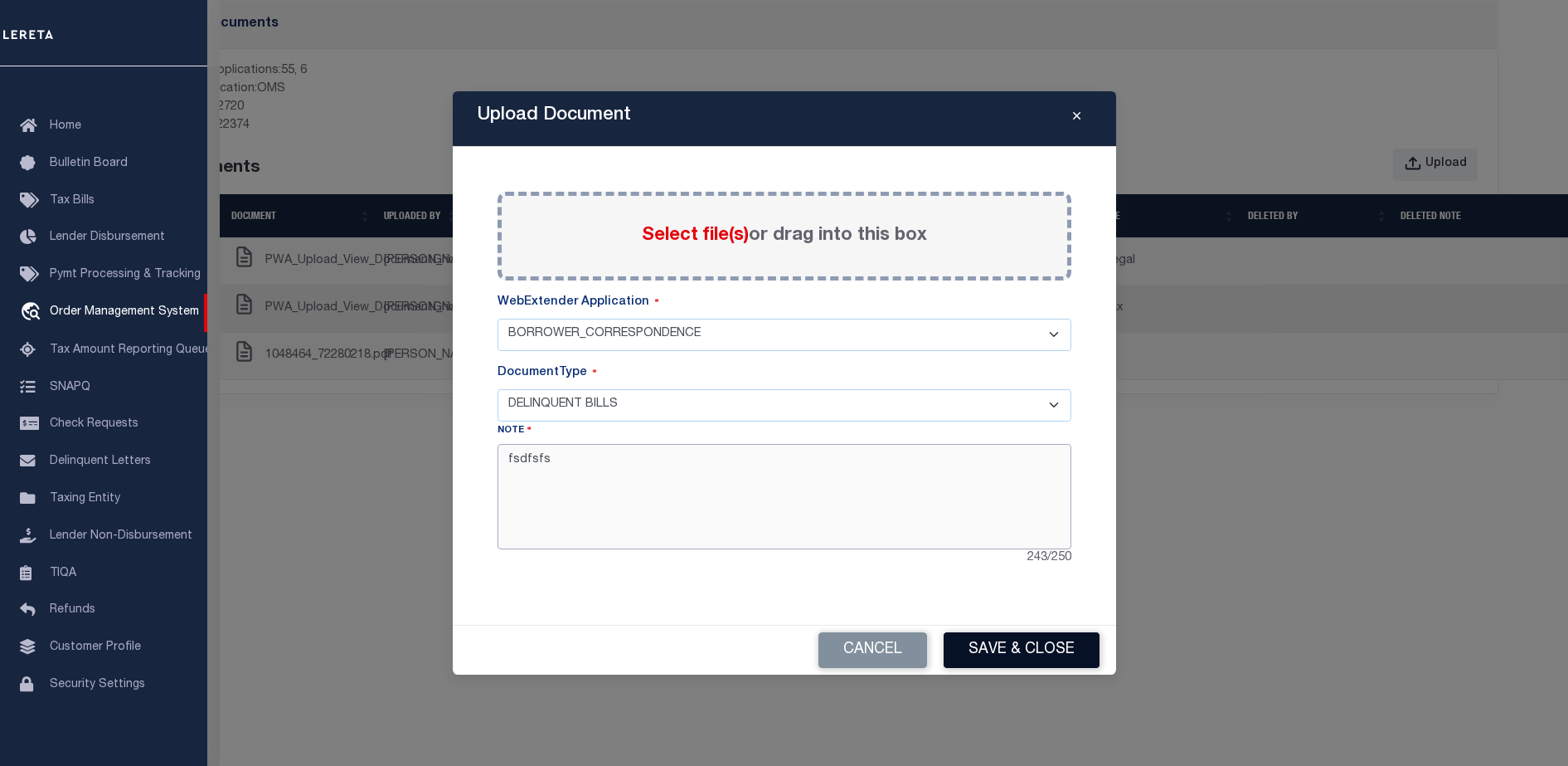
type textarea "fsdfsfs"
click at [1000, 647] on button "Save & Close" at bounding box center [1021, 650] width 156 height 36
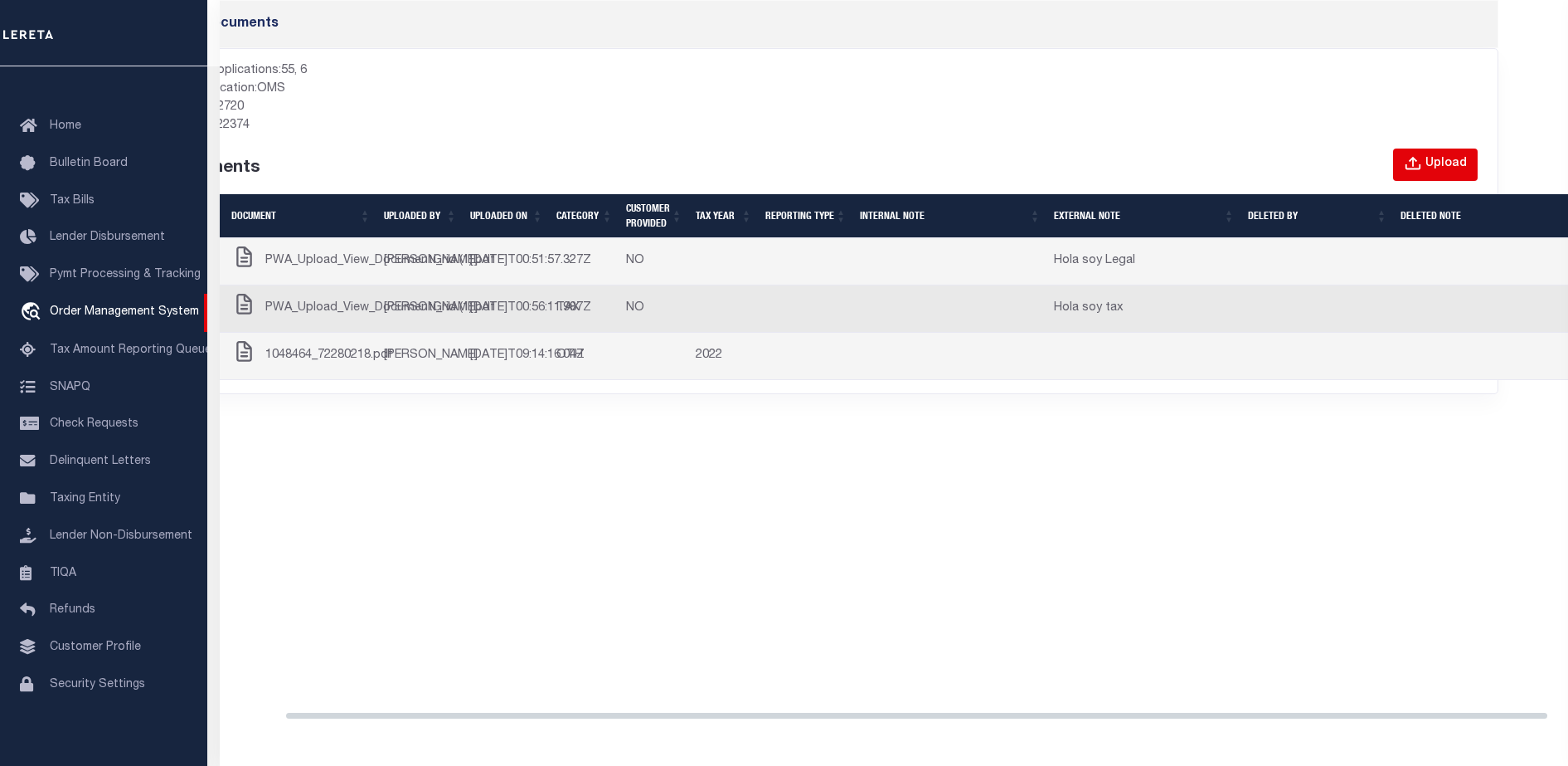
click at [1426, 164] on button "Upload" at bounding box center [1435, 165] width 85 height 32
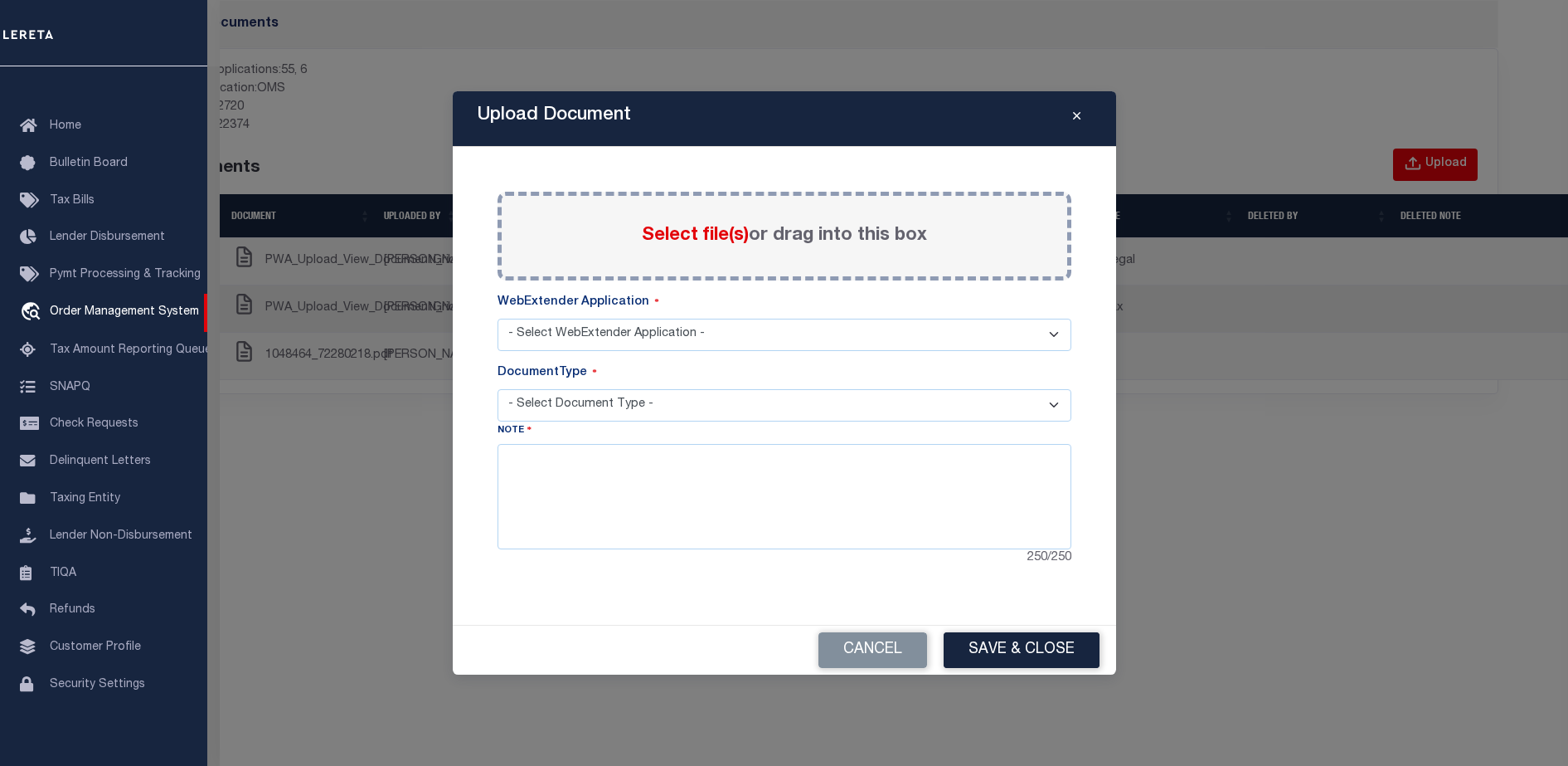
select select "55"
click at [721, 234] on span "Select file(s)" at bounding box center [695, 236] width 107 height 18
click at [0, 0] on input "Select file(s) or drag into this box" at bounding box center [0, 0] width 0 height 0
click at [702, 490] on textarea at bounding box center [784, 496] width 574 height 105
click at [740, 408] on select "- Select Document Type - PROOF OF PYMT APPRAISAL NOTICE ATTORNEY NOTICE CURRENT…" at bounding box center [784, 405] width 574 height 32
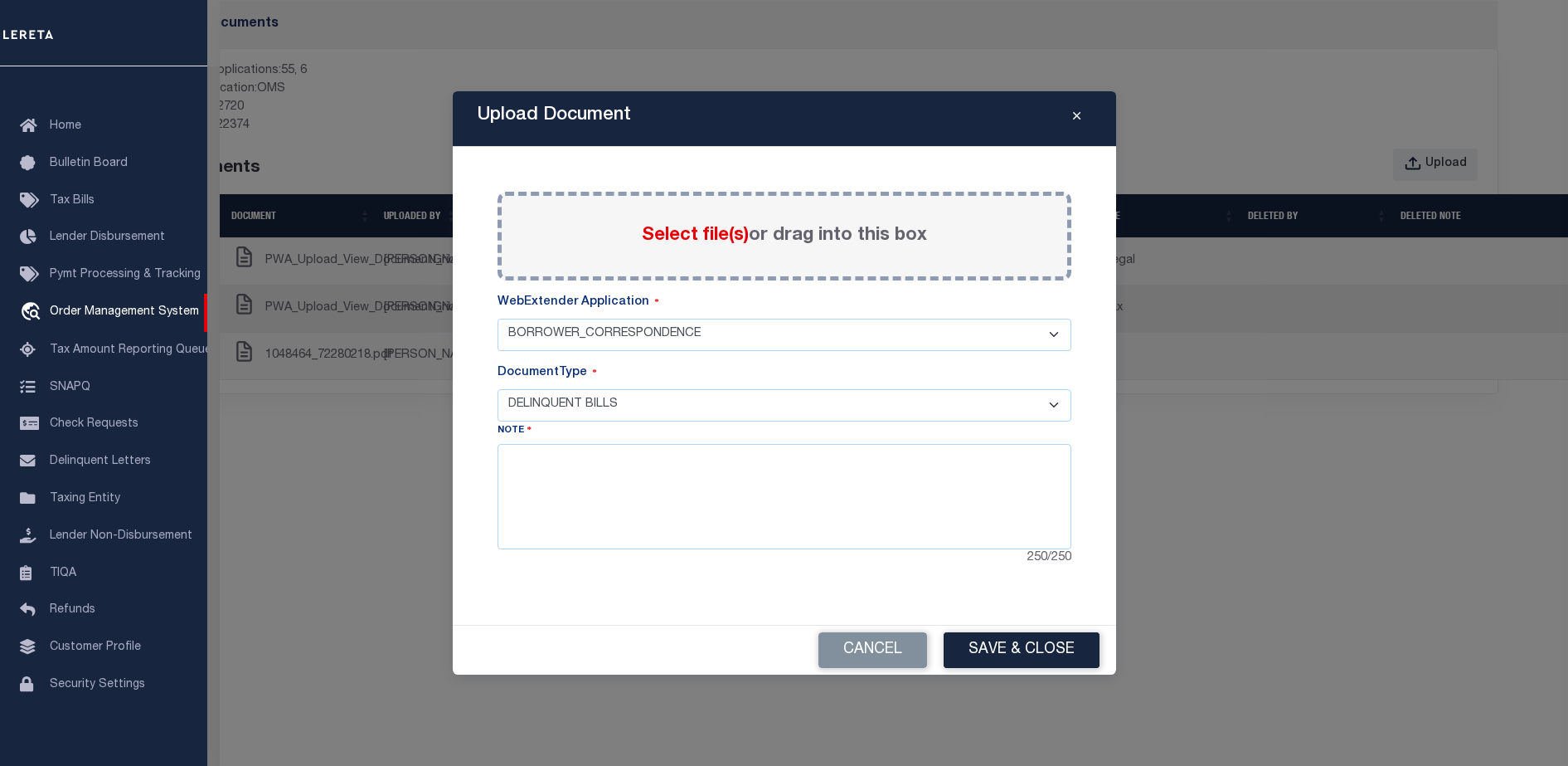
select select "FORFEITURE NOTICE"
click at [498, 389] on select "- Select Document Type - PROOF OF PYMT APPRAISAL NOTICE ATTORNEY NOTICE CURRENT…" at bounding box center [784, 405] width 574 height 32
click at [1015, 661] on button "Save & Close" at bounding box center [1021, 650] width 156 height 36
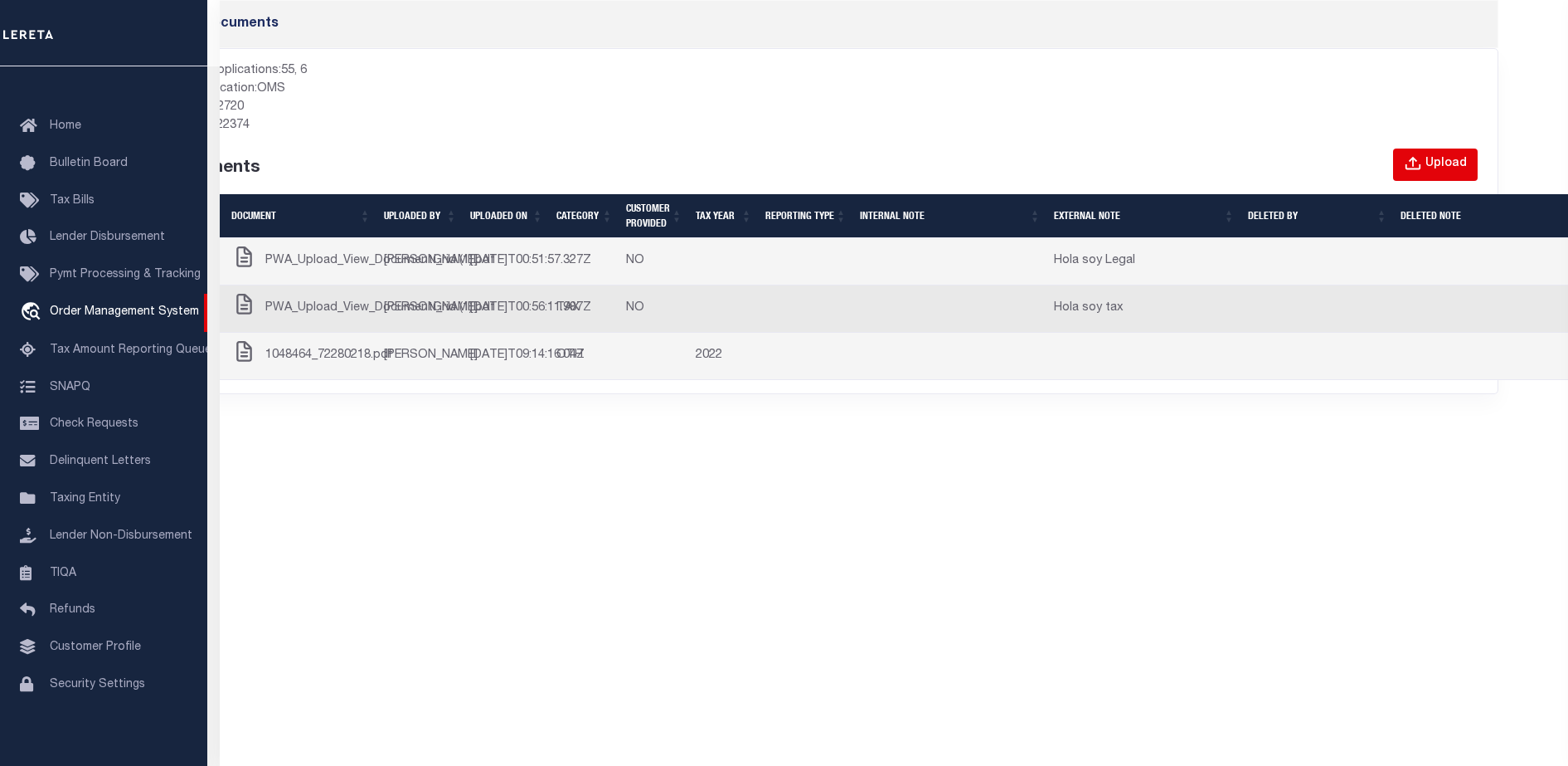
click at [1425, 162] on button "Upload" at bounding box center [1435, 165] width 85 height 32
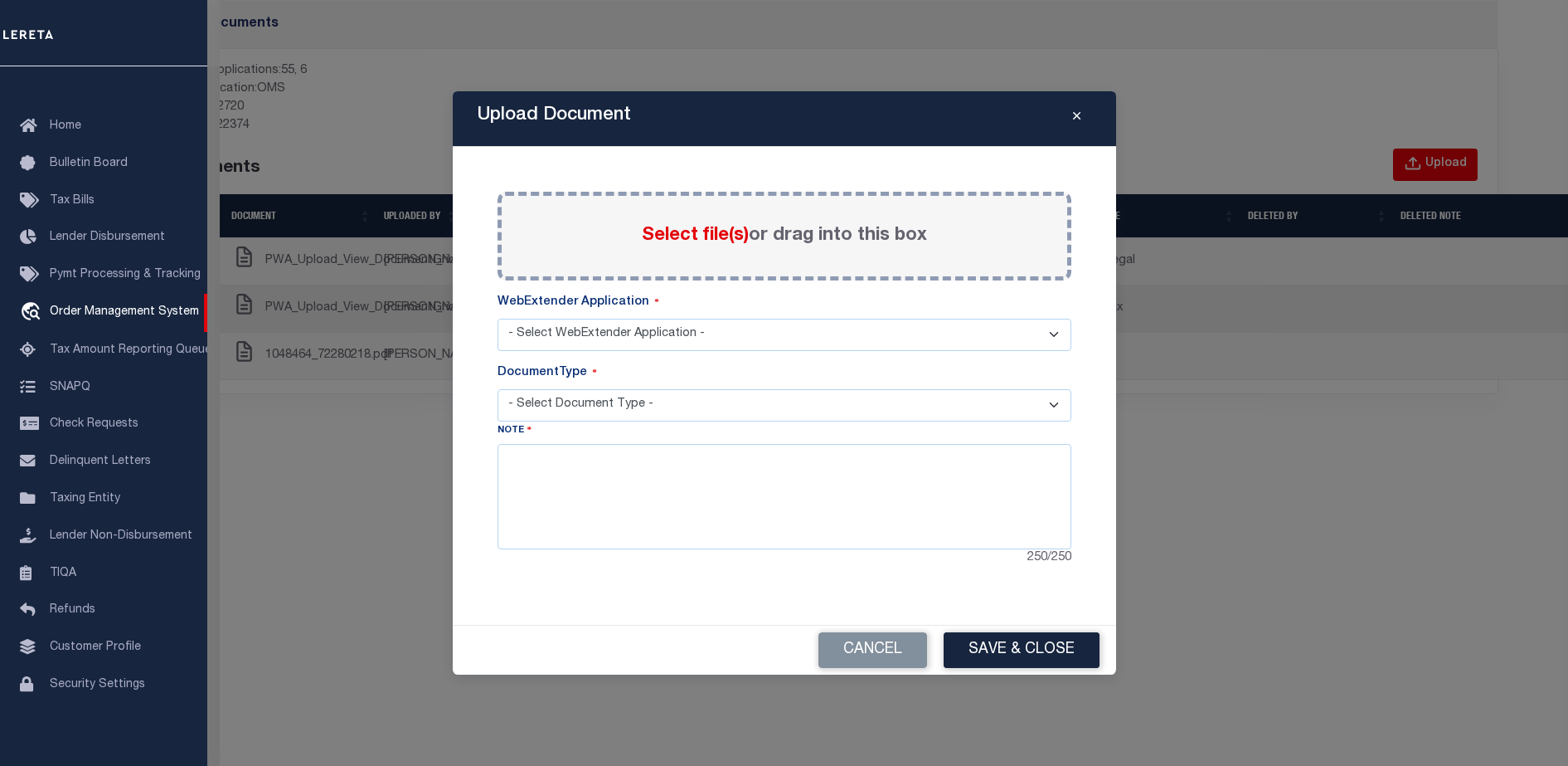
select select "55"
click at [695, 412] on select "- Select Document Type - PROOF OF PYMT APPRAISAL NOTICE ATTORNEY NOTICE CURRENT…" at bounding box center [784, 405] width 574 height 32
select select "HOMEOWNER AUTHORIZATION"
click at [498, 389] on select "- Select Document Type - PROOF OF PYMT APPRAISAL NOTICE ATTORNEY NOTICE CURRENT…" at bounding box center [784, 405] width 574 height 32
click at [825, 506] on textarea at bounding box center [784, 496] width 574 height 105
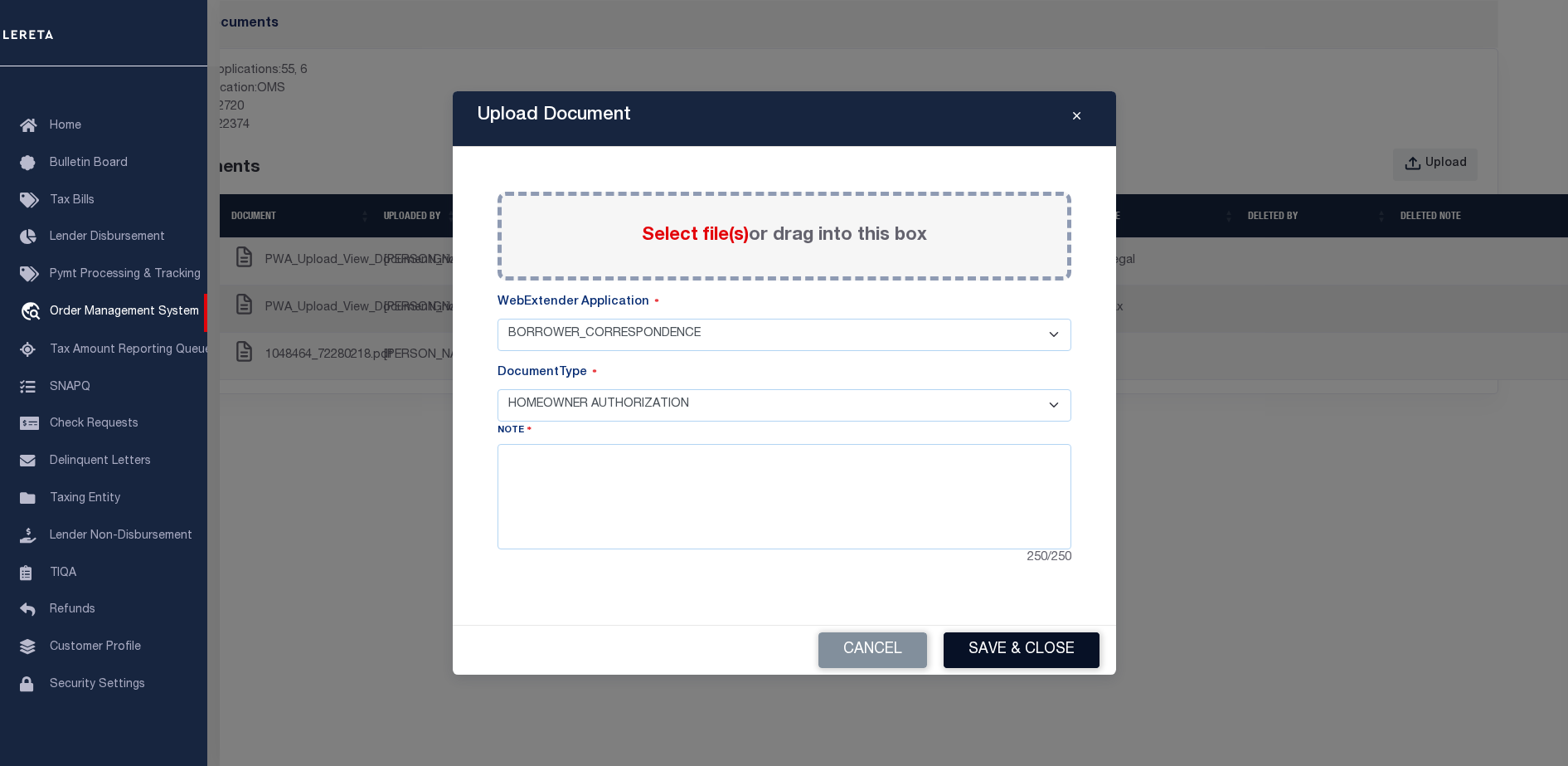
click at [1030, 658] on button "Save & Close" at bounding box center [1021, 650] width 156 height 36
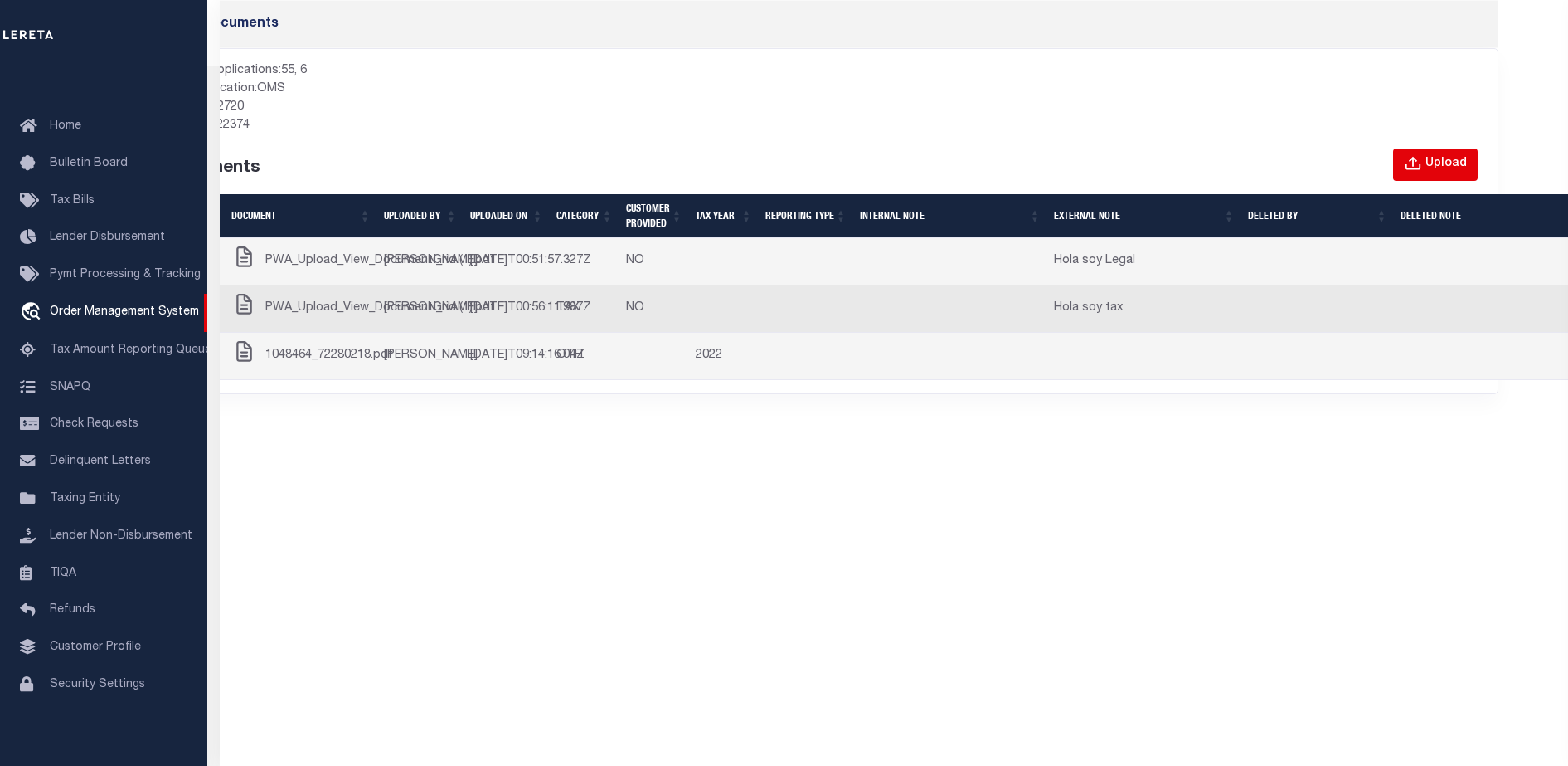
click at [1444, 163] on div "Upload" at bounding box center [1445, 164] width 41 height 18
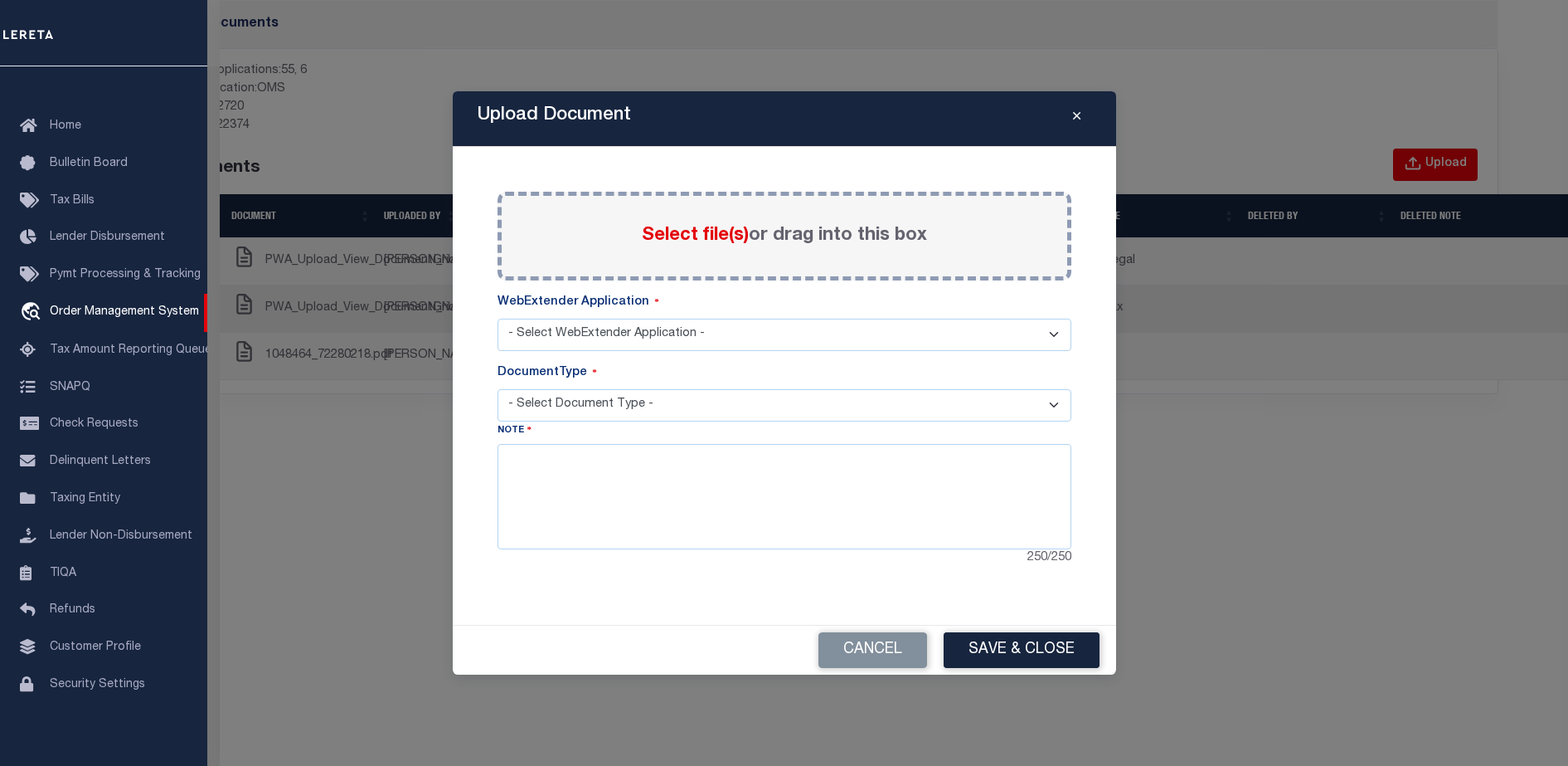
select select "55"
click at [974, 406] on select "- Select Document Type - PROOF OF PYMT APPRAISAL NOTICE ATTORNEY NOTICE CURRENT…" at bounding box center [784, 405] width 574 height 32
select select "REGULATORY COMPLAINT"
click at [498, 389] on select "- Select Document Type - PROOF OF PYMT APPRAISAL NOTICE ATTORNEY NOTICE CURRENT…" at bounding box center [784, 405] width 574 height 32
click at [978, 641] on button "Save & Close" at bounding box center [1021, 650] width 156 height 36
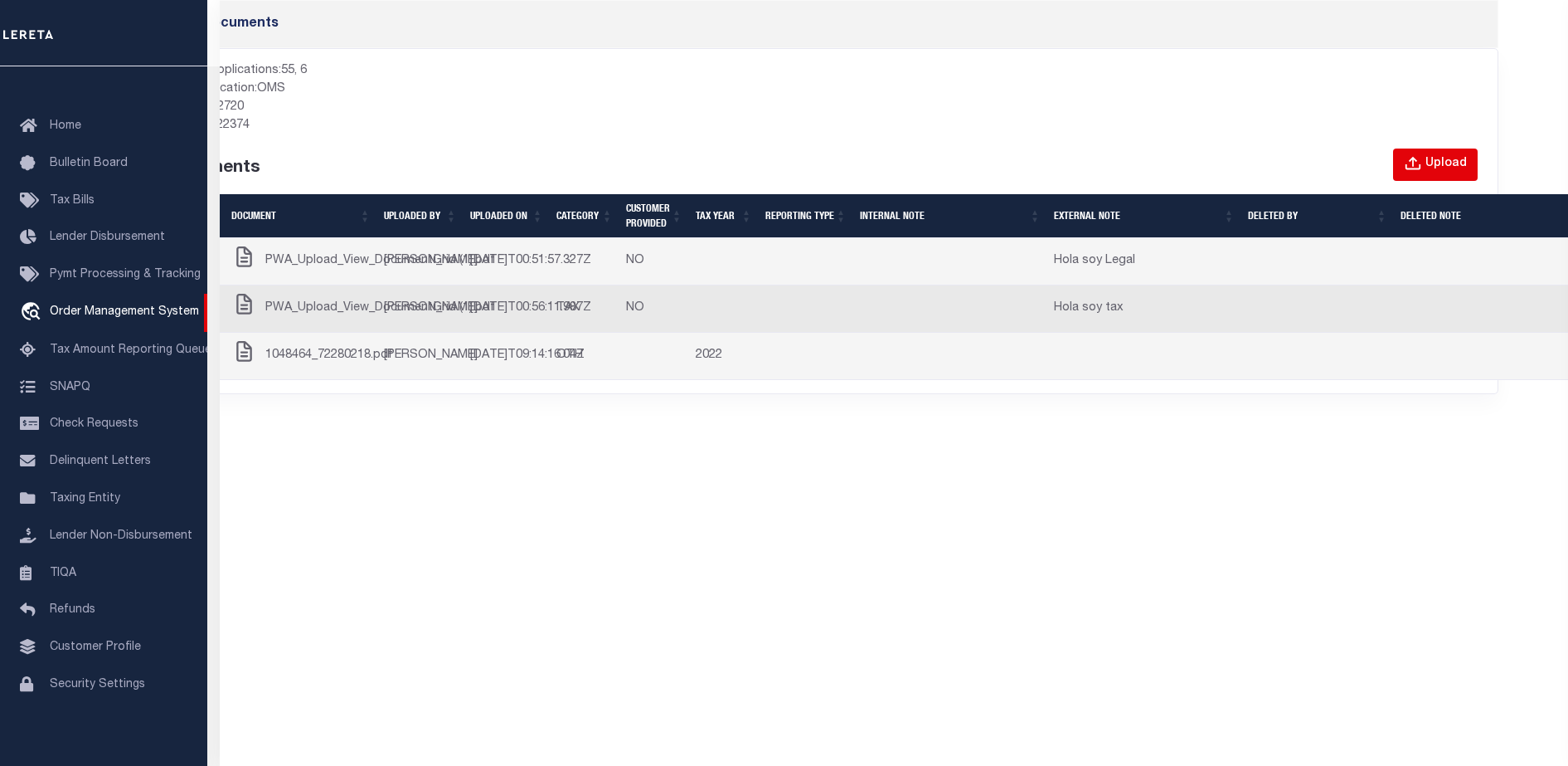
click at [1450, 168] on div "Upload" at bounding box center [1445, 164] width 41 height 18
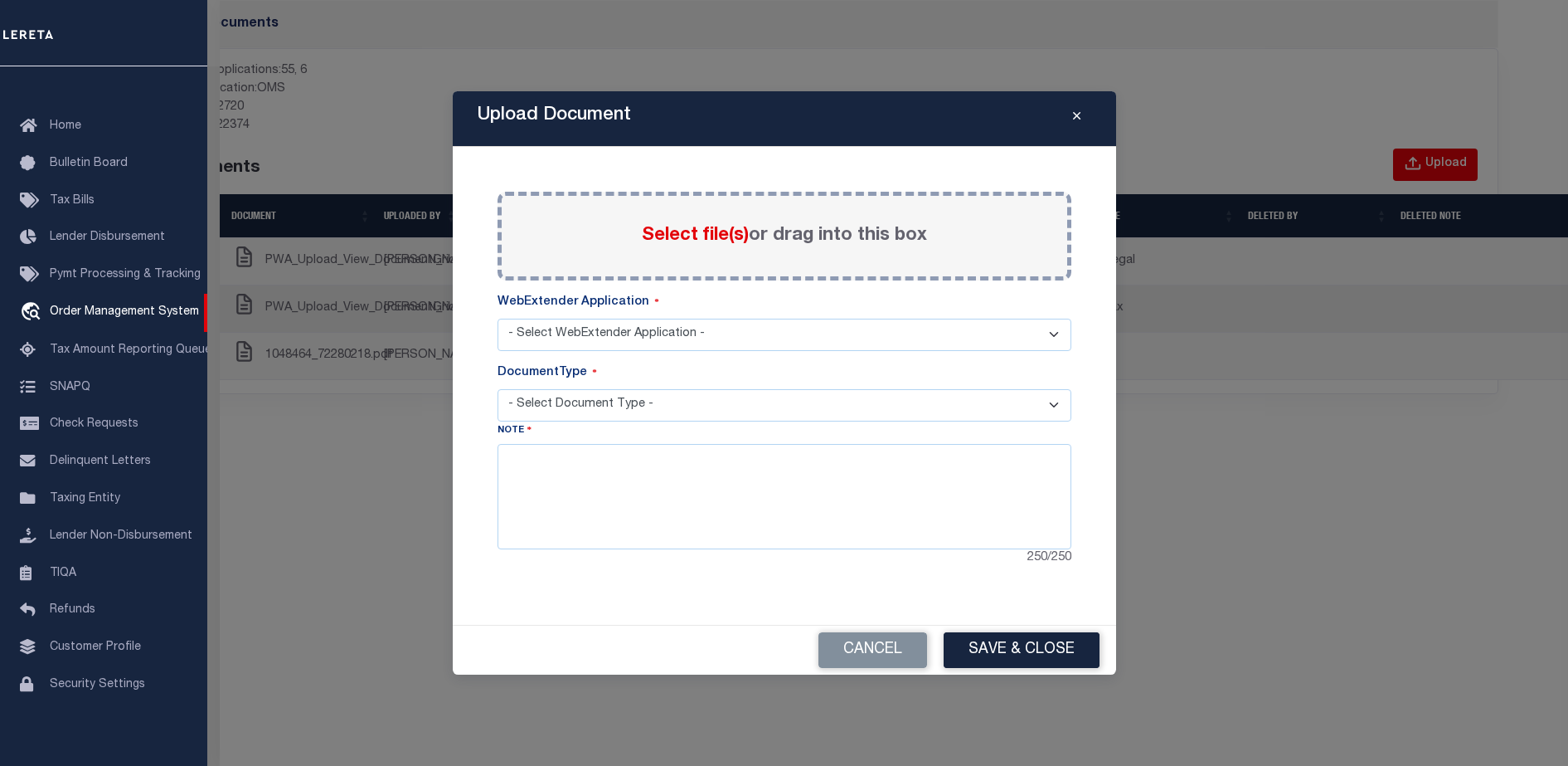
select select "55"
click at [756, 413] on select "- Select Document Type - PROOF OF PYMT APPRAISAL NOTICE ATTORNEY NOTICE CURRENT…" at bounding box center [784, 405] width 574 height 32
click at [498, 389] on select "- Select Document Type - PROOF OF PYMT APPRAISAL NOTICE ATTORNEY NOTICE CURRENT…" at bounding box center [784, 405] width 574 height 32
click at [796, 397] on select "- Select Document Type - PROOF OF PYMT APPRAISAL NOTICE ATTORNEY NOTICE CURRENT…" at bounding box center [784, 405] width 574 height 32
select select "SUPPLEMENTAL TAX BILL"
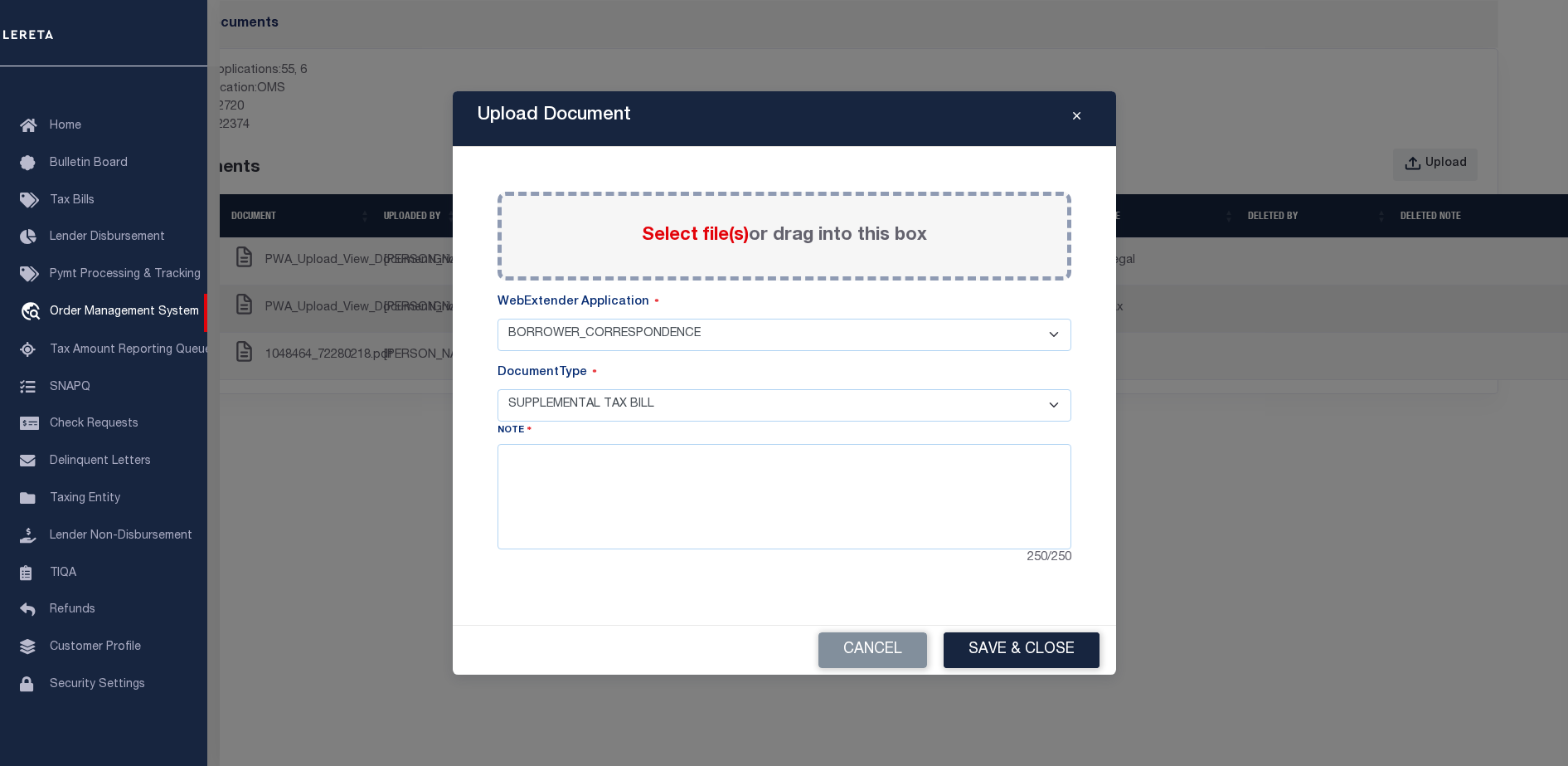
click at [498, 389] on select "- Select Document Type - PROOF OF PYMT APPRAISAL NOTICE ATTORNEY NOTICE CURRENT…" at bounding box center [784, 405] width 574 height 32
click at [1004, 656] on button "Save & Close" at bounding box center [1021, 650] width 156 height 36
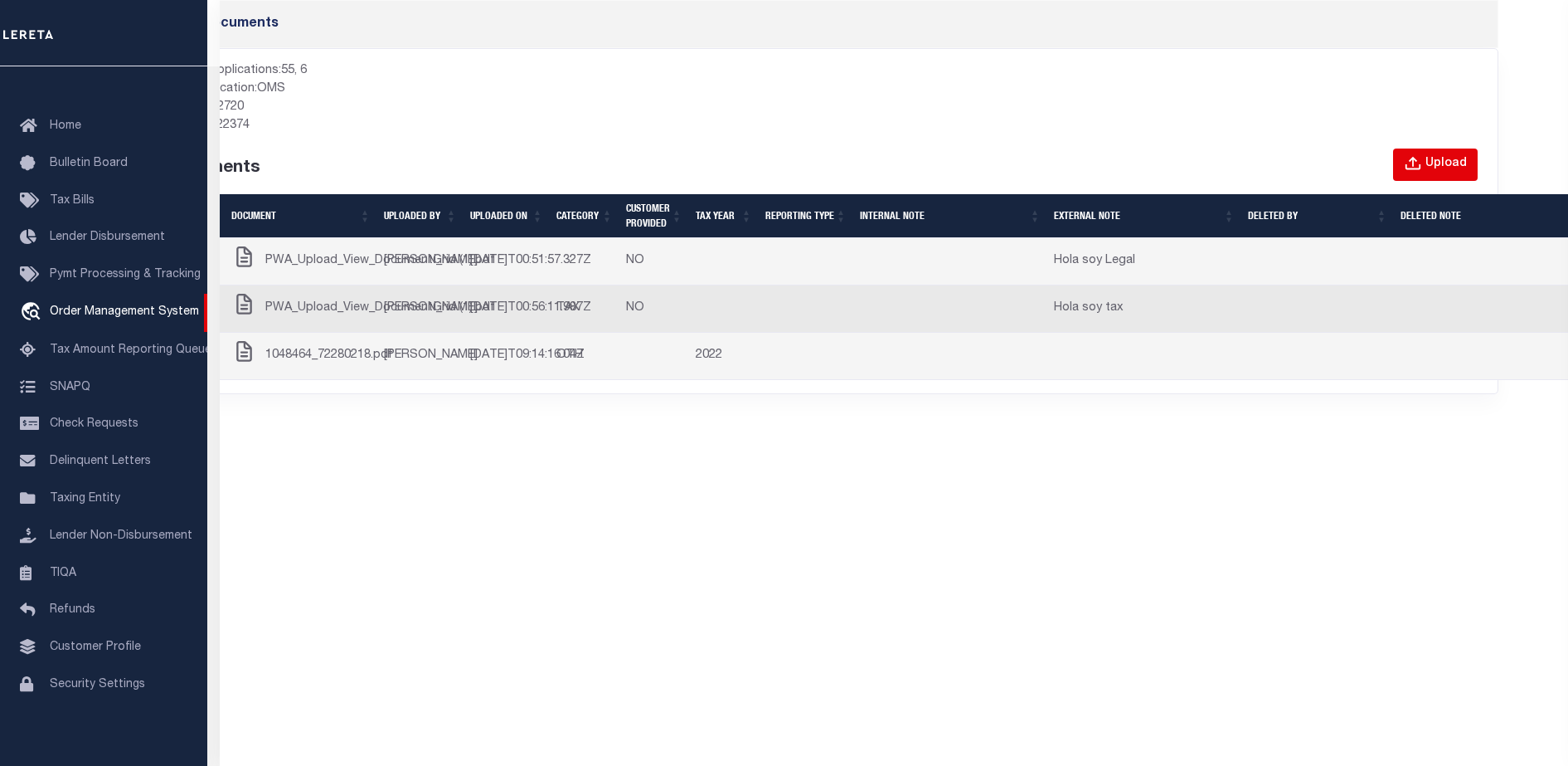
click at [1422, 149] on button "Upload" at bounding box center [1435, 165] width 85 height 32
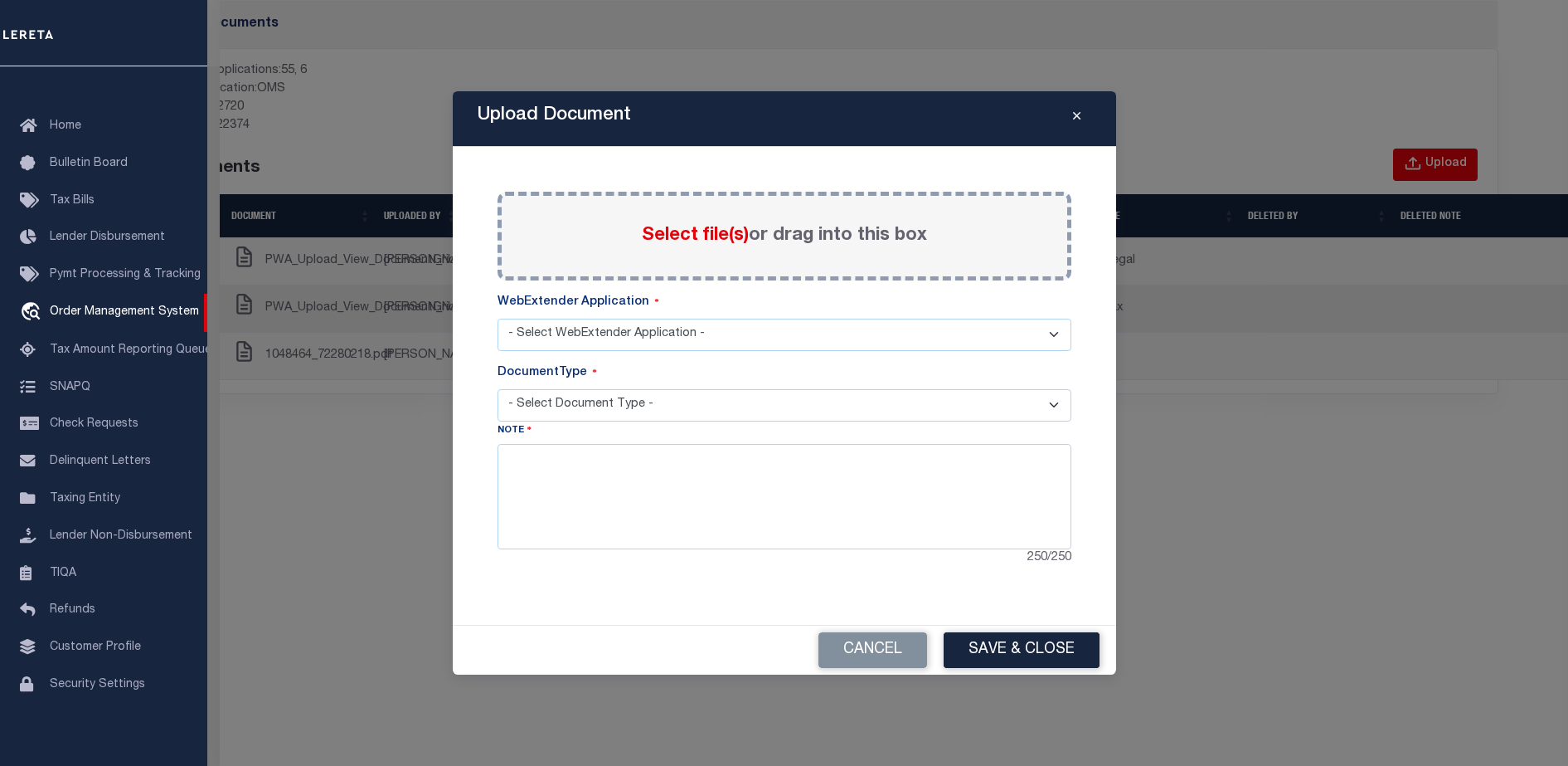
select select "55"
click at [890, 256] on div "Select file(s) or drag into this box" at bounding box center [784, 236] width 574 height 89
click at [753, 414] on select "- Select Document Type - PROOF OF PYMT APPRAISAL NOTICE ATTORNEY NOTICE CURRENT…" at bounding box center [784, 405] width 574 height 32
select select "TAX SALES"
click at [498, 389] on select "- Select Document Type - PROOF OF PYMT APPRAISAL NOTICE ATTORNEY NOTICE CURRENT…" at bounding box center [784, 405] width 574 height 32
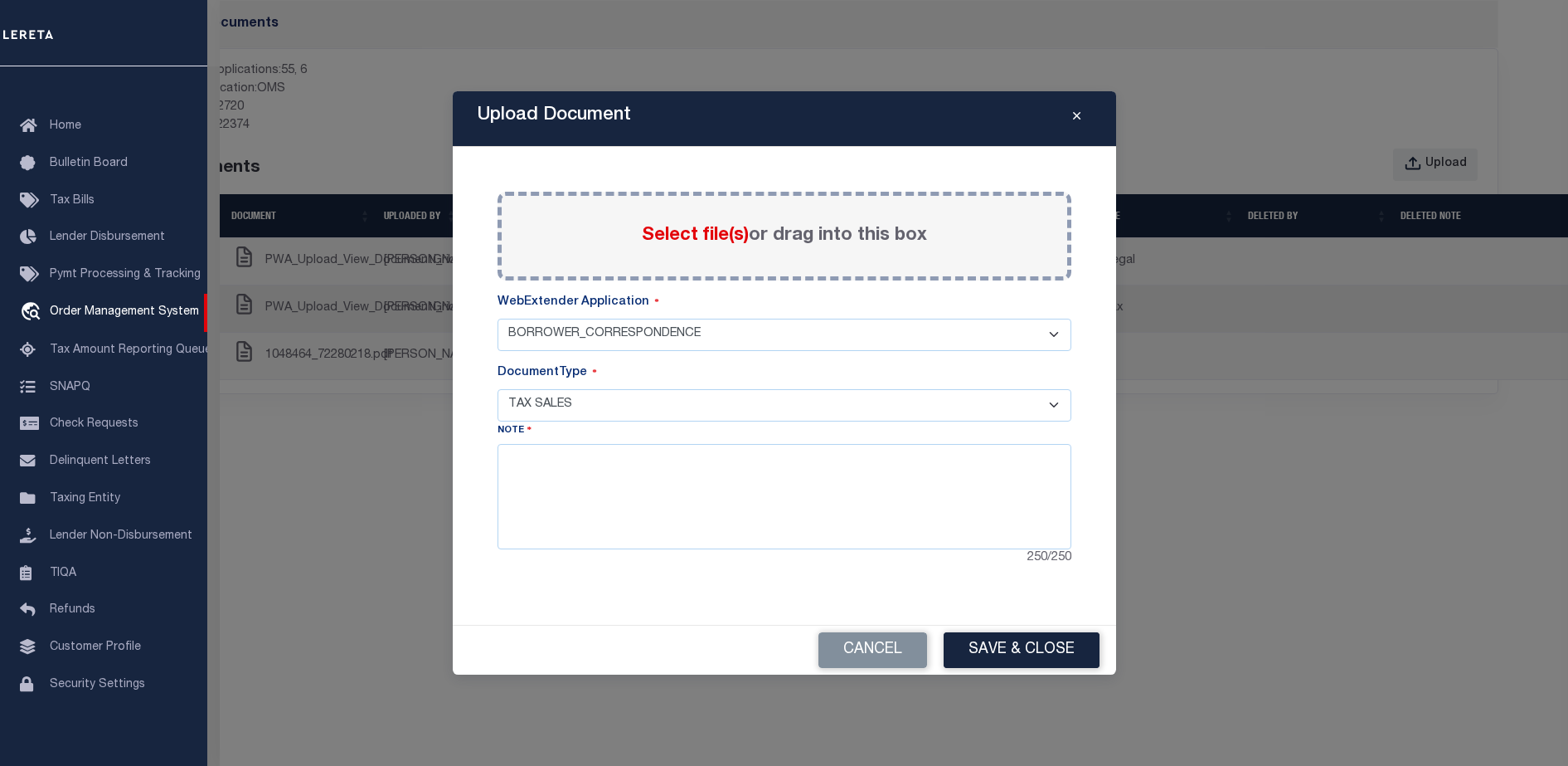
click at [656, 261] on div "Select file(s) or drag into this box" at bounding box center [784, 236] width 574 height 89
click at [690, 241] on span "Select file(s)" at bounding box center [695, 236] width 107 height 18
click at [0, 0] on input "Select file(s) or drag into this box" at bounding box center [0, 0] width 0 height 0
click at [1018, 624] on div "Upload Document Paste copied image or file into this box Select file(s) or drag…" at bounding box center [784, 383] width 664 height 584
click at [1019, 636] on button "Save & Close" at bounding box center [1021, 650] width 156 height 36
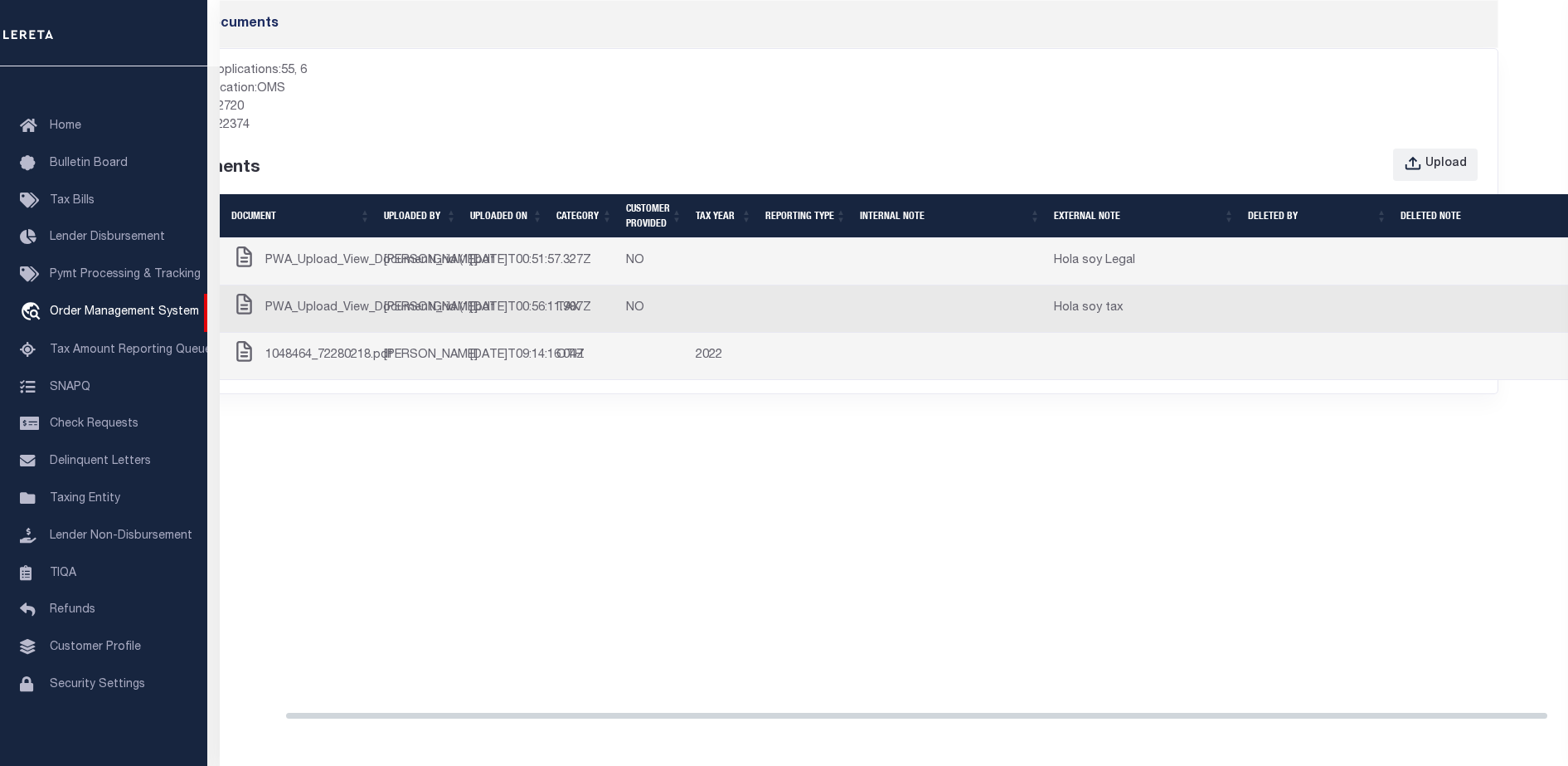
click at [1020, 641] on div "Documents Allowed applications: 55, 6 Current location: OMS LoanId: 792720 TbmI…" at bounding box center [893, 368] width 1348 height 736
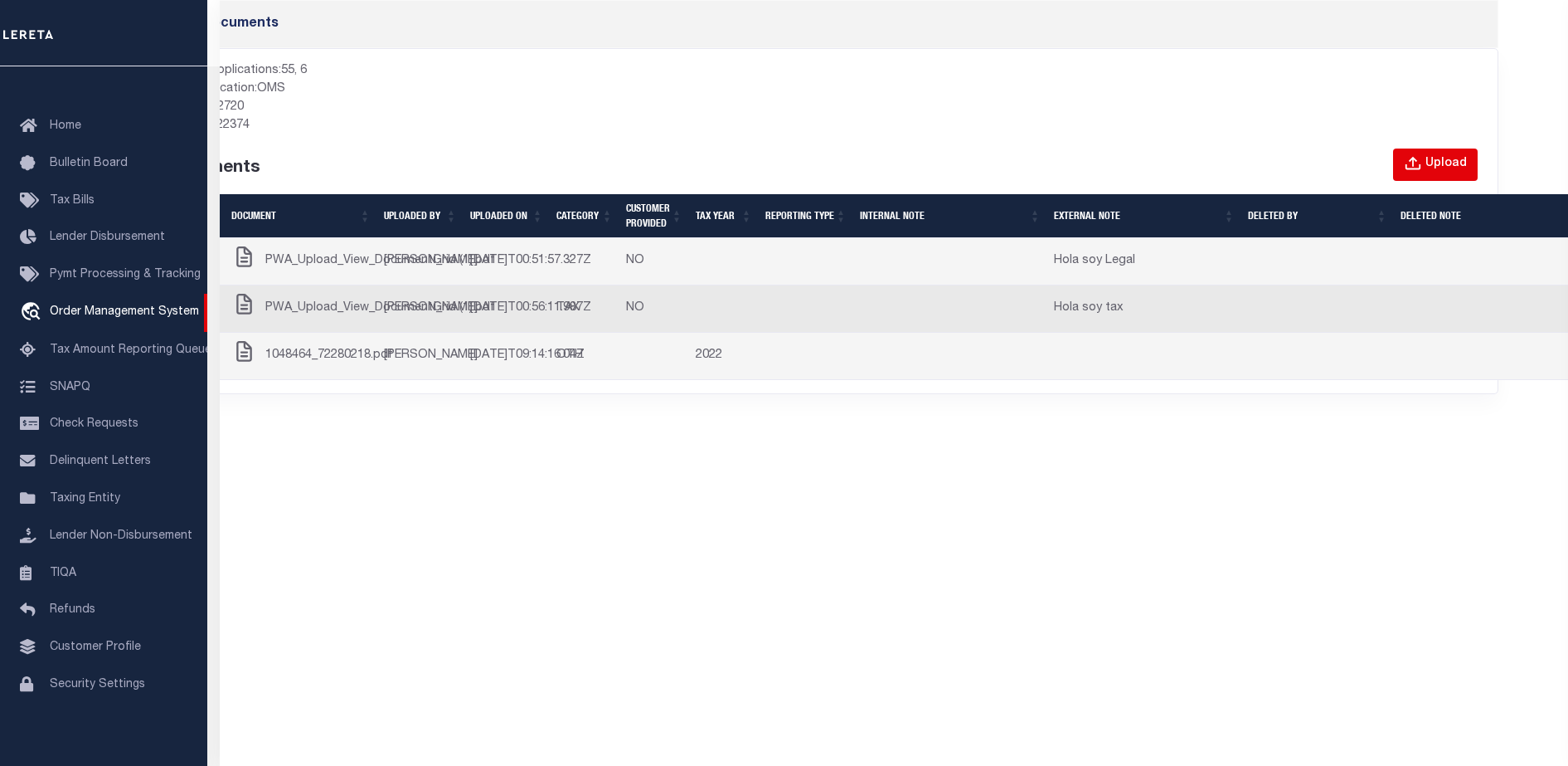
click at [1415, 173] on button "Upload" at bounding box center [1435, 165] width 85 height 32
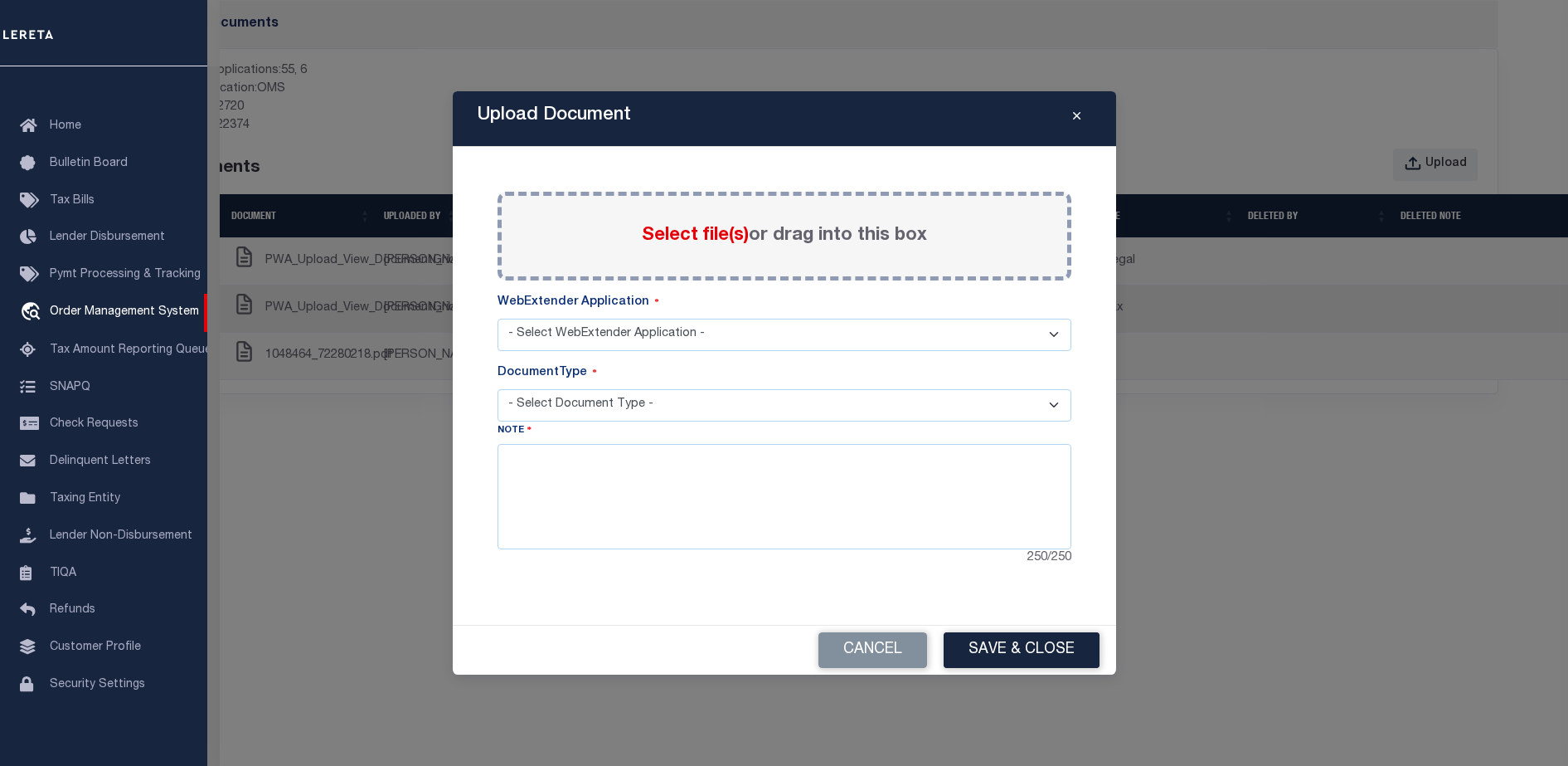
click at [778, 321] on select "- Select WebExtender Application -" at bounding box center [784, 335] width 574 height 32
select select "55"
drag, startPoint x: 778, startPoint y: 321, endPoint x: 767, endPoint y: 373, distance: 53.2
click at [778, 321] on select "- Select WebExtender Application - SERVICES BORROWER_CORRESPONDENCE" at bounding box center [784, 335] width 574 height 32
click at [742, 404] on select "- Select Document Type -" at bounding box center [784, 405] width 574 height 32
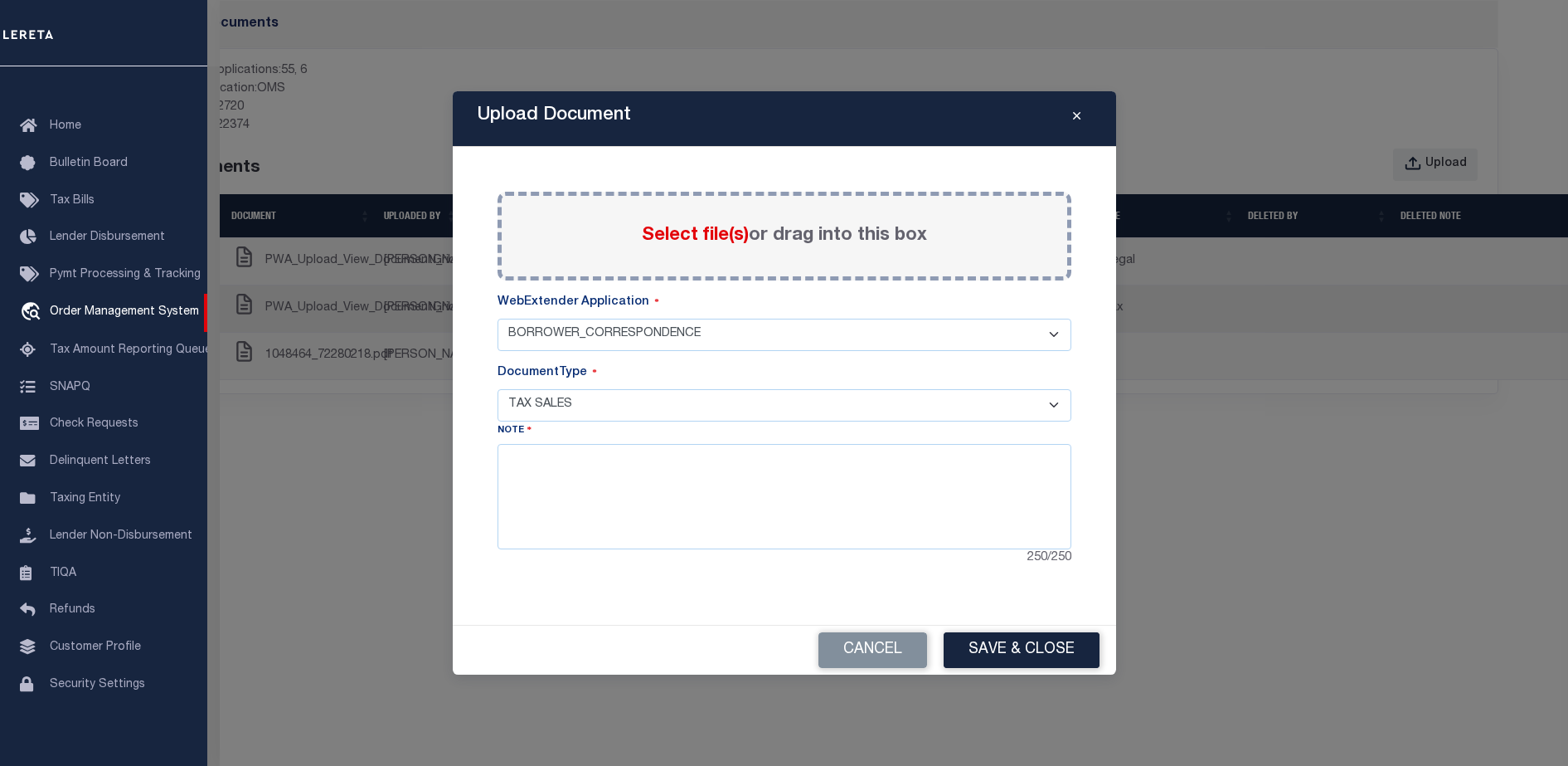
select select "PROOF OF PYMT"
click at [498, 389] on select "- Select Document Type - PROOF OF PYMT APPRAISAL NOTICE ATTORNEY NOTICE CURRENT…" at bounding box center [784, 405] width 574 height 32
click at [788, 470] on textarea at bounding box center [784, 496] width 574 height 105
click at [790, 202] on div "Select file(s) or drag into this box" at bounding box center [784, 236] width 574 height 89
click at [796, 256] on div "Select file(s) or drag into this box" at bounding box center [784, 236] width 574 height 89
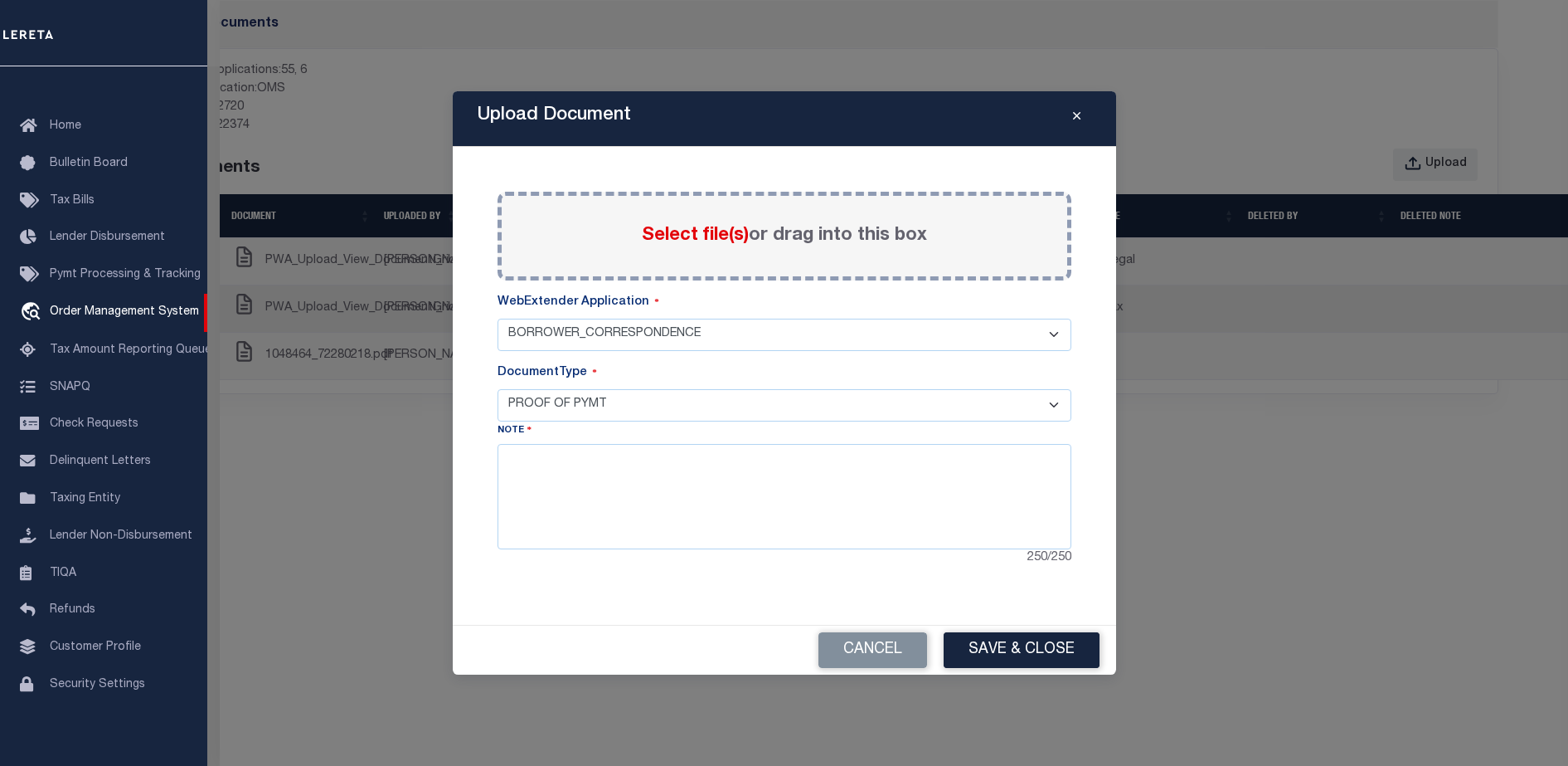
click at [741, 247] on label "Select file(s) or drag into this box" at bounding box center [784, 235] width 285 height 27
click at [0, 0] on input "Select file(s) or drag into this box" at bounding box center [0, 0] width 0 height 0
click at [1014, 650] on button "Save & Close" at bounding box center [1021, 650] width 156 height 36
